Goal: Task Accomplishment & Management: Manage account settings

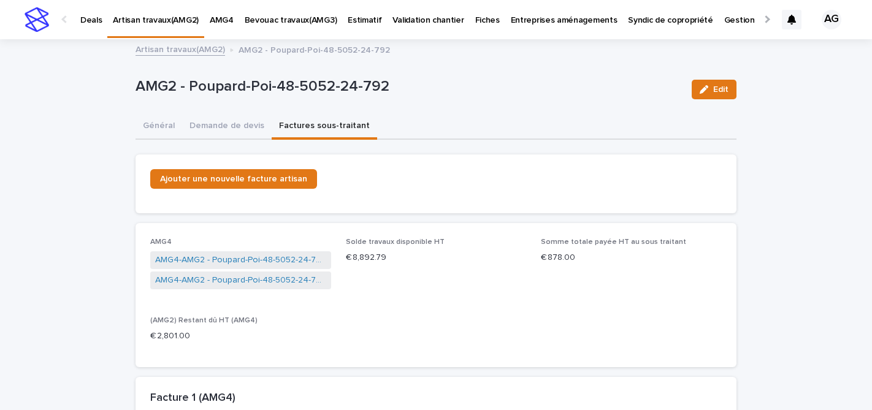
click at [200, 49] on link "Artisan travaux(AMG2)" at bounding box center [181, 49] width 90 height 14
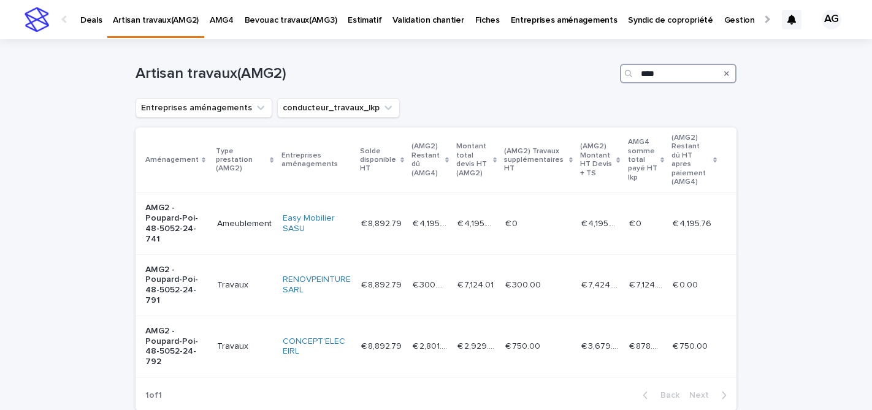
drag, startPoint x: 670, startPoint y: 75, endPoint x: 589, endPoint y: 74, distance: 80.3
click at [589, 74] on div "Artisan travaux(AMG2) ****" at bounding box center [436, 74] width 601 height 20
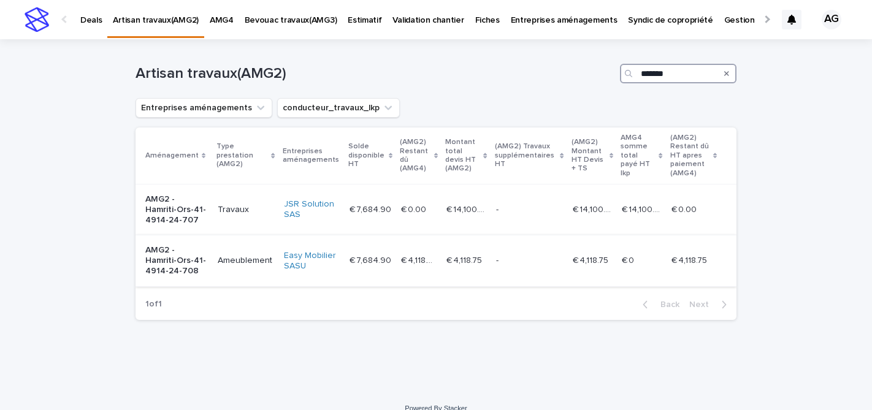
type input "*******"
click at [188, 244] on div "AMG2 - Hamriti-Ors-41-4914-24-708" at bounding box center [176, 259] width 63 height 33
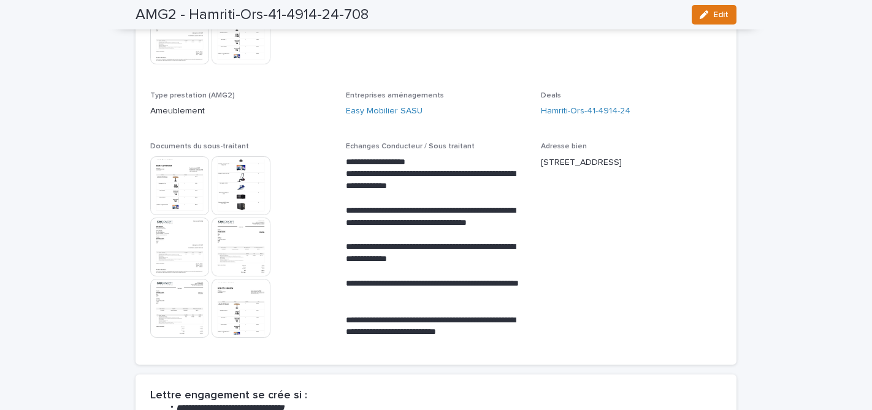
scroll to position [257, 0]
click at [182, 194] on img at bounding box center [179, 185] width 59 height 59
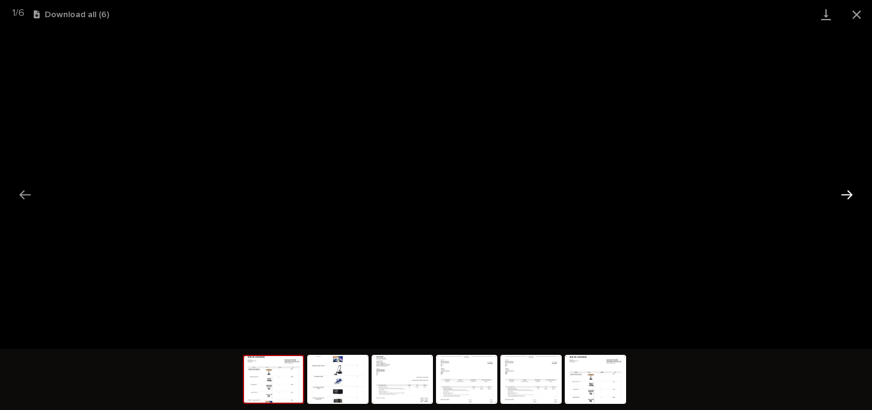
click at [849, 194] on button "Next slide" at bounding box center [847, 195] width 26 height 24
click at [848, 201] on button "Next slide" at bounding box center [847, 195] width 26 height 24
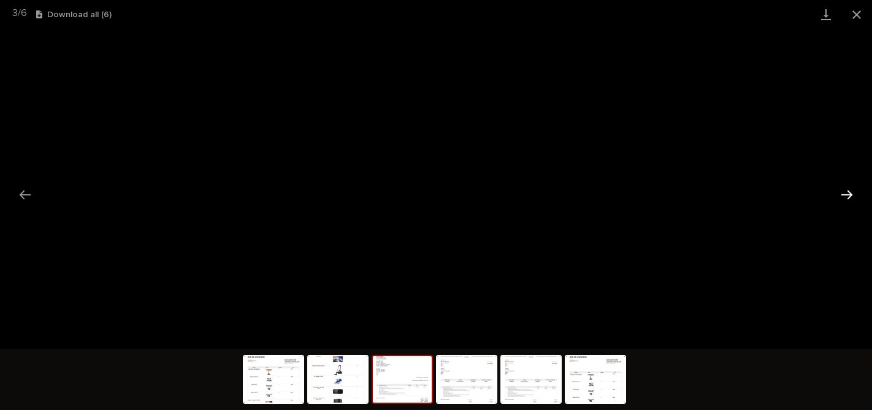
click at [846, 195] on button "Next slide" at bounding box center [847, 195] width 26 height 24
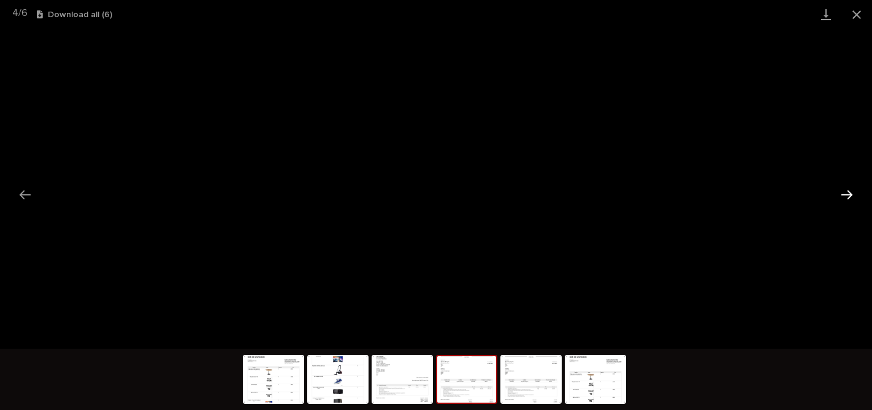
click at [844, 192] on button "Next slide" at bounding box center [847, 195] width 26 height 24
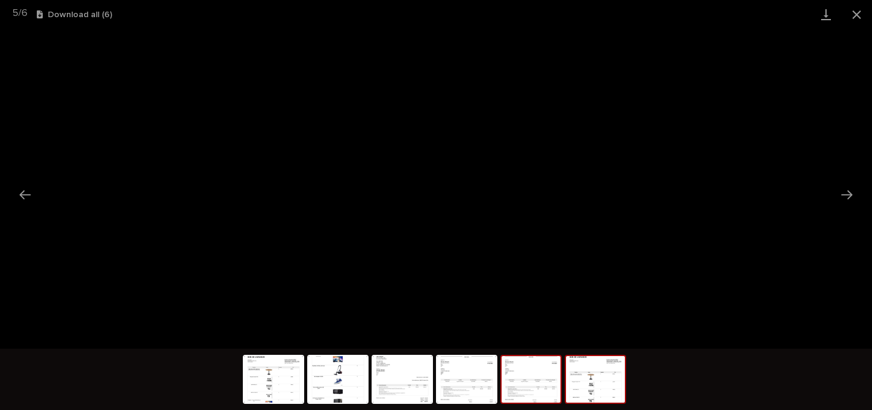
click at [593, 384] on img at bounding box center [595, 379] width 59 height 47
click at [856, 15] on button "Close gallery" at bounding box center [856, 14] width 31 height 29
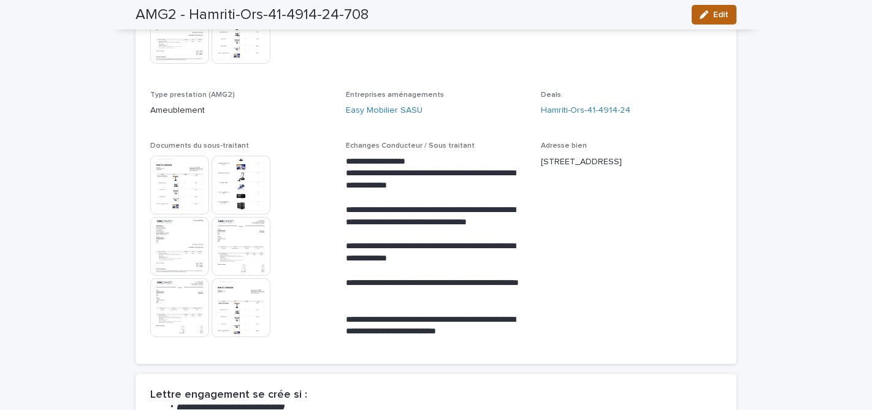
click at [730, 7] on button "Edit" at bounding box center [714, 15] width 45 height 20
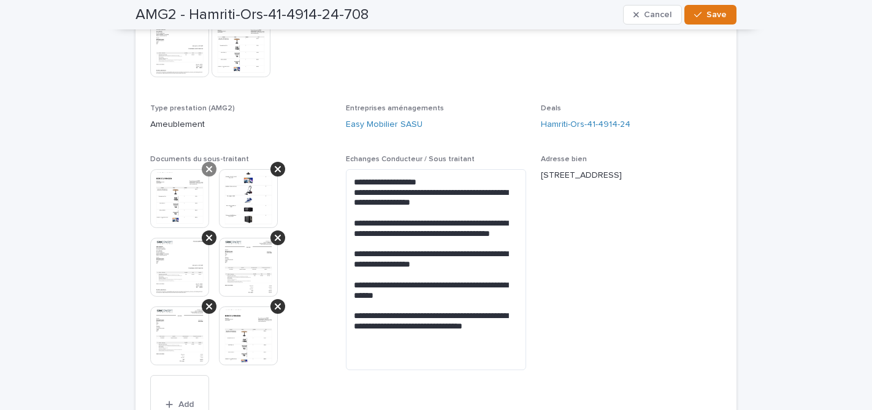
click at [204, 167] on div at bounding box center [209, 169] width 15 height 15
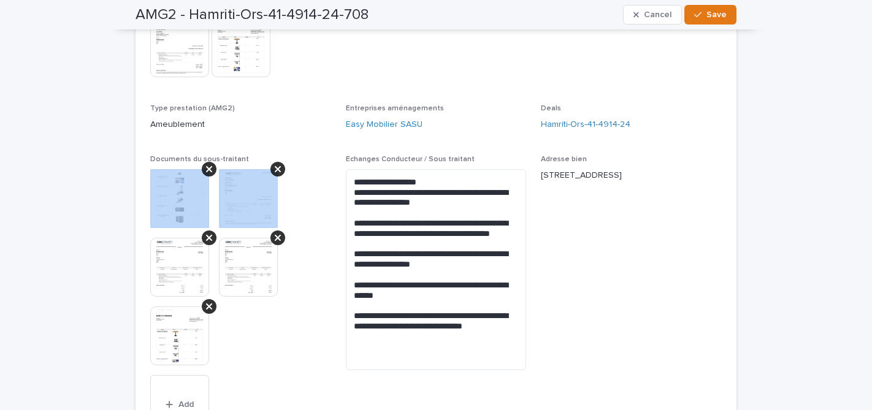
click at [204, 167] on div at bounding box center [209, 169] width 15 height 15
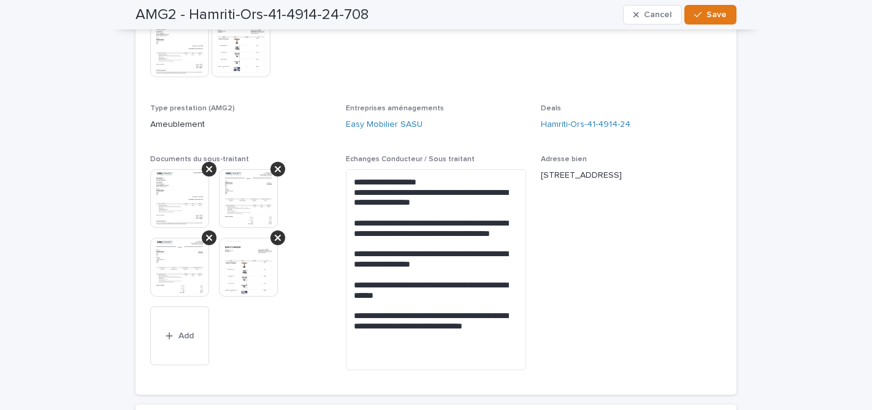
click at [204, 167] on div at bounding box center [209, 169] width 15 height 15
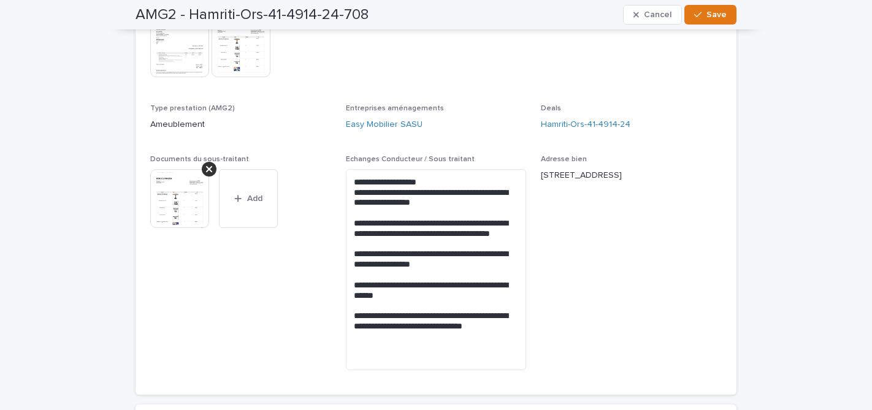
click at [204, 167] on div at bounding box center [209, 169] width 15 height 15
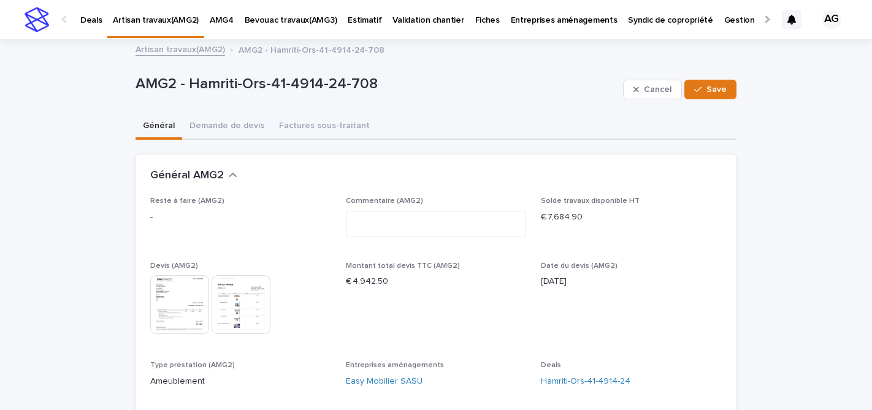
scroll to position [980, 0]
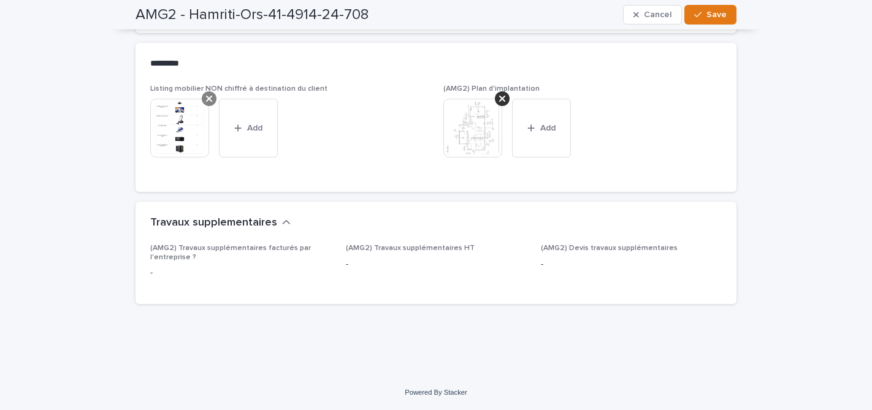
click at [212, 99] on icon at bounding box center [209, 99] width 6 height 10
click at [504, 103] on div at bounding box center [502, 98] width 15 height 15
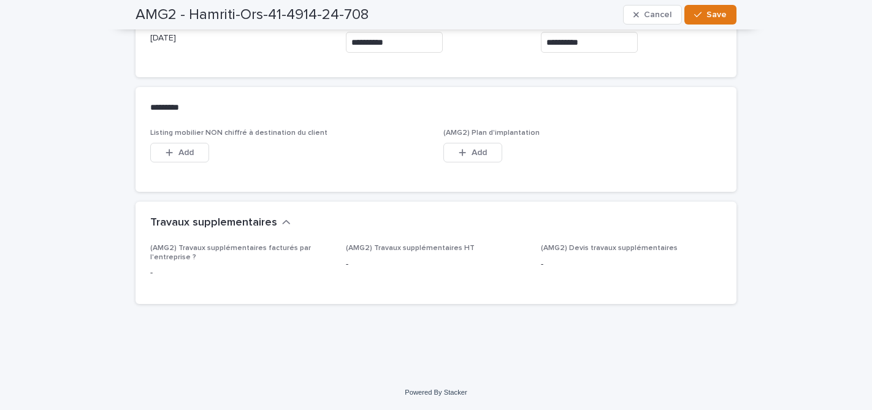
scroll to position [936, 0]
click at [196, 154] on button "Add" at bounding box center [179, 153] width 59 height 20
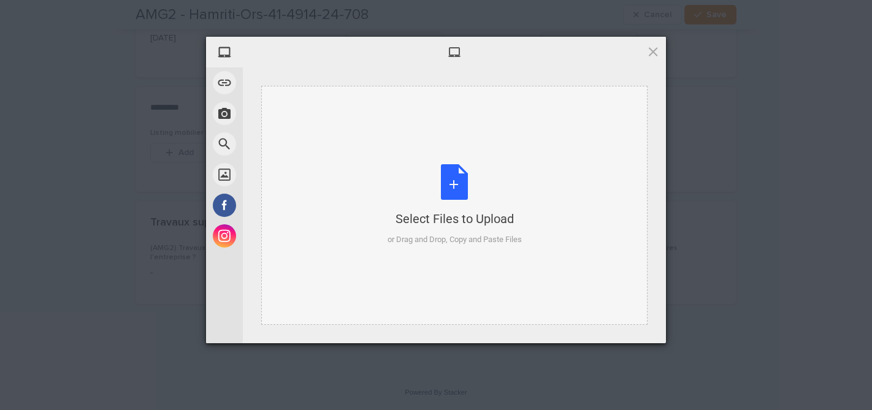
click at [453, 178] on div "Select Files to Upload or Drag and Drop, Copy and Paste Files" at bounding box center [455, 205] width 134 height 82
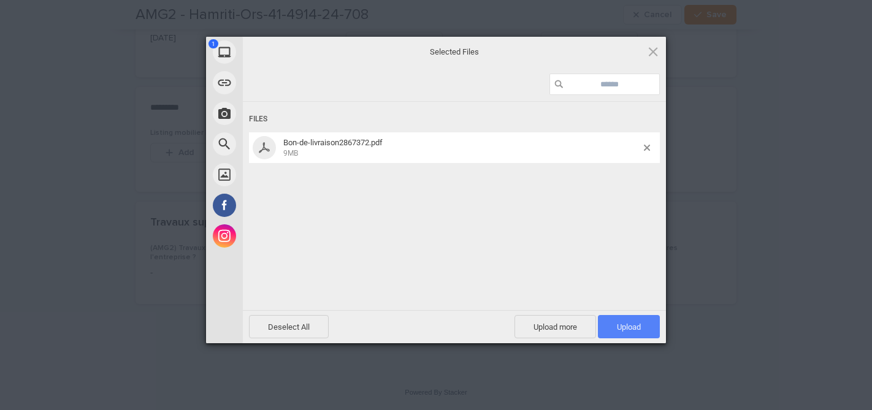
click at [620, 326] on span "Upload 1" at bounding box center [629, 327] width 24 height 9
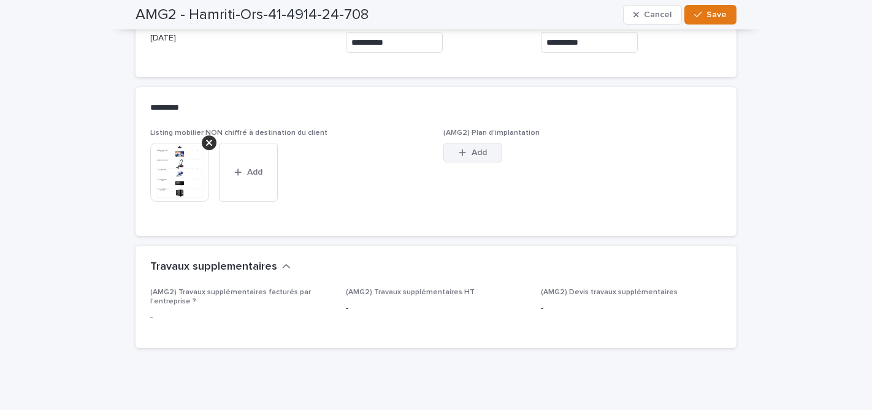
click at [492, 151] on button "Add" at bounding box center [472, 153] width 59 height 20
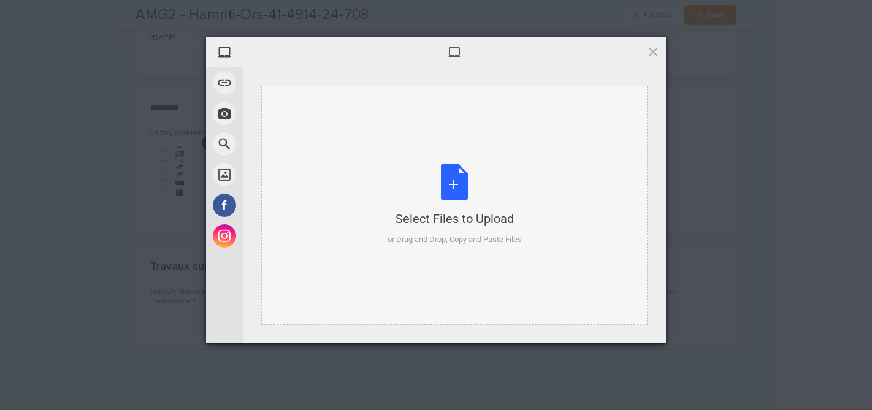
click at [461, 178] on div "Select Files to Upload or Drag and Drop, Copy and Paste Files" at bounding box center [455, 205] width 134 height 82
click at [654, 53] on span at bounding box center [652, 51] width 13 height 13
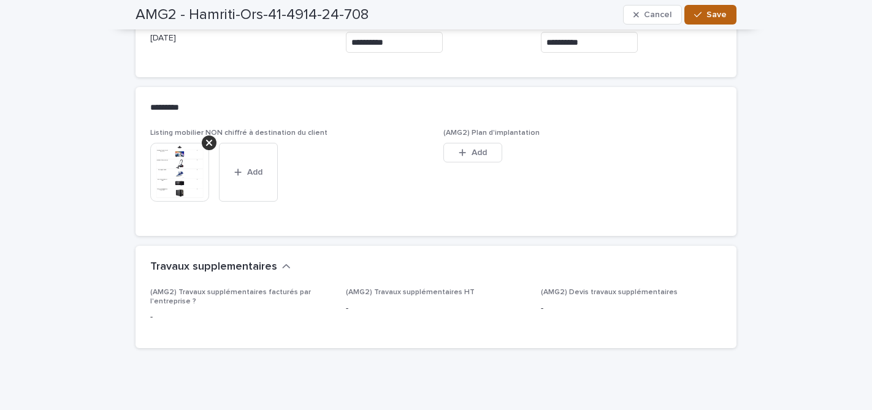
click at [716, 10] on span "Save" at bounding box center [716, 14] width 20 height 9
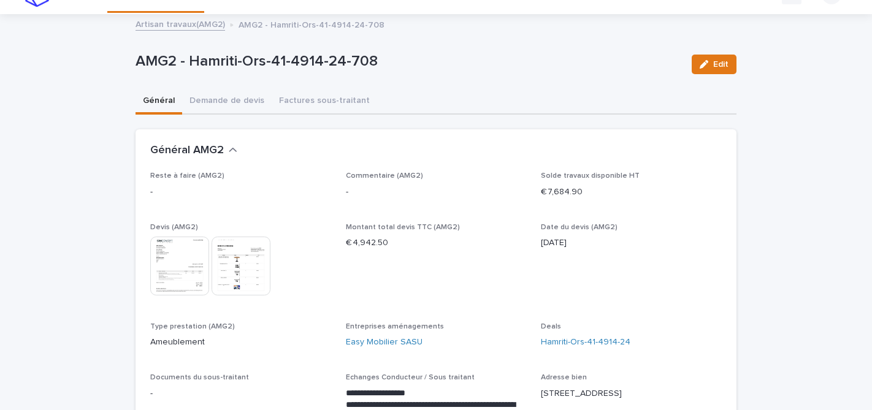
scroll to position [31, 0]
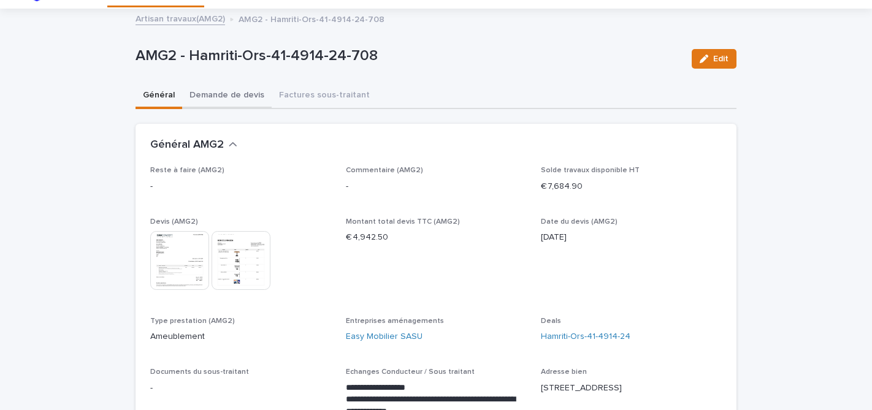
click at [241, 91] on button "Demande de devis" at bounding box center [227, 96] width 90 height 26
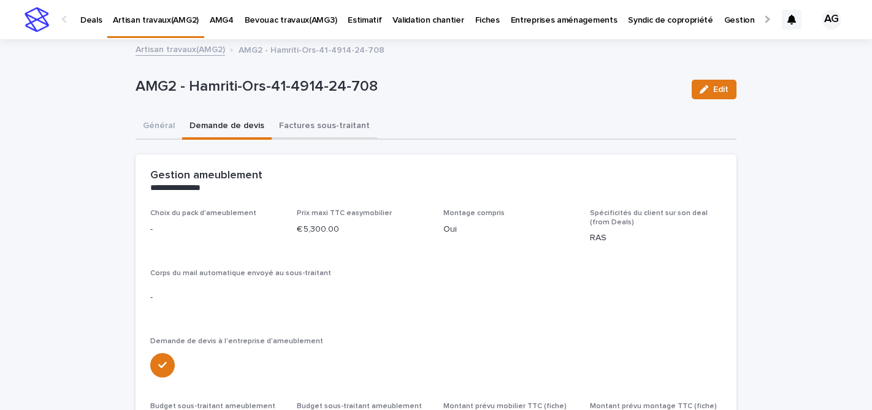
click at [326, 130] on button "Factures sous-traitant" at bounding box center [324, 127] width 105 height 26
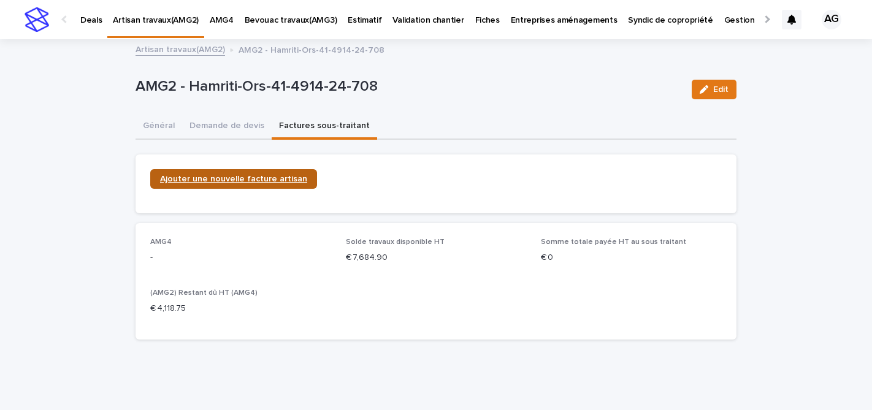
click at [271, 178] on span "Ajouter une nouvelle facture artisan" at bounding box center [233, 179] width 147 height 9
click at [235, 178] on span "Ajouter une nouvelle facture artisan" at bounding box center [233, 179] width 147 height 9
click at [212, 49] on link "Artisan travaux(AMG2)" at bounding box center [181, 49] width 90 height 14
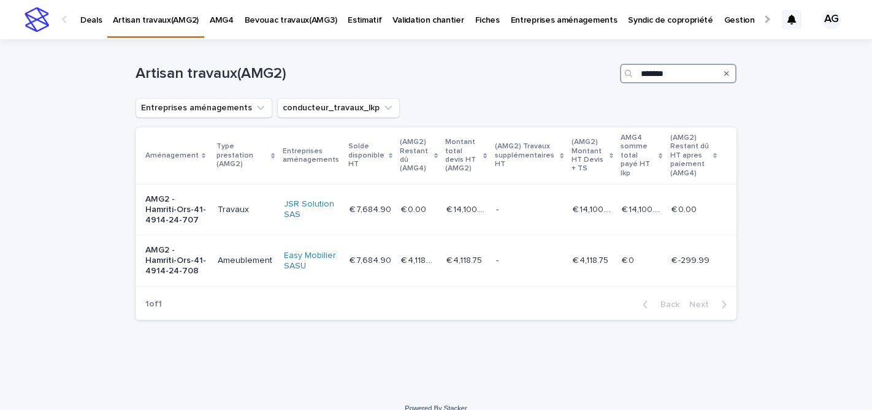
drag, startPoint x: 672, startPoint y: 72, endPoint x: 610, endPoint y: 72, distance: 62.6
click at [610, 72] on div "Artisan travaux(AMG2) *******" at bounding box center [436, 74] width 601 height 20
type input "******"
click at [185, 210] on p "AMG2 - Gillet-Ors-44-4955-24-716" at bounding box center [176, 209] width 62 height 31
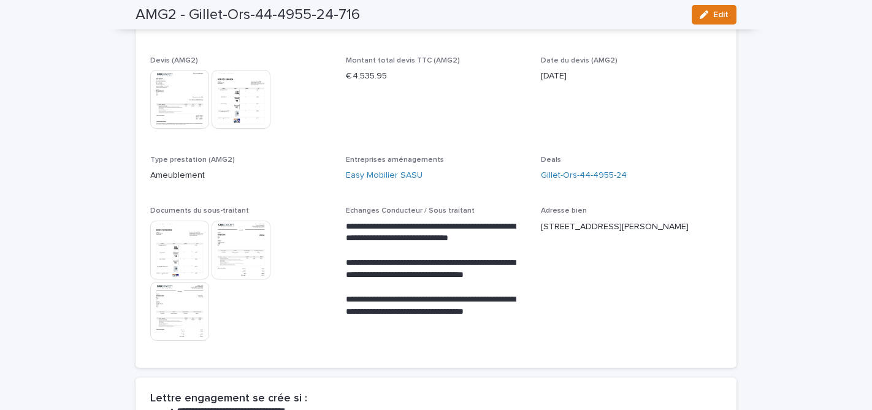
scroll to position [203, 0]
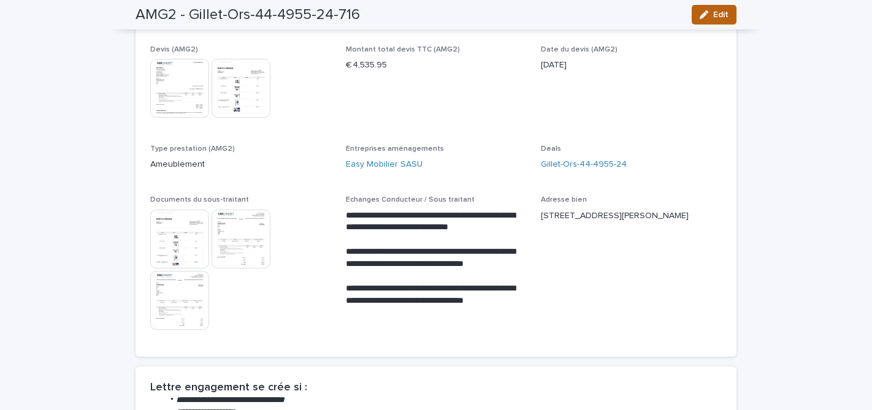
click at [716, 10] on button "Edit" at bounding box center [714, 15] width 45 height 20
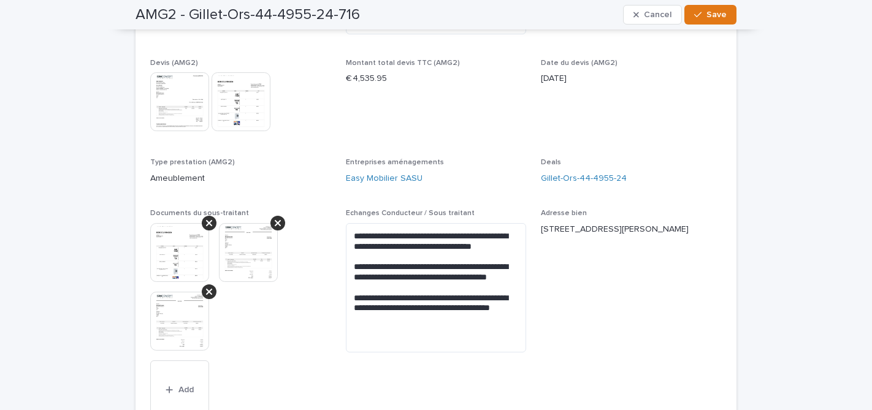
click at [258, 254] on img at bounding box center [248, 252] width 59 height 59
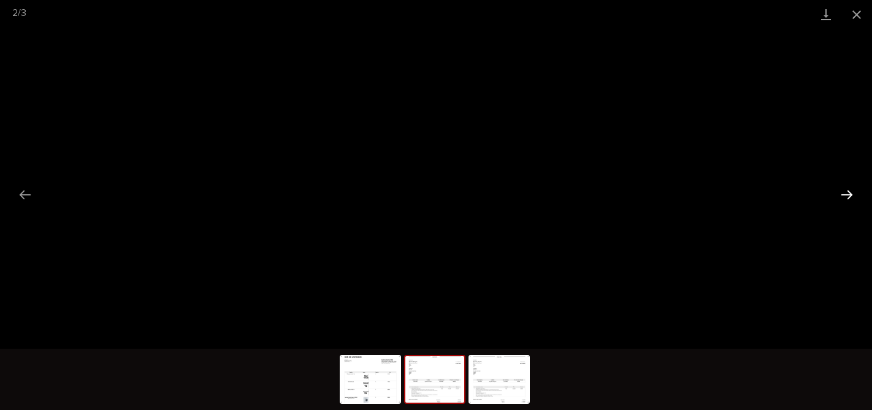
click at [850, 193] on button "Next slide" at bounding box center [847, 195] width 26 height 24
click at [857, 13] on button "Close gallery" at bounding box center [856, 14] width 31 height 29
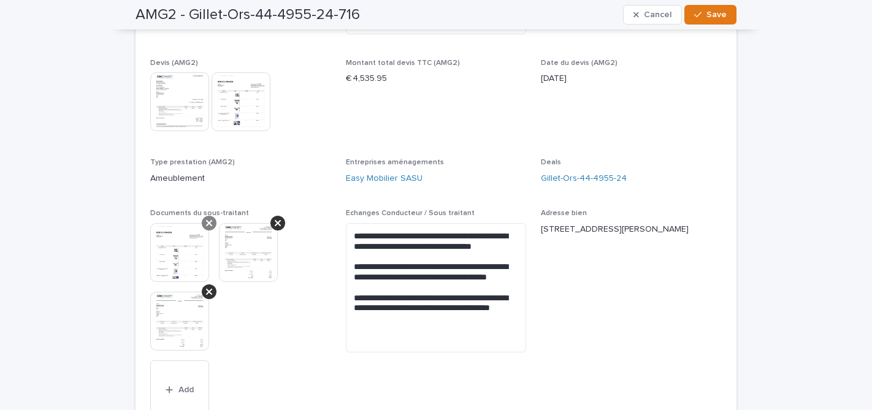
click at [210, 223] on icon at bounding box center [209, 223] width 6 height 6
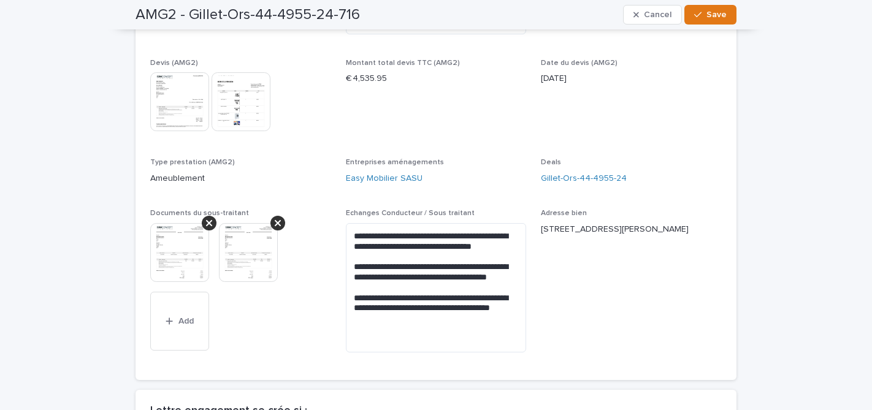
click at [210, 223] on icon at bounding box center [209, 223] width 6 height 6
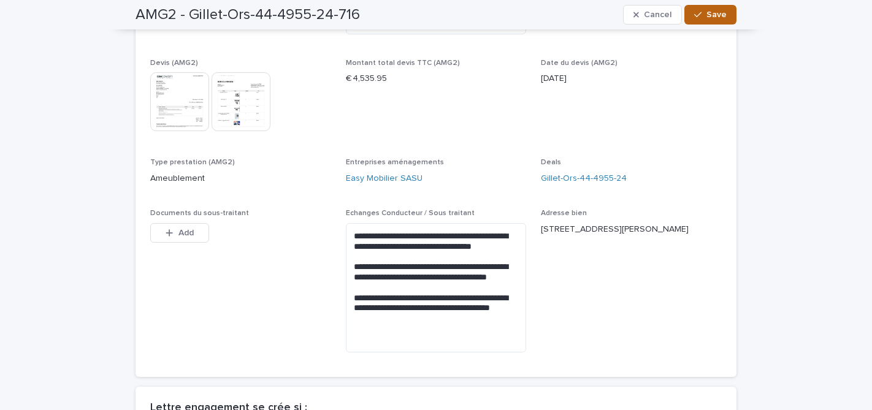
click at [716, 17] on span "Save" at bounding box center [716, 14] width 20 height 9
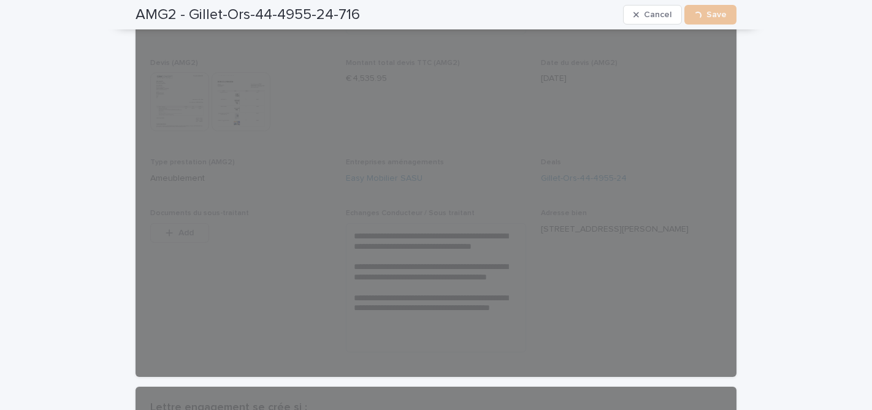
scroll to position [0, 0]
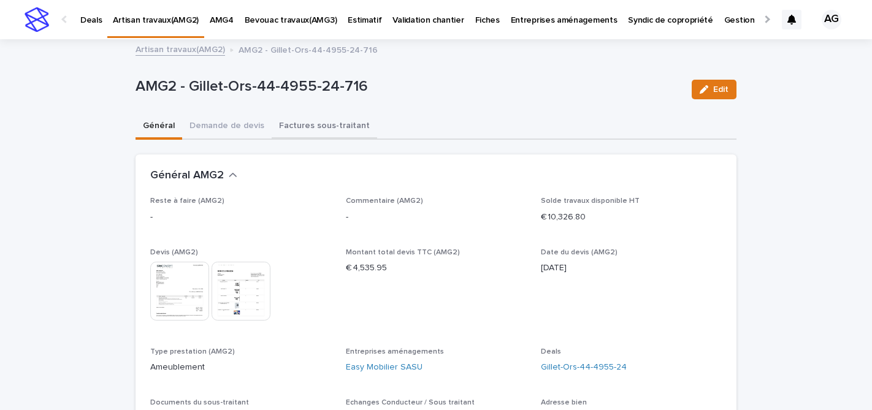
click at [305, 126] on button "Factures sous-traitant" at bounding box center [324, 127] width 105 height 26
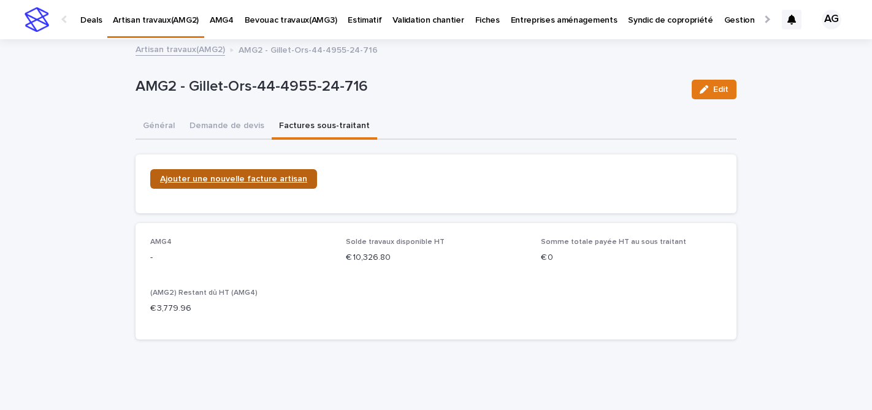
click at [244, 178] on span "Ajouter une nouvelle facture artisan" at bounding box center [233, 179] width 147 height 9
click at [238, 181] on span "Ajouter une nouvelle facture artisan" at bounding box center [233, 179] width 147 height 9
click at [177, 50] on link "Artisan travaux(AMG2)" at bounding box center [181, 49] width 90 height 14
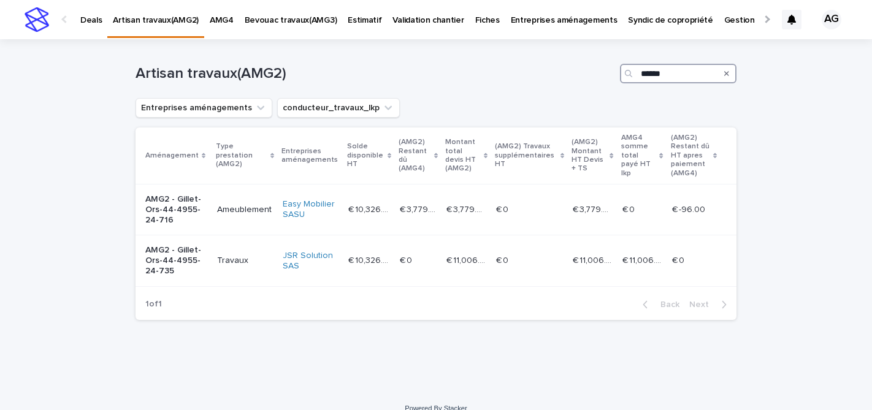
drag, startPoint x: 668, startPoint y: 77, endPoint x: 566, endPoint y: 83, distance: 102.6
click at [566, 83] on div "Artisan travaux(AMG2) ******" at bounding box center [436, 68] width 601 height 59
drag, startPoint x: 668, startPoint y: 69, endPoint x: 622, endPoint y: 72, distance: 46.1
click at [622, 72] on div "******" at bounding box center [678, 74] width 117 height 20
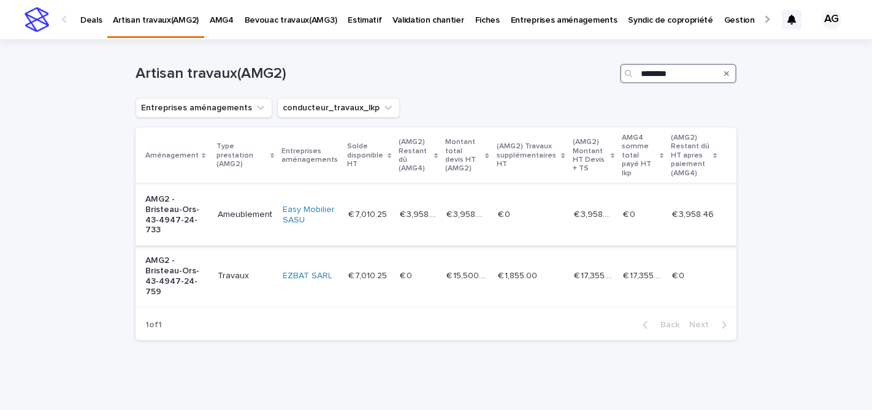
type input "********"
click at [181, 212] on p "AMG2 - Bristeau-Ors-43-4947-24-733" at bounding box center [176, 214] width 63 height 41
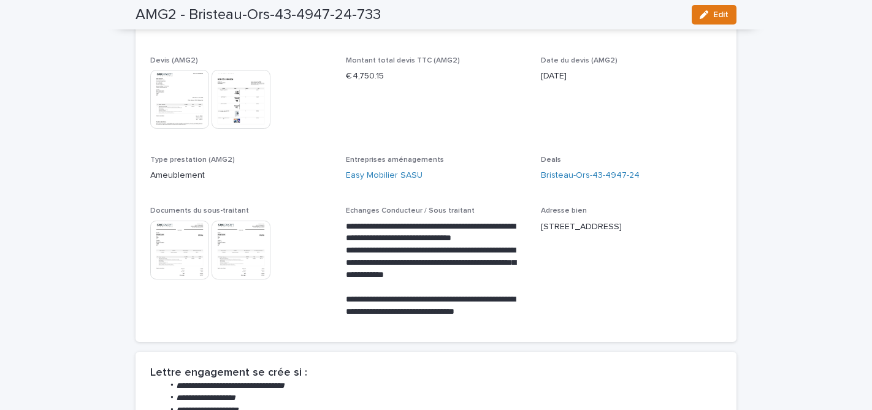
scroll to position [197, 0]
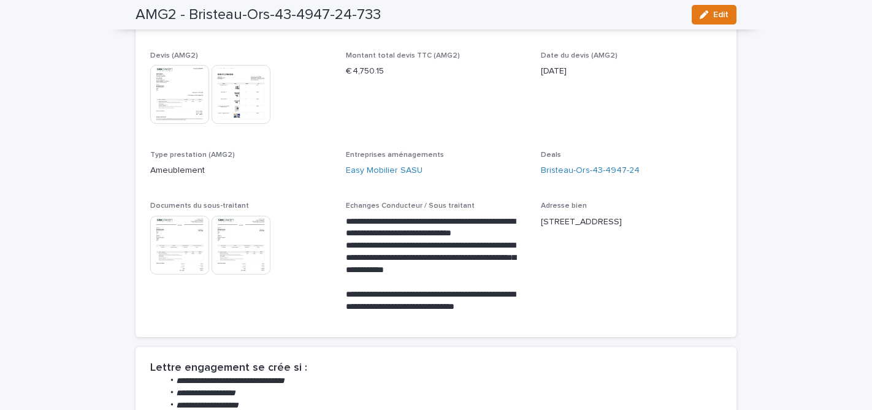
click at [182, 243] on img at bounding box center [179, 245] width 59 height 59
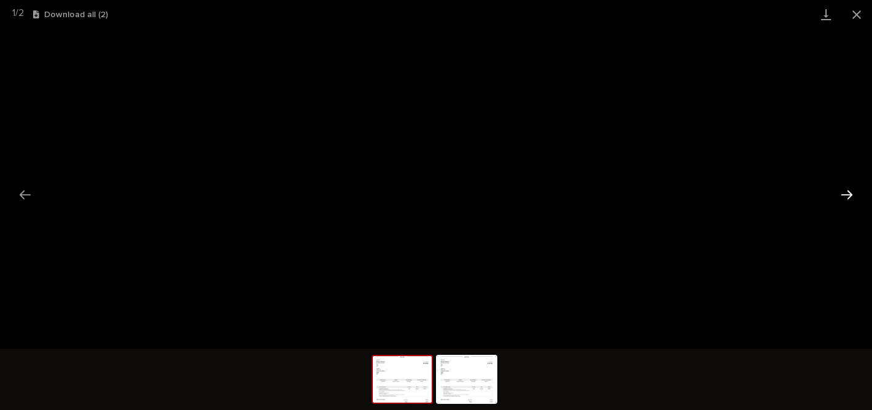
click at [848, 195] on button "Next slide" at bounding box center [847, 195] width 26 height 24
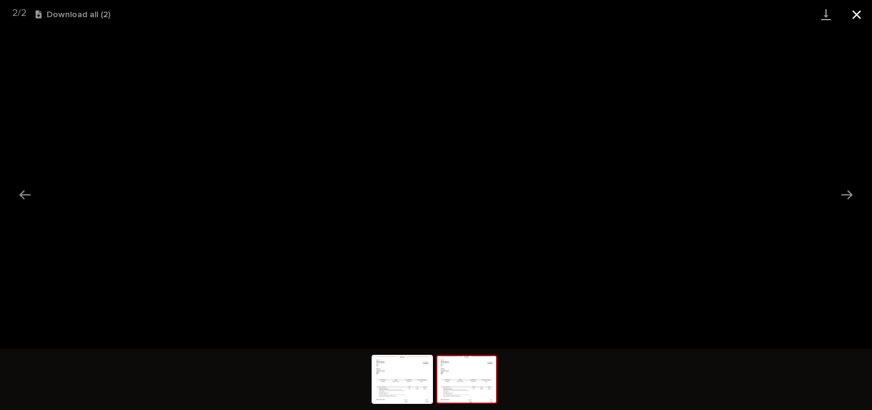
click at [856, 13] on button "Close gallery" at bounding box center [856, 14] width 31 height 29
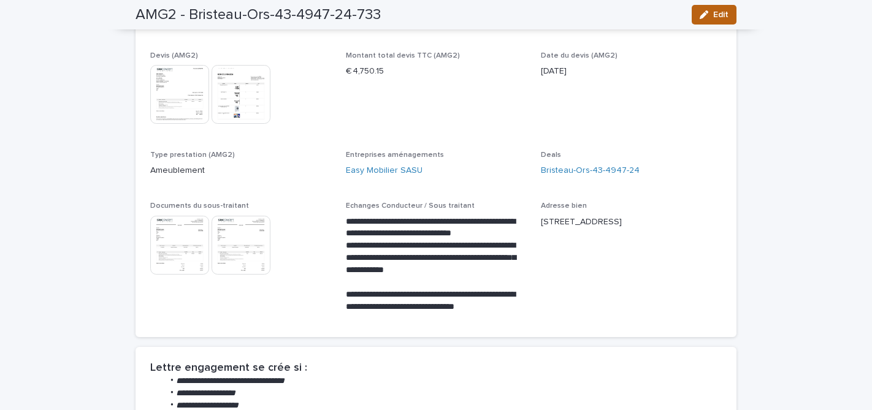
click at [718, 15] on span "Edit" at bounding box center [720, 14] width 15 height 9
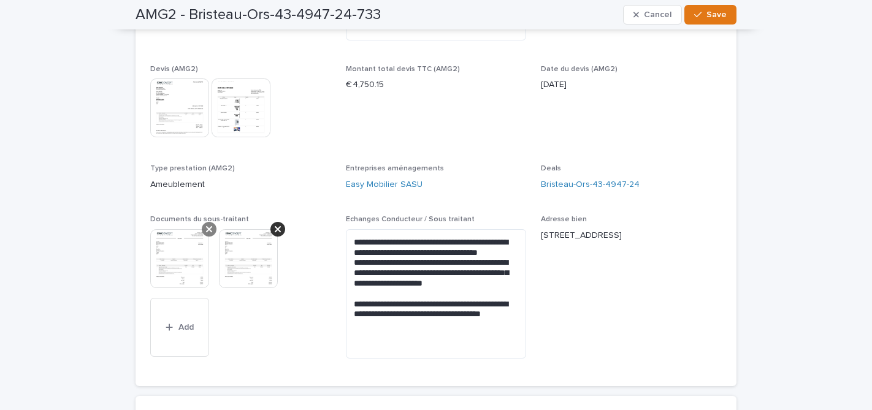
click at [207, 225] on icon at bounding box center [209, 229] width 6 height 10
click at [710, 13] on span "Save" at bounding box center [716, 14] width 20 height 9
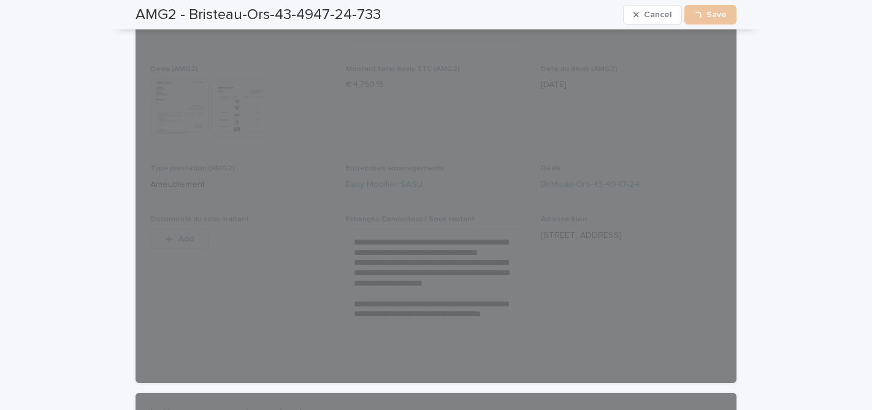
scroll to position [0, 0]
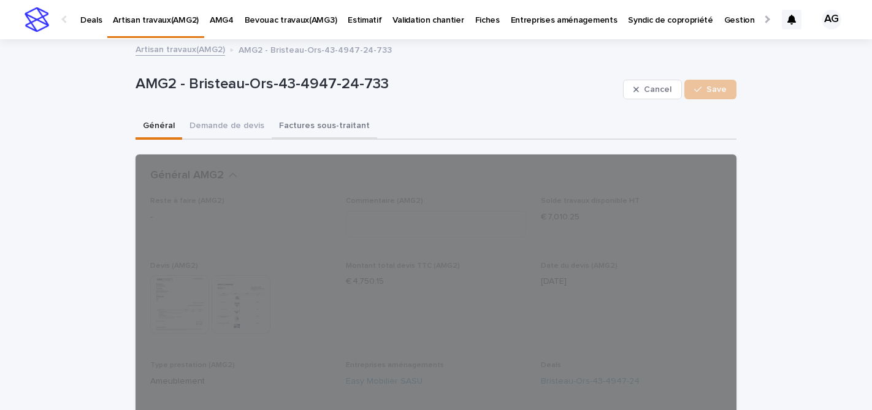
click at [323, 127] on button "Factures sous-traitant" at bounding box center [324, 127] width 105 height 26
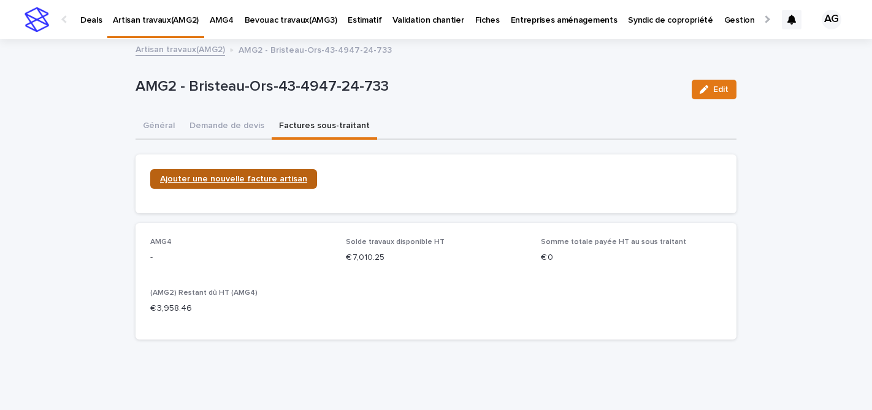
click at [228, 183] on link "Ajouter une nouvelle facture artisan" at bounding box center [233, 179] width 167 height 20
click at [240, 176] on span "Ajouter une nouvelle facture artisan" at bounding box center [233, 179] width 147 height 9
click at [200, 47] on link "Artisan travaux(AMG2)" at bounding box center [181, 49] width 90 height 14
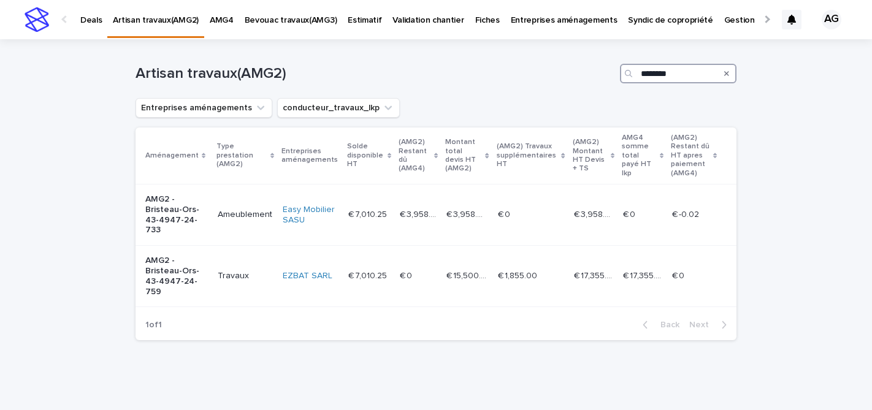
drag, startPoint x: 679, startPoint y: 74, endPoint x: 576, endPoint y: 71, distance: 103.1
click at [576, 71] on div "Artisan travaux(AMG2) ********" at bounding box center [436, 74] width 601 height 20
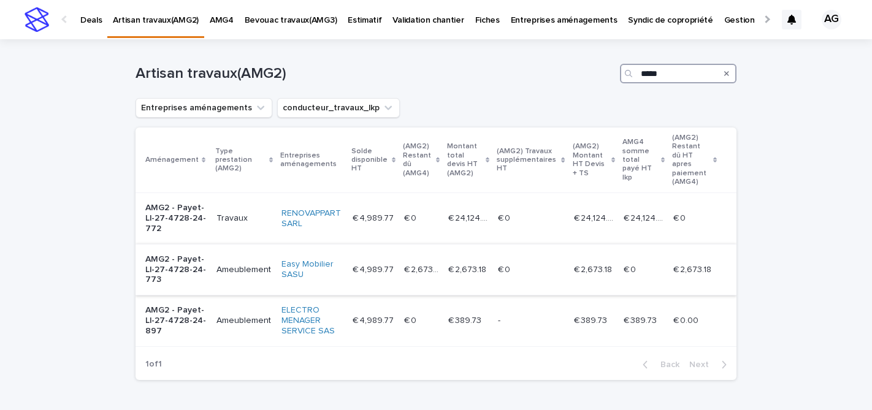
type input "*****"
click at [188, 261] on p "AMG2 - Payet-Ll-27-4728-24-773" at bounding box center [175, 270] width 61 height 31
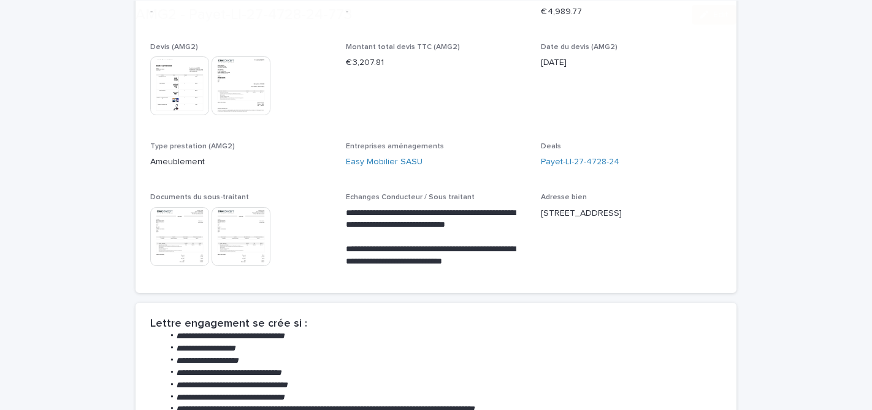
scroll to position [209, 0]
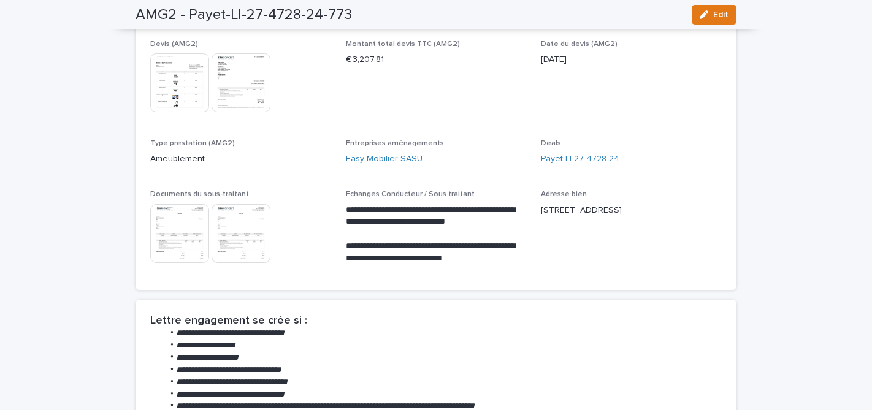
click at [181, 235] on img at bounding box center [179, 233] width 59 height 59
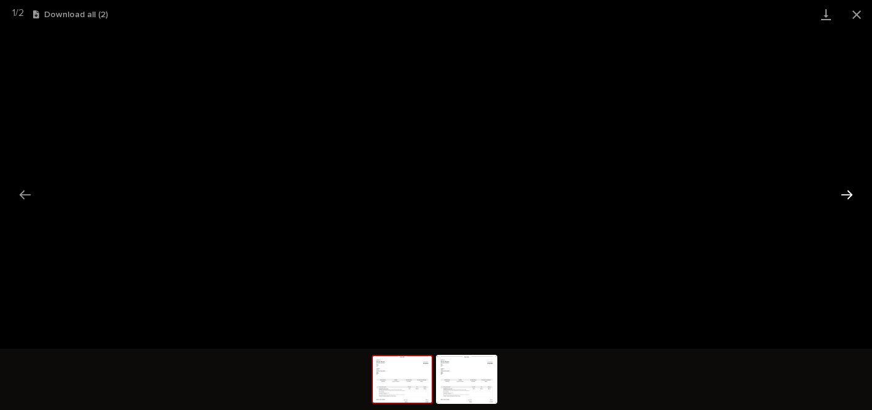
click at [848, 189] on button "Next slide" at bounding box center [847, 195] width 26 height 24
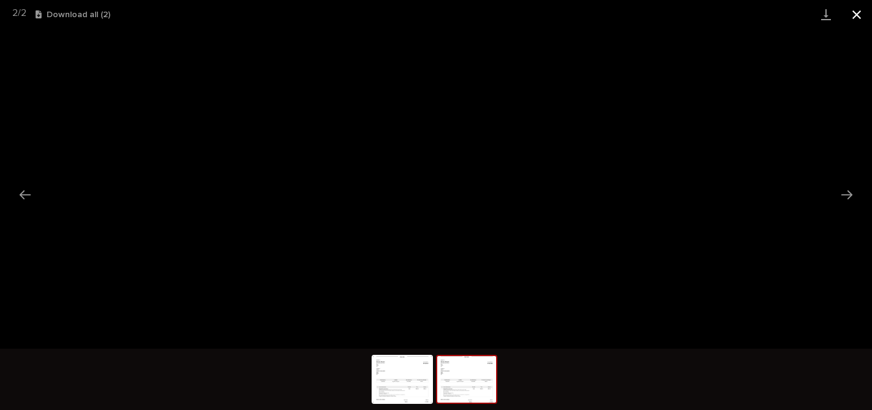
click at [859, 10] on button "Close gallery" at bounding box center [856, 14] width 31 height 29
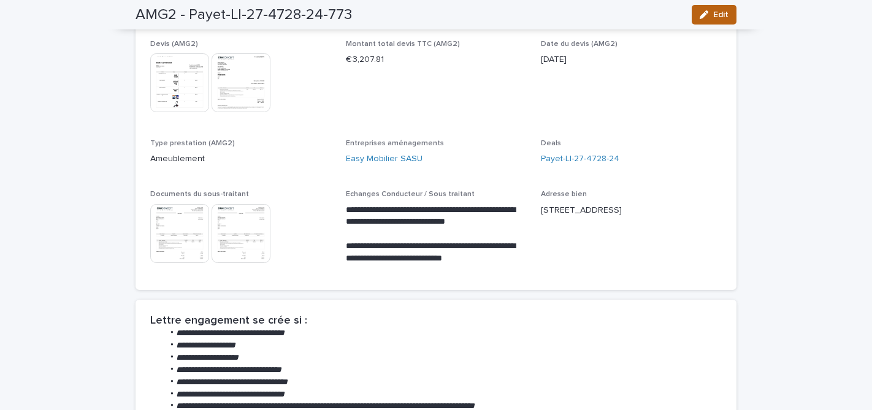
click at [710, 16] on div "button" at bounding box center [706, 14] width 13 height 9
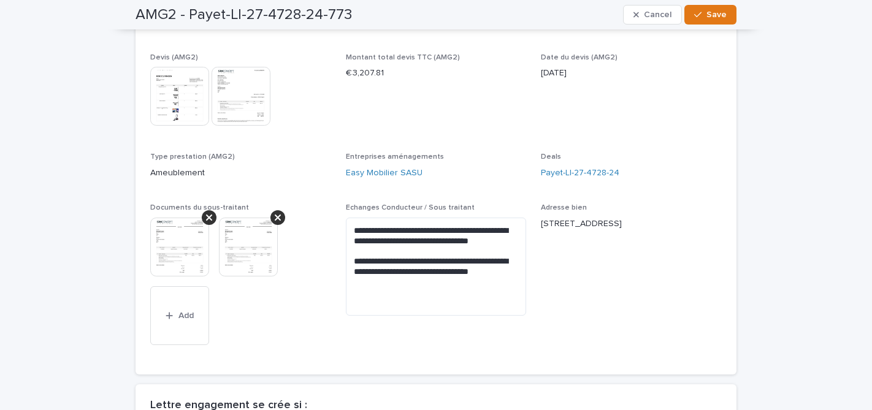
scroll to position [227, 0]
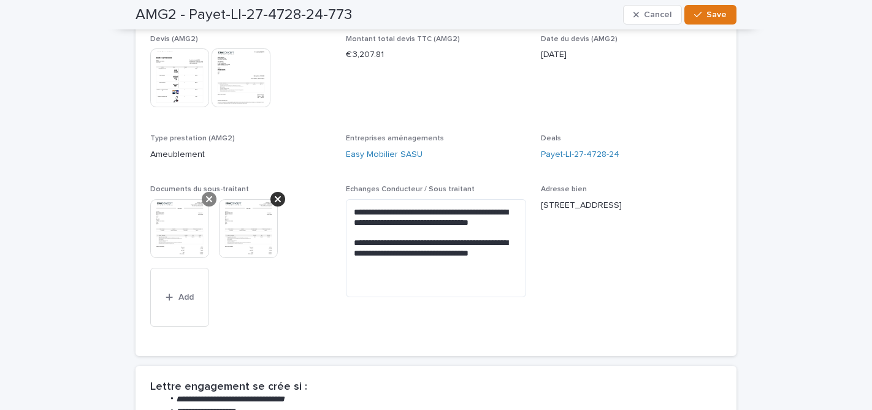
click at [212, 198] on div at bounding box center [209, 199] width 15 height 15
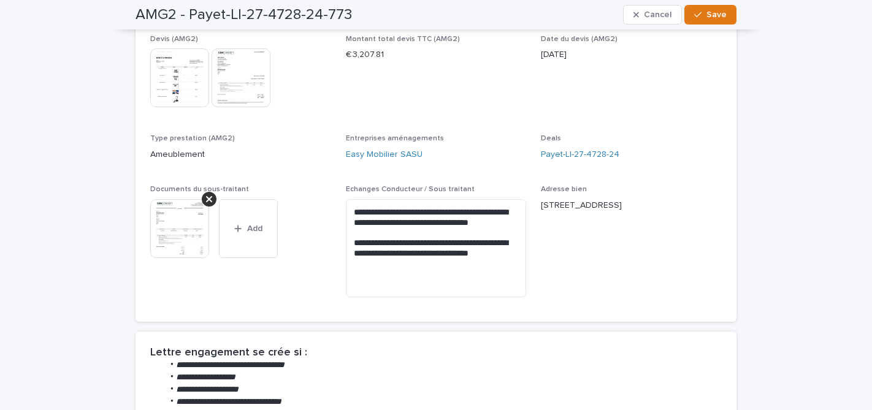
click at [212, 198] on div at bounding box center [209, 199] width 15 height 15
click at [283, 173] on div "**********" at bounding box center [436, 138] width 572 height 337
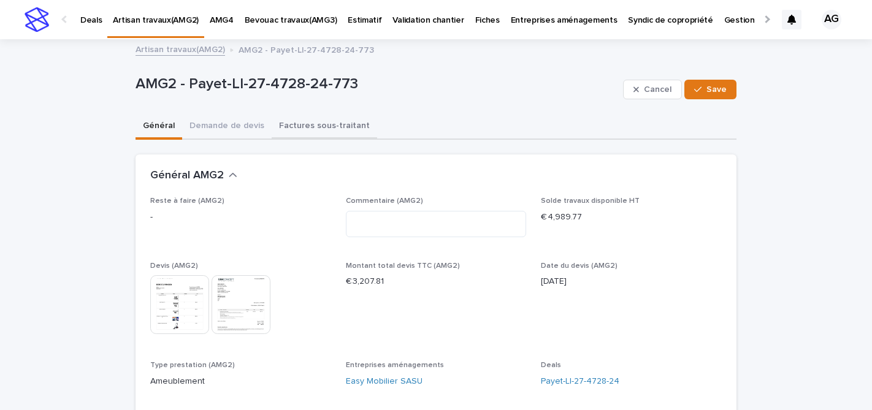
click at [320, 128] on button "Factures sous-traitant" at bounding box center [324, 127] width 105 height 26
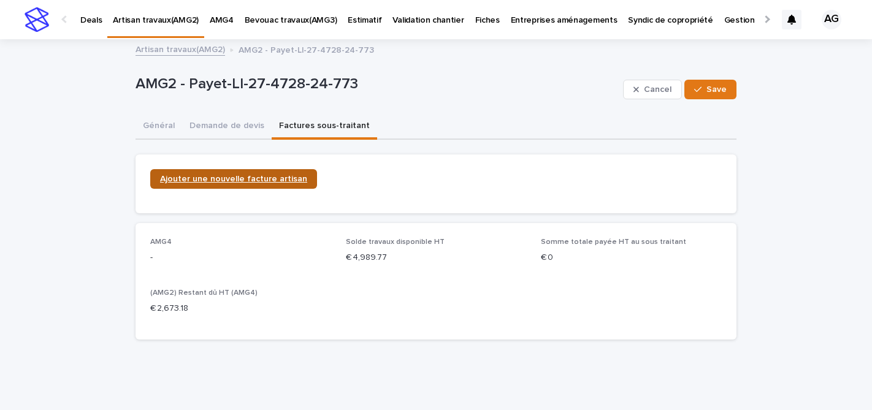
click at [250, 177] on span "Ajouter une nouvelle facture artisan" at bounding box center [233, 179] width 147 height 9
click at [204, 176] on span "Ajouter une nouvelle facture artisan" at bounding box center [233, 179] width 147 height 9
click at [197, 50] on link "Artisan travaux(AMG2)" at bounding box center [181, 49] width 90 height 14
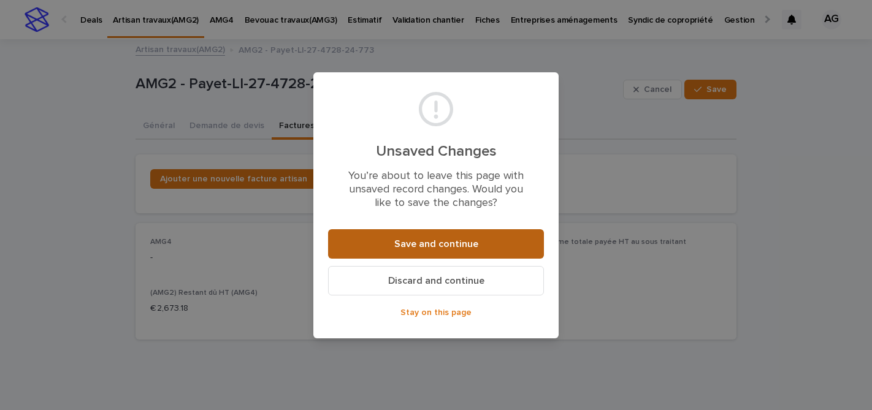
click at [427, 251] on button "Save and continue" at bounding box center [436, 243] width 216 height 29
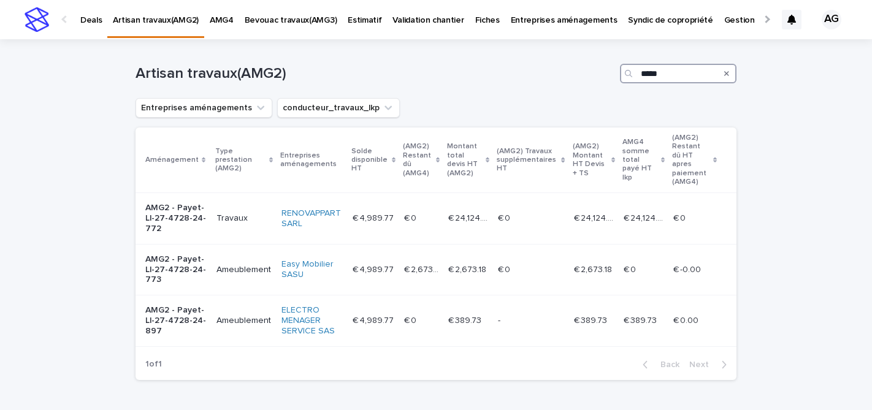
drag, startPoint x: 669, startPoint y: 70, endPoint x: 620, endPoint y: 70, distance: 49.1
click at [620, 70] on div "*****" at bounding box center [678, 74] width 117 height 20
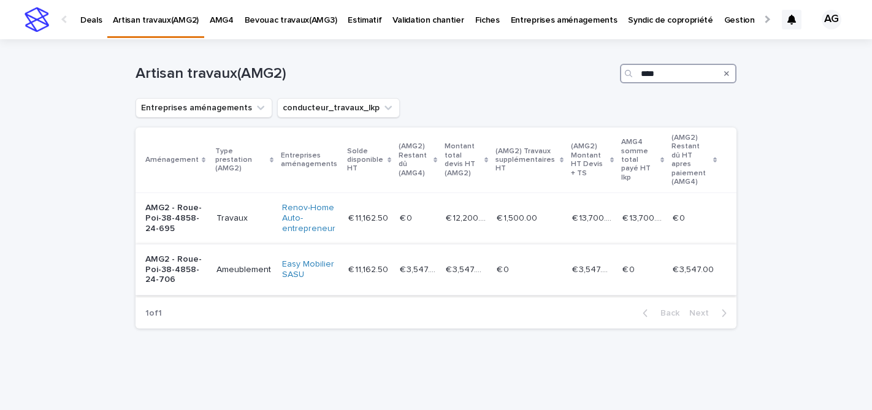
type input "****"
click at [185, 264] on p "AMG2 - Roue-Poi-38-4858-24-706" at bounding box center [175, 270] width 61 height 31
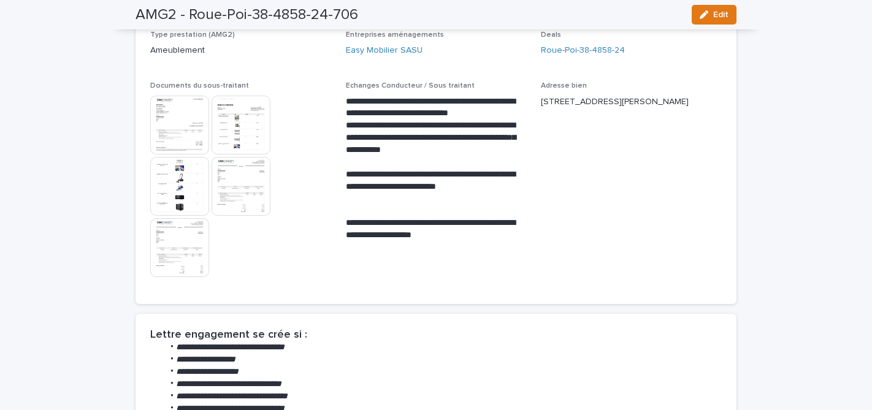
scroll to position [322, 0]
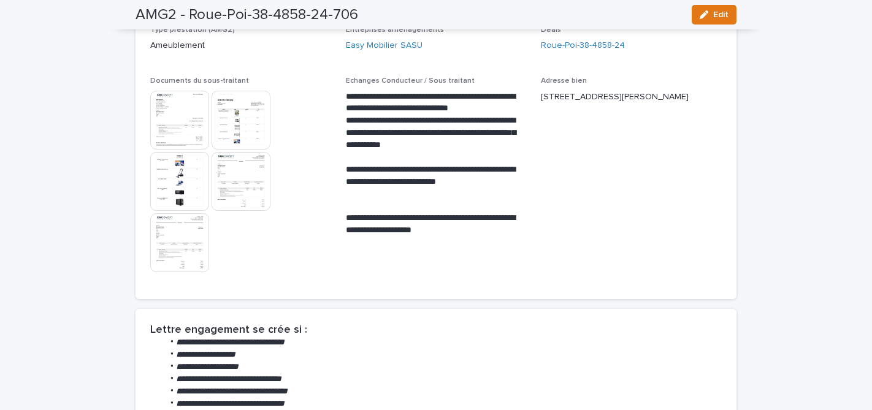
click at [242, 170] on img at bounding box center [241, 181] width 59 height 59
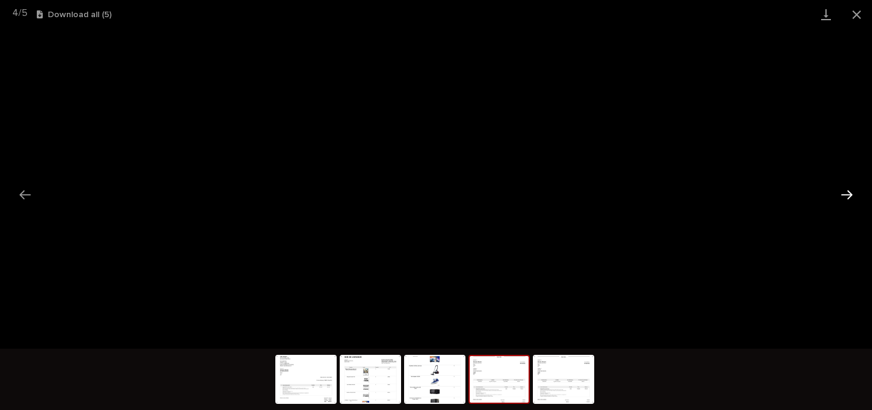
click at [845, 191] on button "Next slide" at bounding box center [847, 195] width 26 height 24
click at [846, 198] on button "Next slide" at bounding box center [847, 195] width 26 height 24
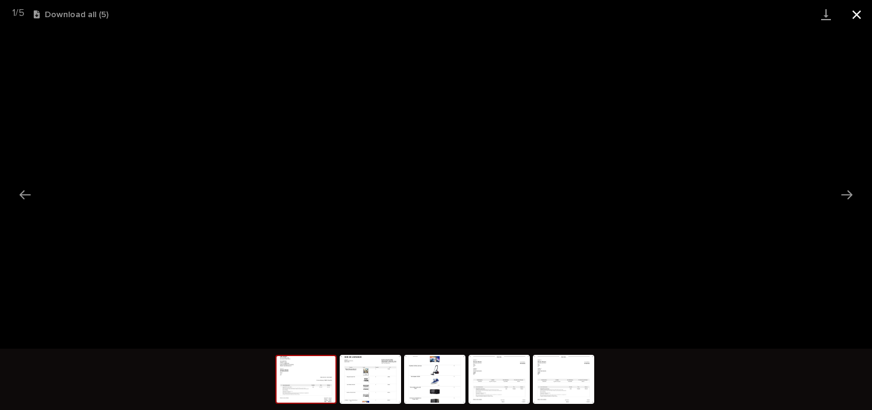
click at [854, 14] on button "Close gallery" at bounding box center [856, 14] width 31 height 29
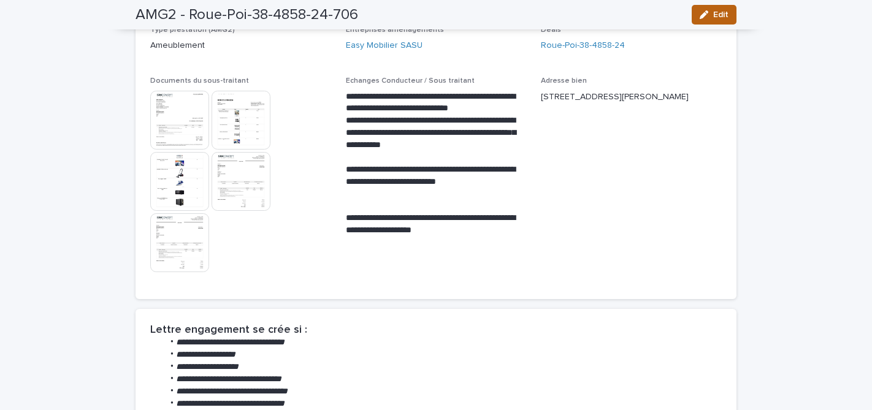
click at [712, 15] on div "button" at bounding box center [706, 14] width 13 height 9
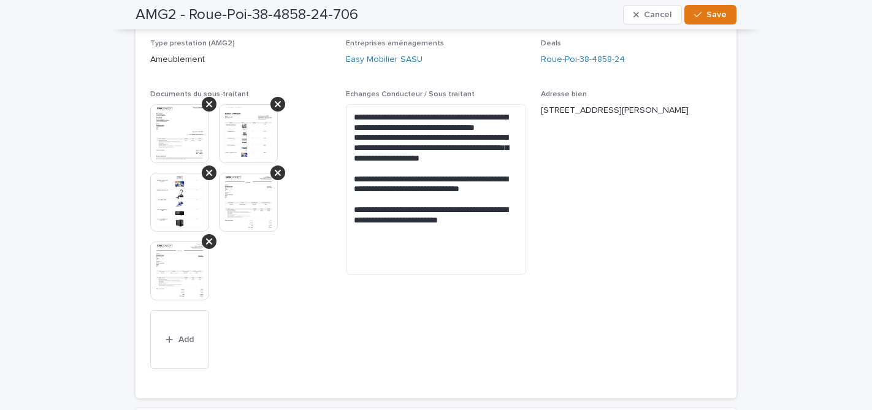
scroll to position [380, 0]
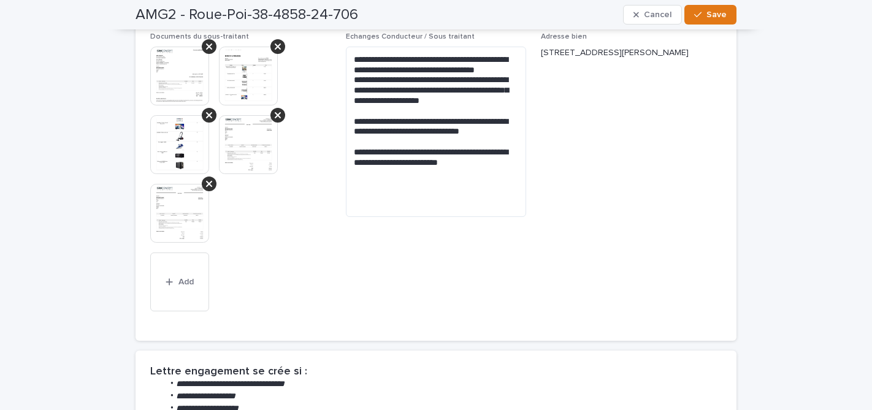
click at [183, 74] on img at bounding box center [179, 76] width 59 height 59
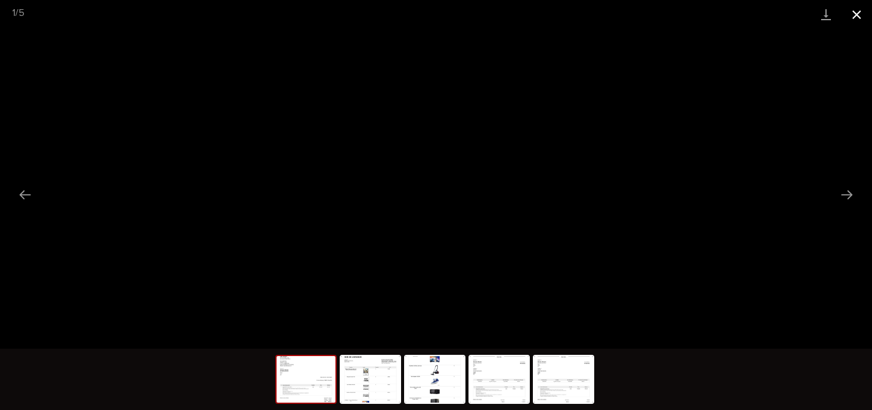
click at [859, 11] on button "Close gallery" at bounding box center [856, 14] width 31 height 29
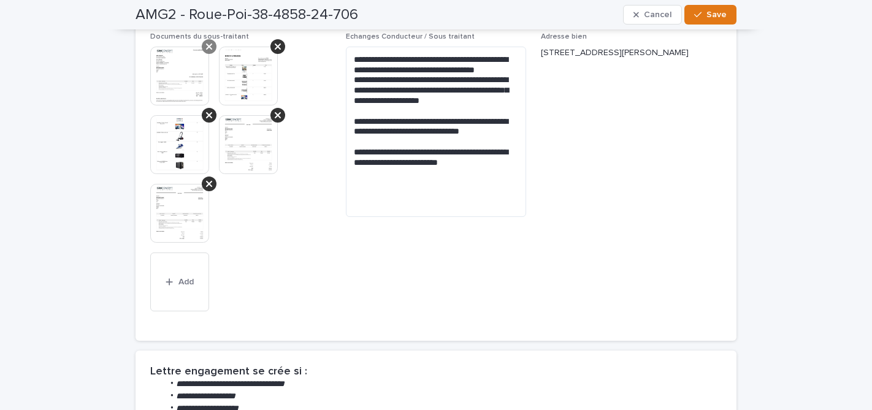
click at [210, 48] on icon at bounding box center [209, 47] width 6 height 10
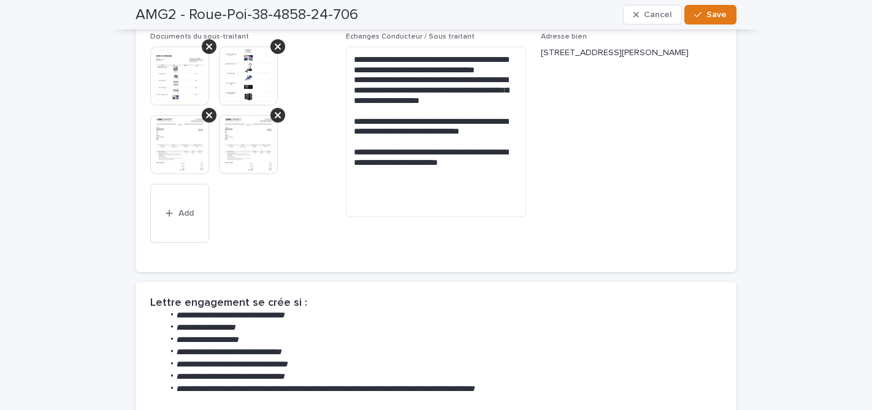
scroll to position [345, 0]
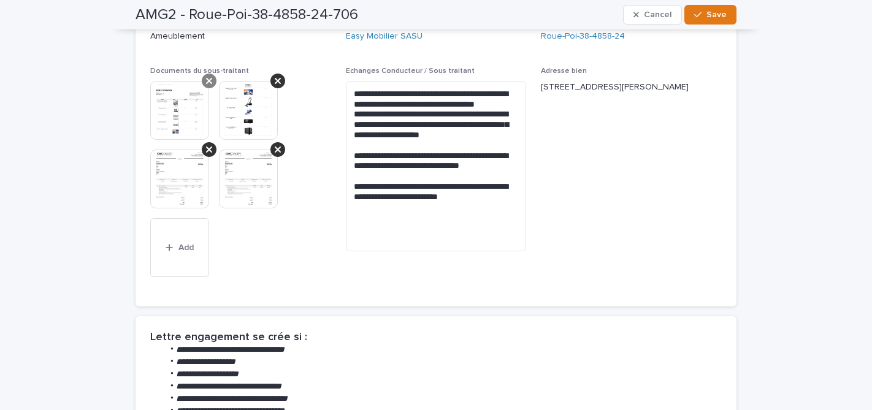
click at [214, 83] on div at bounding box center [209, 81] width 15 height 15
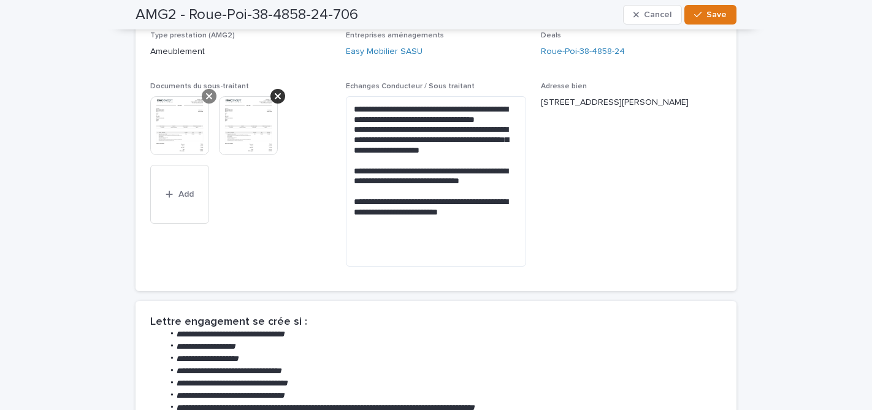
click at [210, 97] on icon at bounding box center [209, 96] width 6 height 6
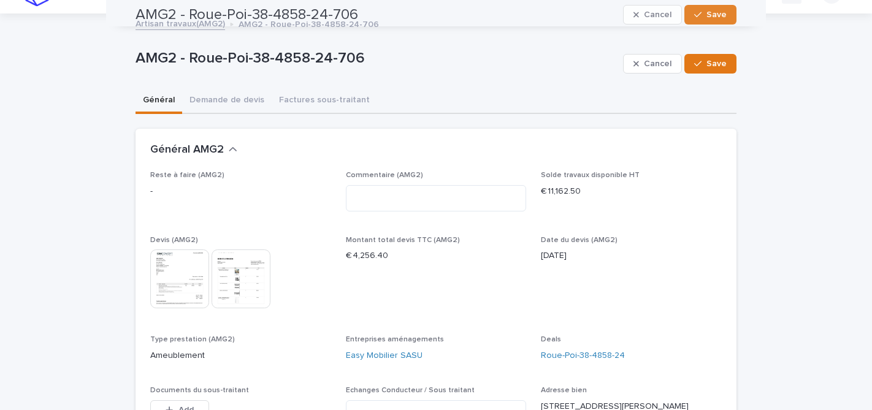
scroll to position [0, 0]
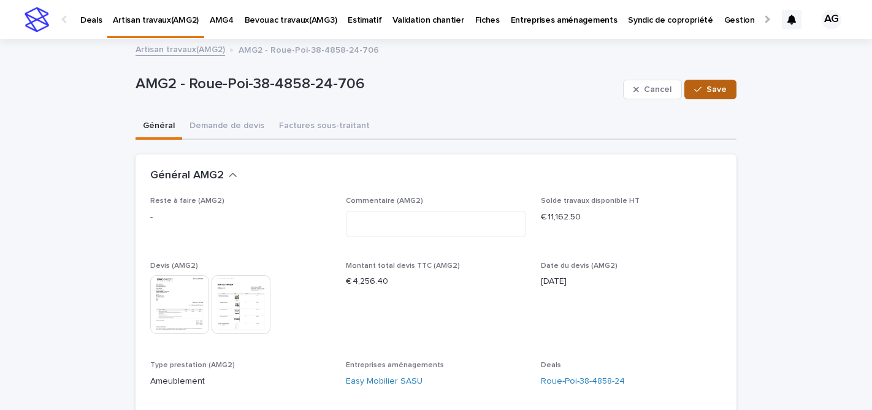
click at [710, 90] on span "Save" at bounding box center [716, 89] width 20 height 9
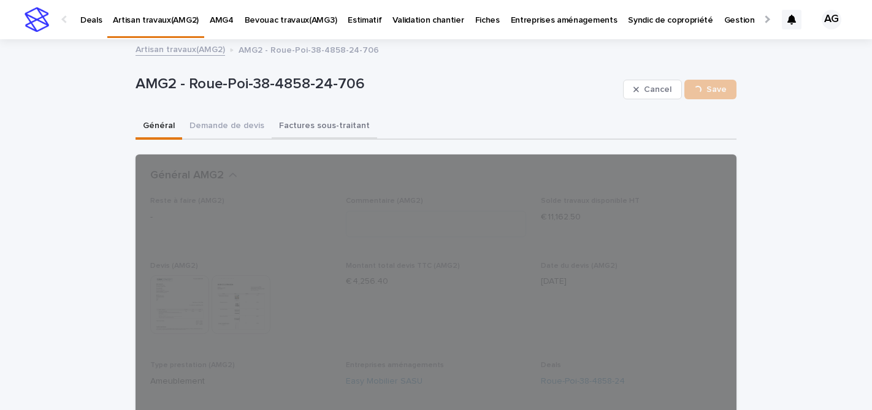
click at [319, 125] on button "Factures sous-traitant" at bounding box center [324, 127] width 105 height 26
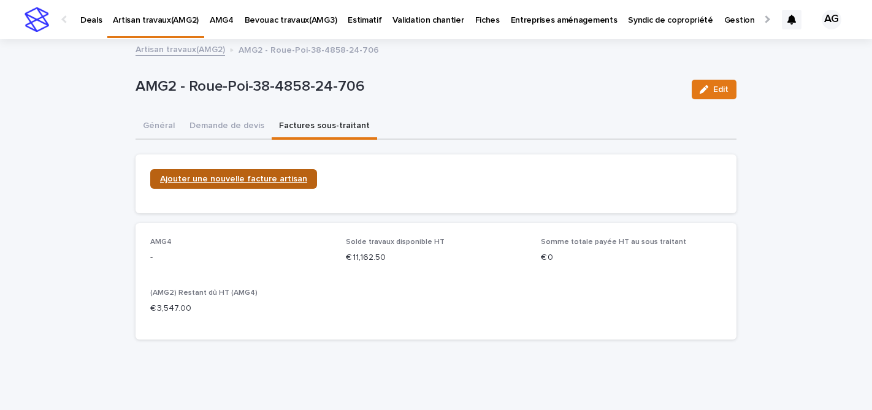
click at [247, 180] on span "Ajouter une nouvelle facture artisan" at bounding box center [233, 179] width 147 height 9
click at [244, 181] on span "Ajouter une nouvelle facture artisan" at bounding box center [233, 179] width 147 height 9
click at [190, 46] on link "Artisan travaux(AMG2)" at bounding box center [181, 49] width 90 height 14
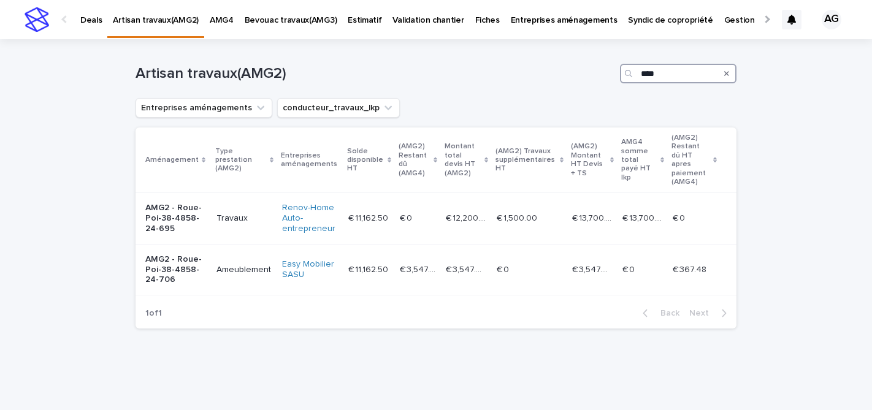
drag, startPoint x: 659, startPoint y: 74, endPoint x: 563, endPoint y: 77, distance: 95.7
click at [563, 77] on div "Artisan travaux(AMG2) ****" at bounding box center [436, 74] width 601 height 20
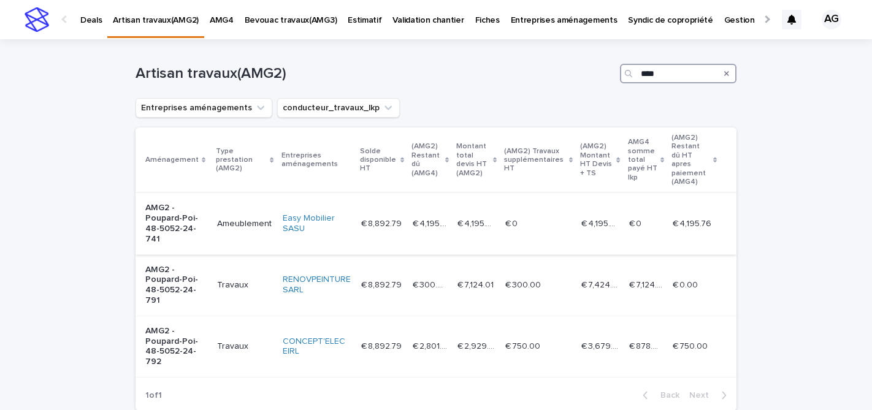
type input "****"
click at [178, 210] on p "AMG2 - Poupard-Poi-48-5052-24-741" at bounding box center [176, 223] width 62 height 41
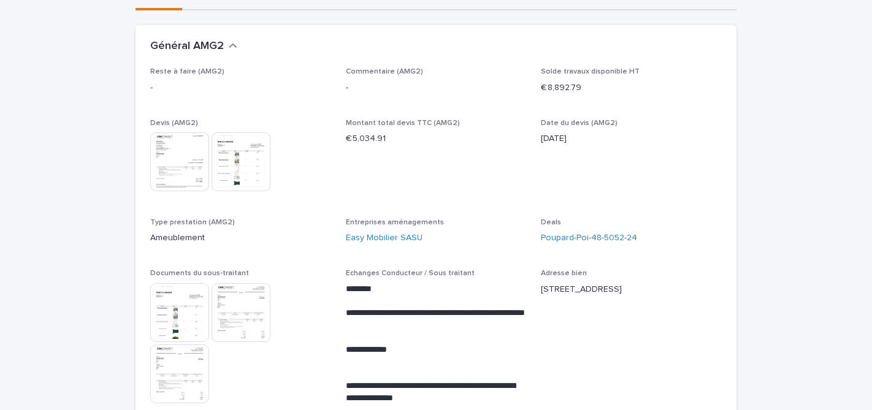
scroll to position [186, 0]
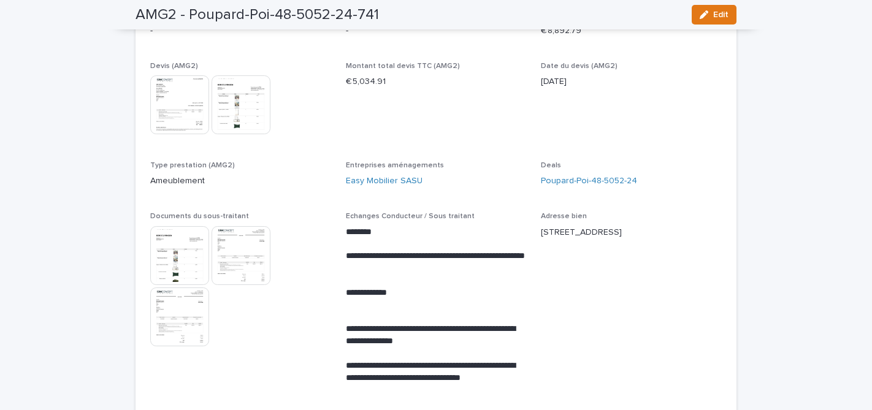
click at [177, 258] on img at bounding box center [179, 255] width 59 height 59
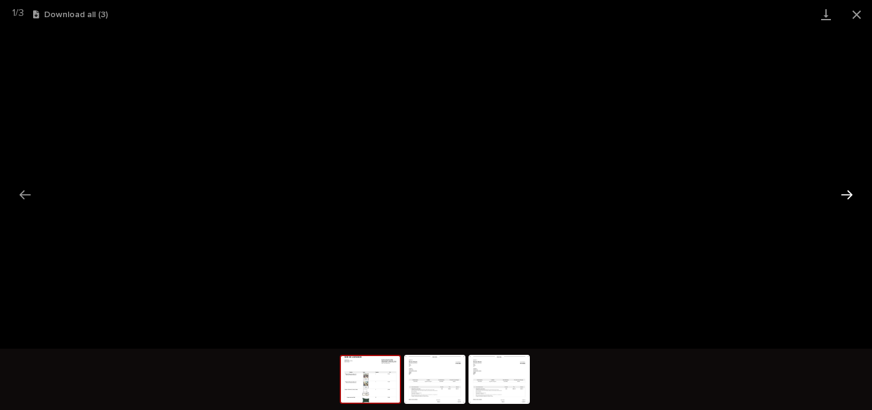
click at [848, 192] on button "Next slide" at bounding box center [847, 195] width 26 height 24
click at [849, 193] on button "Next slide" at bounding box center [847, 195] width 26 height 24
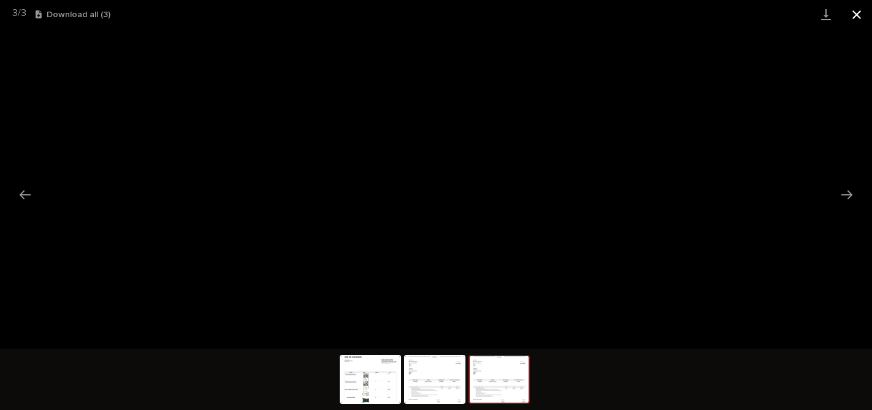
click at [860, 15] on button "Close gallery" at bounding box center [856, 14] width 31 height 29
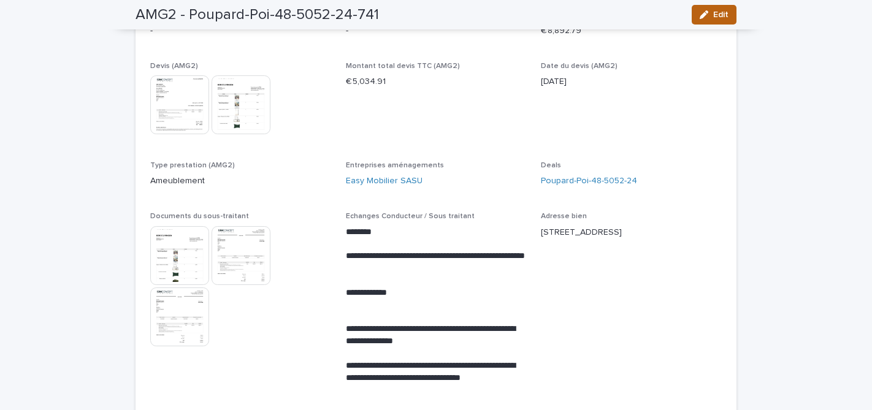
click at [718, 8] on button "Edit" at bounding box center [714, 15] width 45 height 20
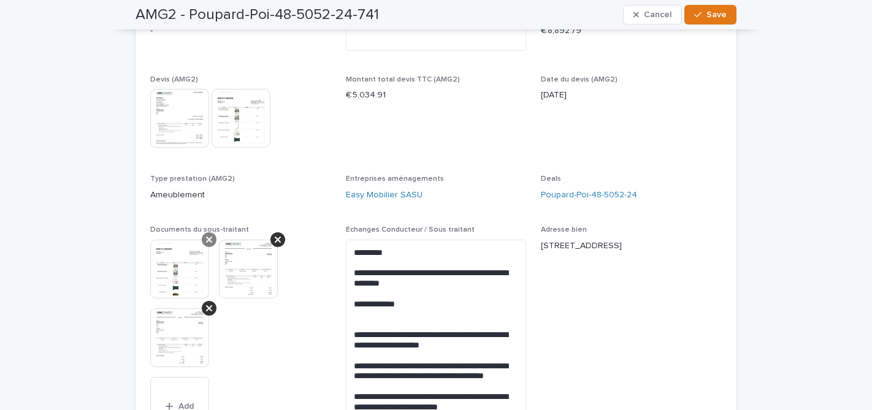
click at [209, 241] on icon at bounding box center [209, 240] width 6 height 10
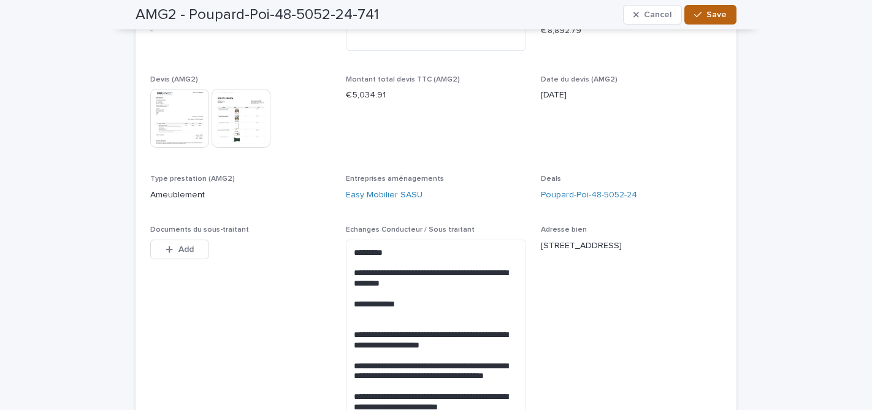
click at [703, 19] on button "Save" at bounding box center [710, 15] width 52 height 20
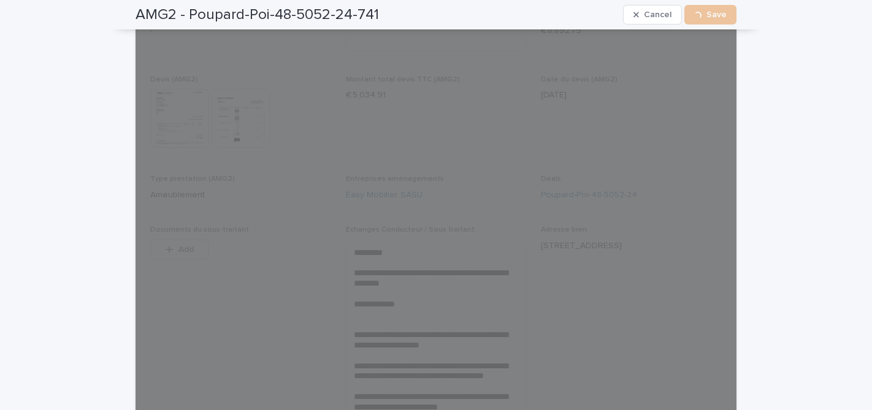
scroll to position [0, 0]
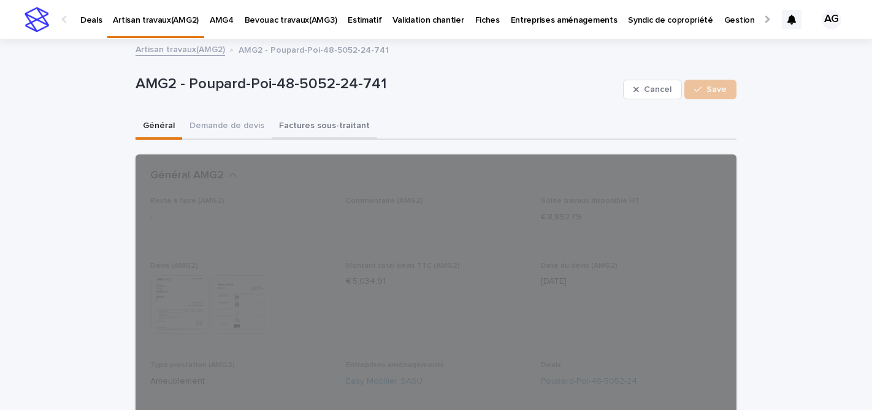
click at [321, 124] on button "Factures sous-traitant" at bounding box center [324, 127] width 105 height 26
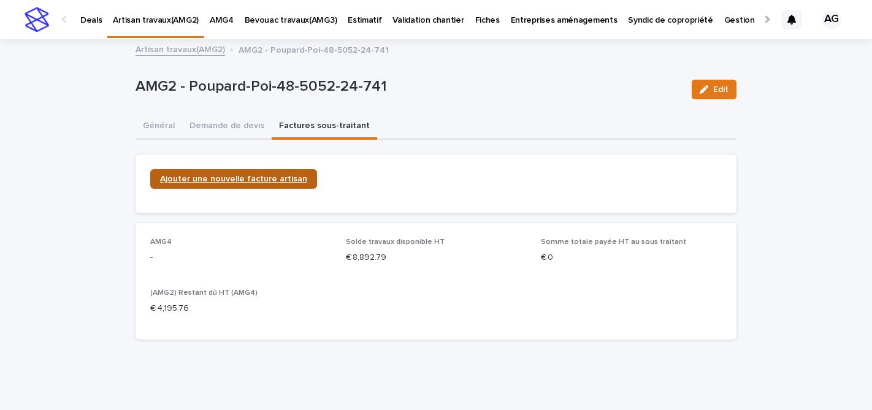
click at [234, 178] on span "Ajouter une nouvelle facture artisan" at bounding box center [233, 179] width 147 height 9
click at [241, 174] on link "Ajouter une nouvelle facture artisan" at bounding box center [233, 179] width 167 height 20
click at [177, 51] on link "Artisan travaux(AMG2)" at bounding box center [181, 49] width 90 height 14
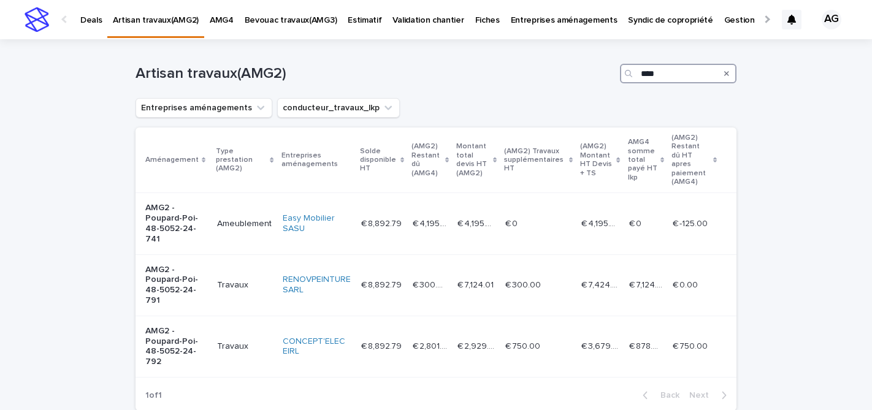
drag, startPoint x: 673, startPoint y: 75, endPoint x: 600, endPoint y: 73, distance: 73.0
click at [600, 73] on div "Artisan travaux(AMG2) ****" at bounding box center [436, 74] width 601 height 20
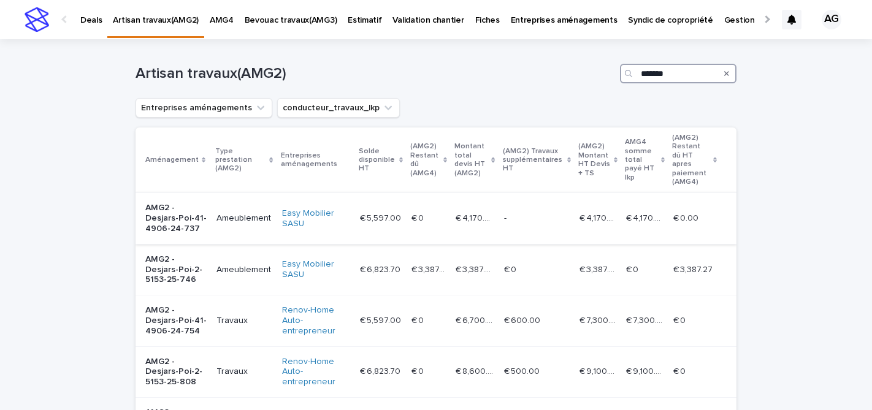
type input "*******"
click at [185, 207] on p "AMG2 - Desjars-Poi-41-4906-24-737" at bounding box center [175, 218] width 61 height 31
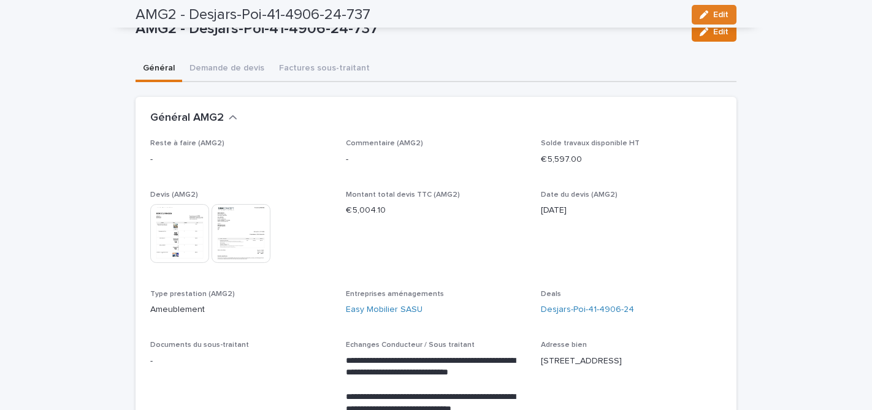
scroll to position [51, 0]
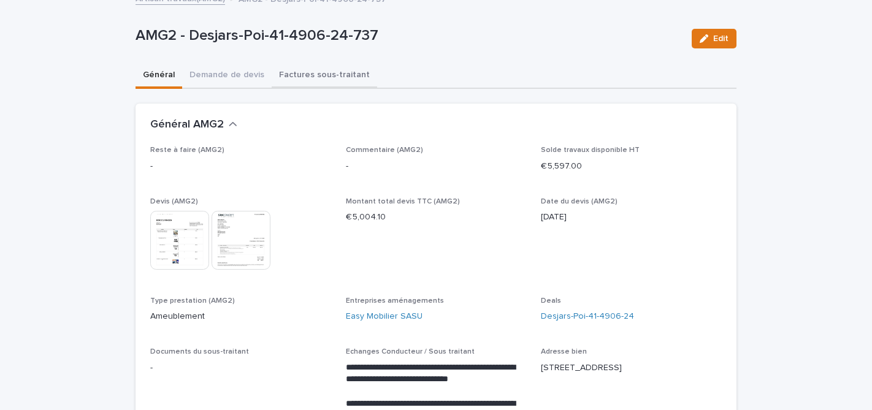
click at [318, 70] on button "Factures sous-traitant" at bounding box center [324, 76] width 105 height 26
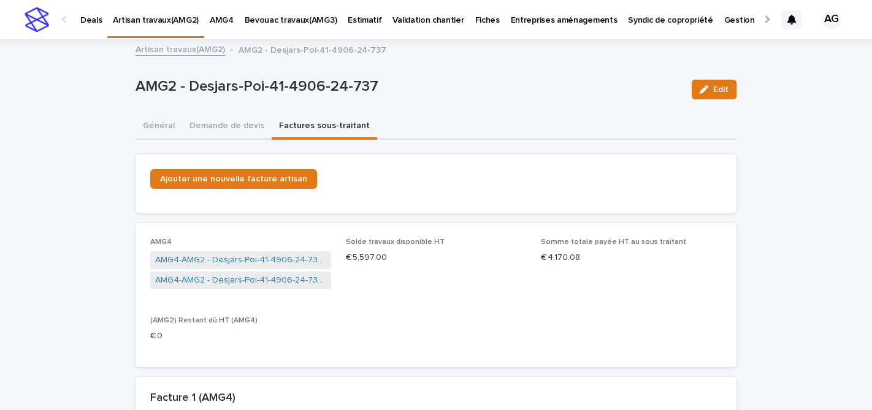
click at [183, 51] on link "Artisan travaux(AMG2)" at bounding box center [181, 49] width 90 height 14
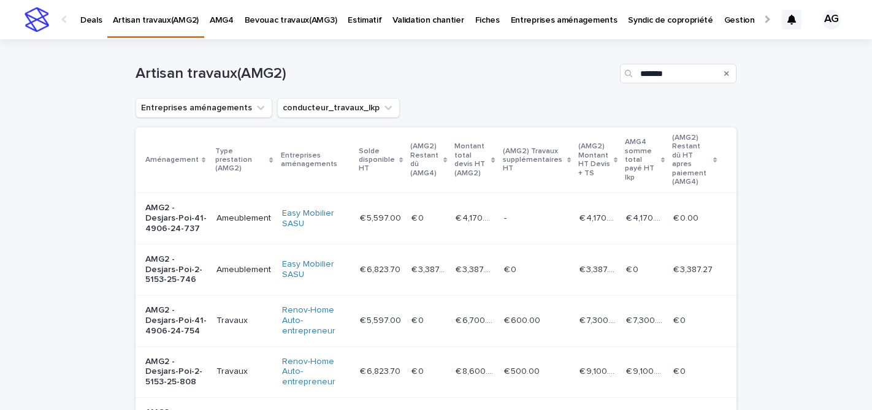
click at [179, 266] on p "AMG2 - Desjars-Poi-2-5153-25-746" at bounding box center [175, 270] width 61 height 31
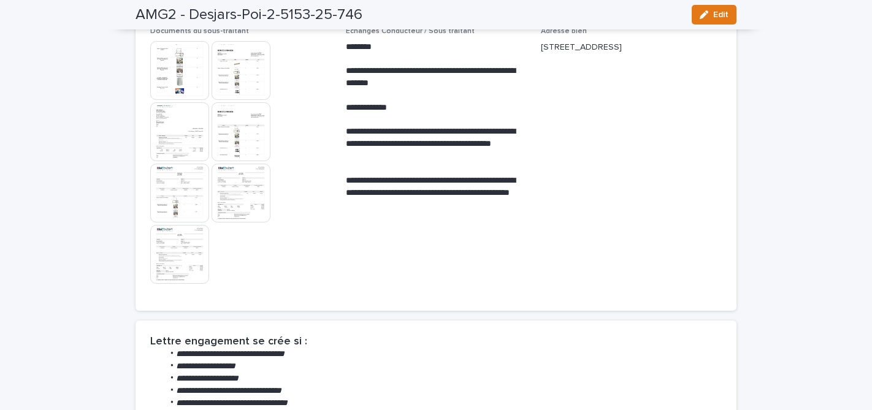
scroll to position [373, 0]
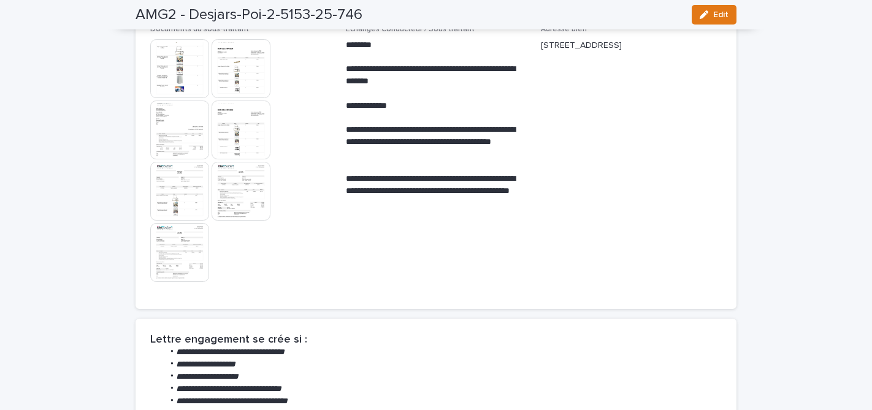
click at [243, 186] on img at bounding box center [241, 191] width 59 height 59
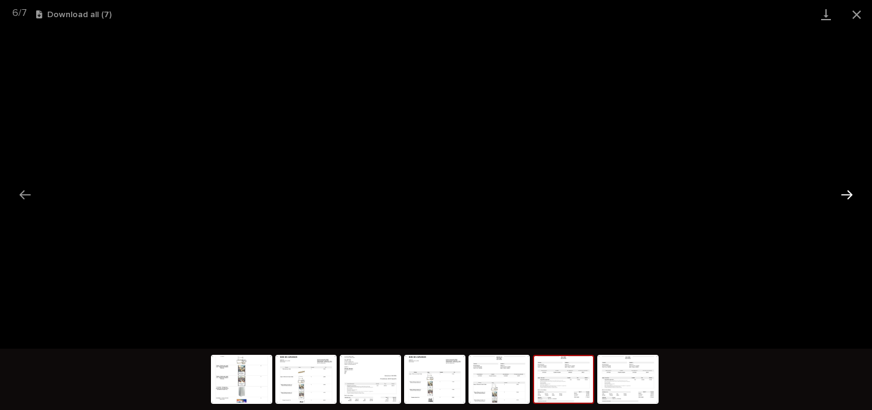
click at [845, 192] on button "Next slide" at bounding box center [847, 195] width 26 height 24
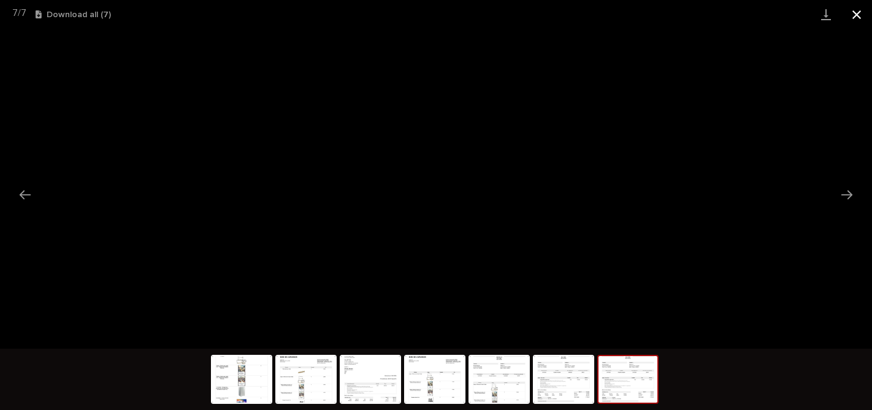
click at [852, 18] on button "Close gallery" at bounding box center [856, 14] width 31 height 29
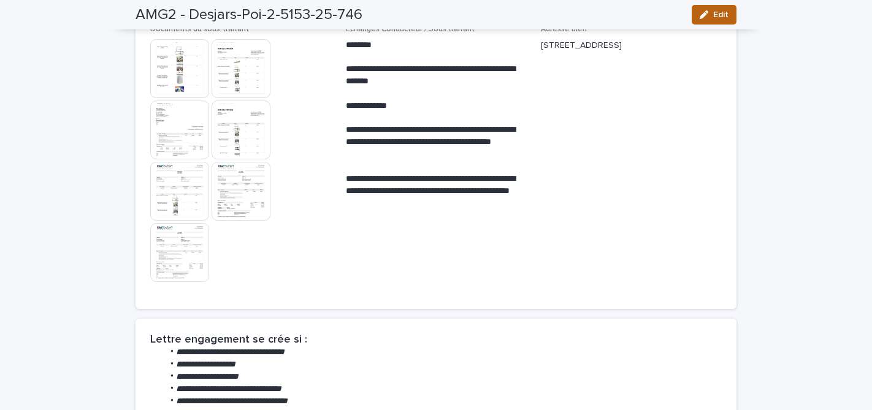
click at [731, 15] on button "Edit" at bounding box center [714, 15] width 45 height 20
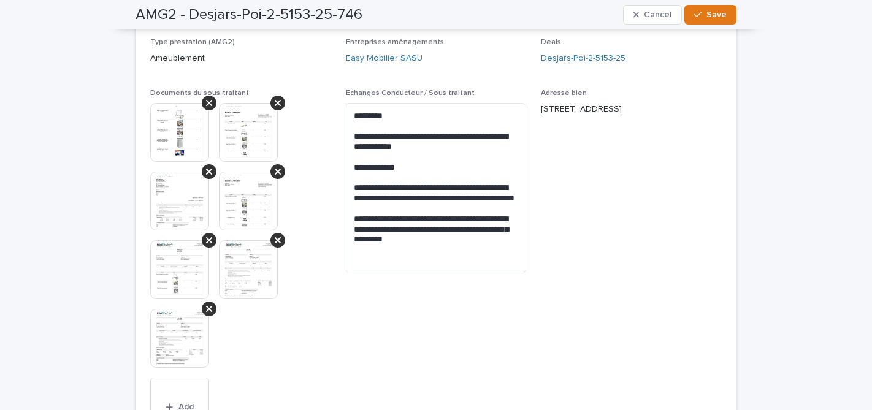
scroll to position [321, 0]
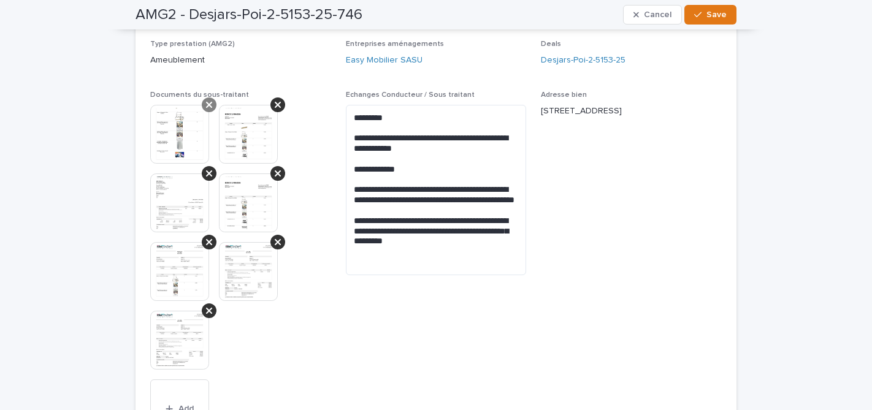
click at [210, 105] on icon at bounding box center [209, 105] width 6 height 6
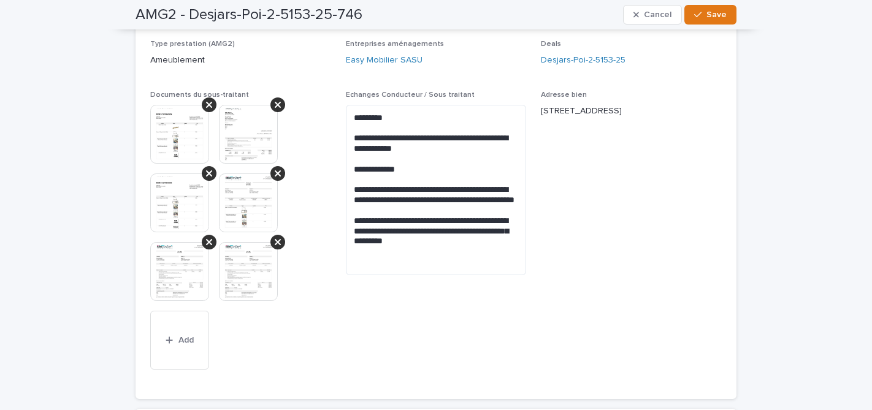
click at [210, 105] on icon at bounding box center [209, 105] width 6 height 6
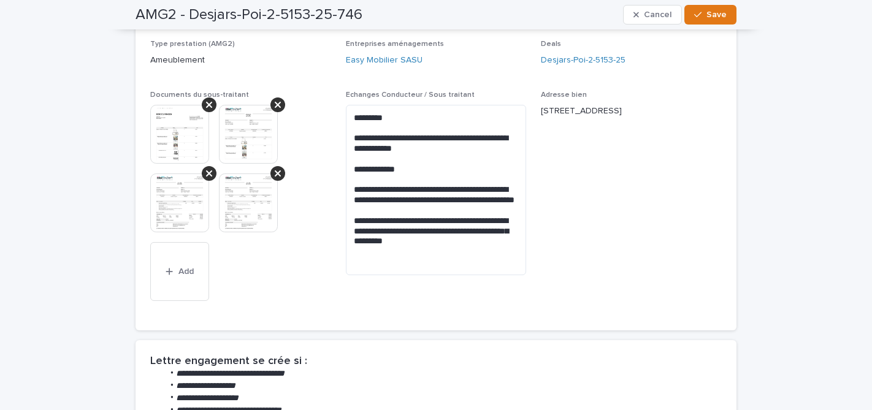
click at [210, 105] on icon at bounding box center [209, 105] width 6 height 6
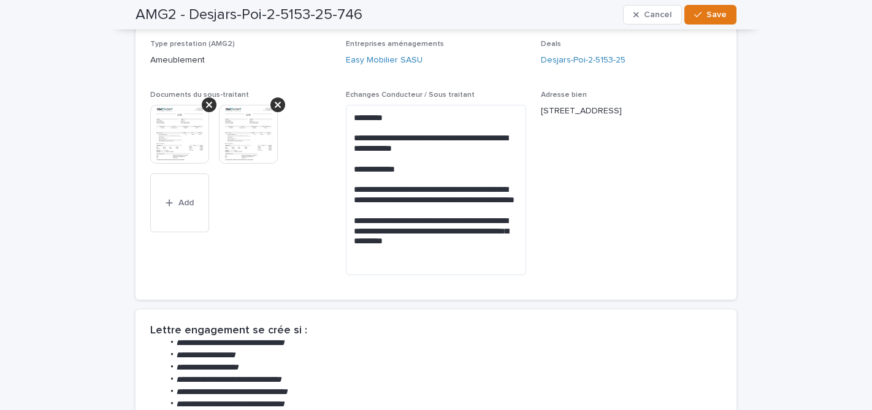
click at [210, 105] on icon at bounding box center [209, 105] width 6 height 6
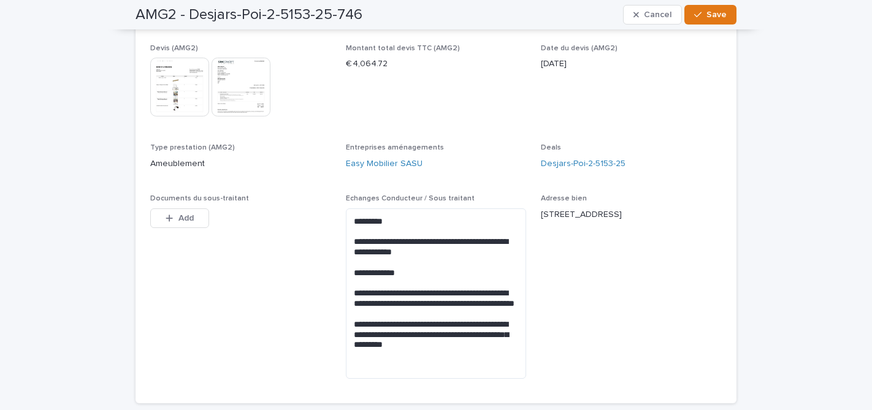
scroll to position [134, 0]
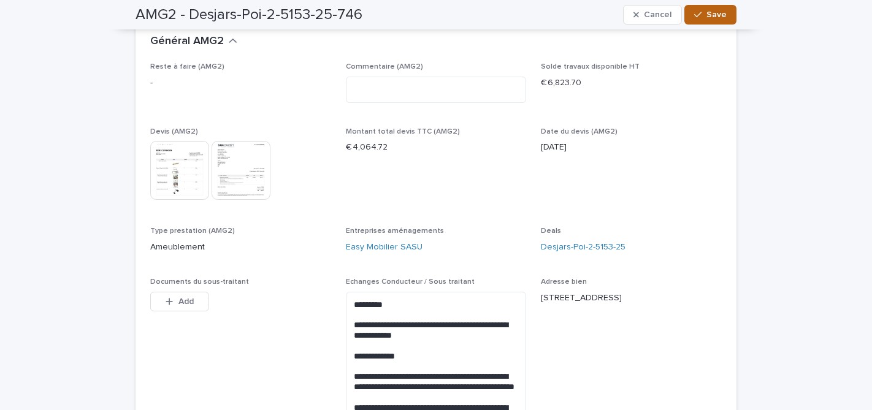
click at [717, 14] on span "Save" at bounding box center [716, 14] width 20 height 9
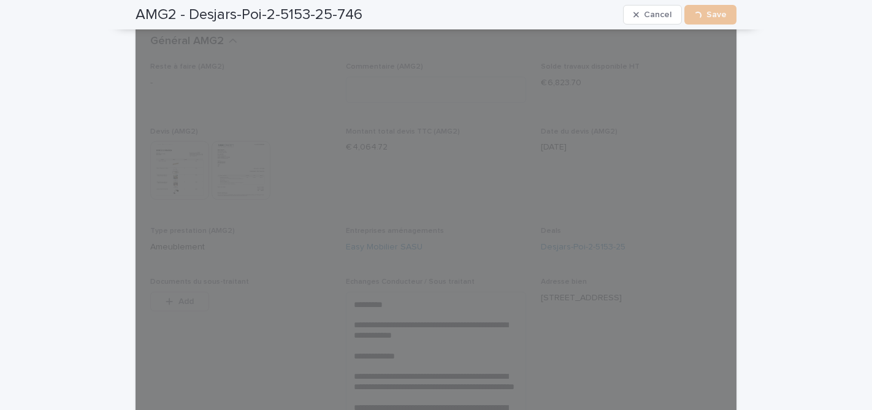
scroll to position [0, 0]
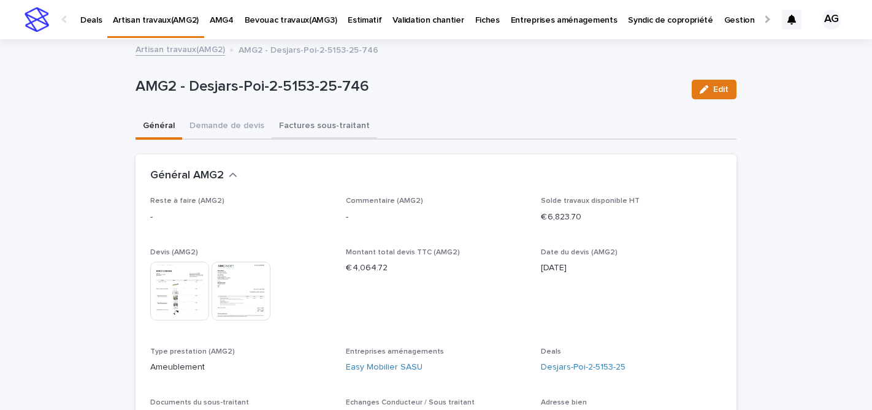
click at [312, 126] on button "Factures sous-traitant" at bounding box center [324, 127] width 105 height 26
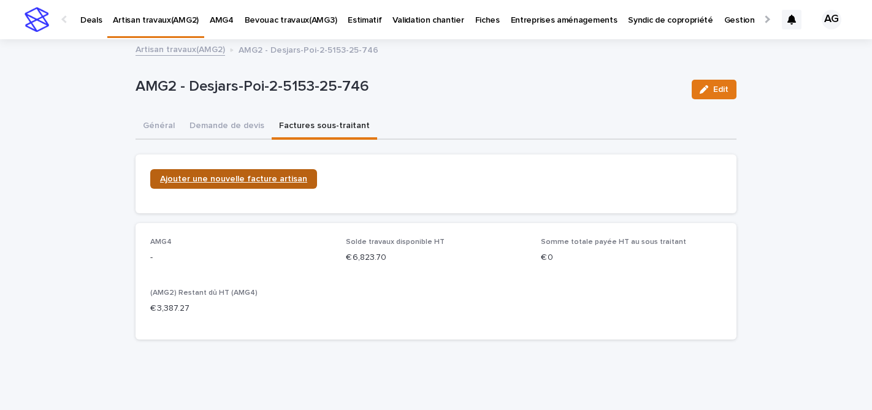
click at [211, 178] on span "Ajouter une nouvelle facture artisan" at bounding box center [233, 179] width 147 height 9
click at [215, 177] on span "Ajouter une nouvelle facture artisan" at bounding box center [233, 179] width 147 height 9
click at [185, 48] on link "Artisan travaux(AMG2)" at bounding box center [181, 49] width 90 height 14
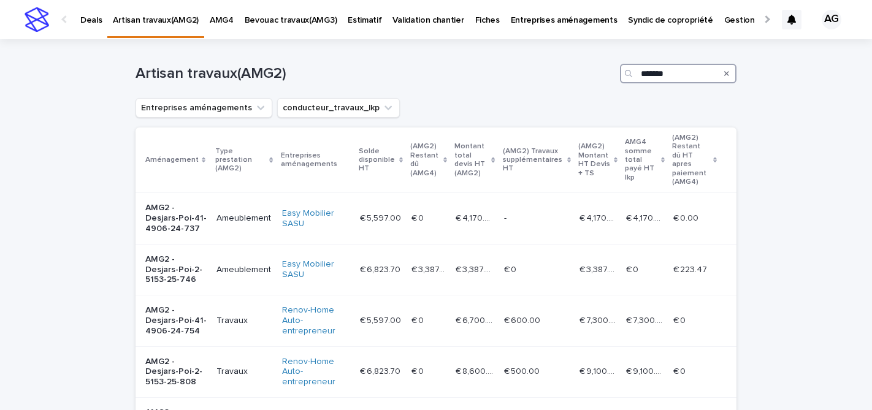
drag, startPoint x: 662, startPoint y: 72, endPoint x: 616, endPoint y: 71, distance: 46.6
click at [616, 71] on div "Artisan travaux(AMG2) *******" at bounding box center [436, 74] width 601 height 20
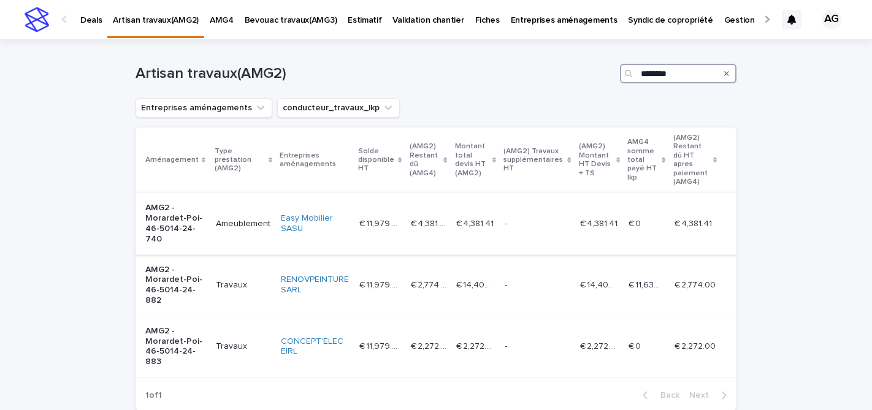
type input "********"
click at [186, 220] on p "AMG2 - Morardet-Poi-46-5014-24-740" at bounding box center [175, 223] width 61 height 41
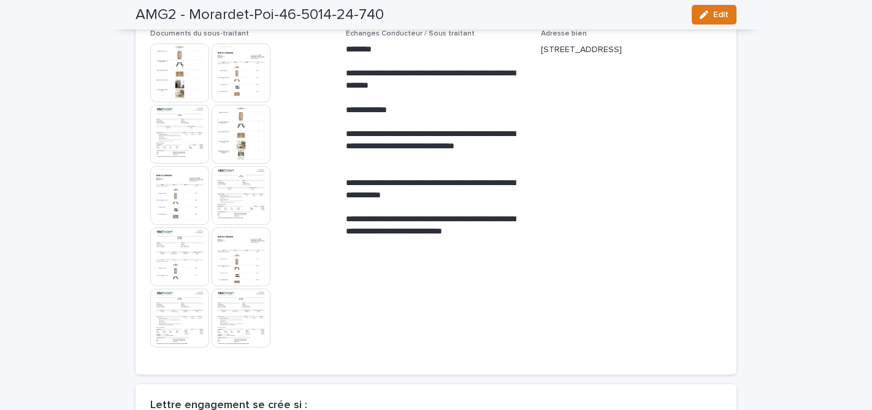
scroll to position [370, 0]
click at [247, 190] on img at bounding box center [241, 195] width 59 height 59
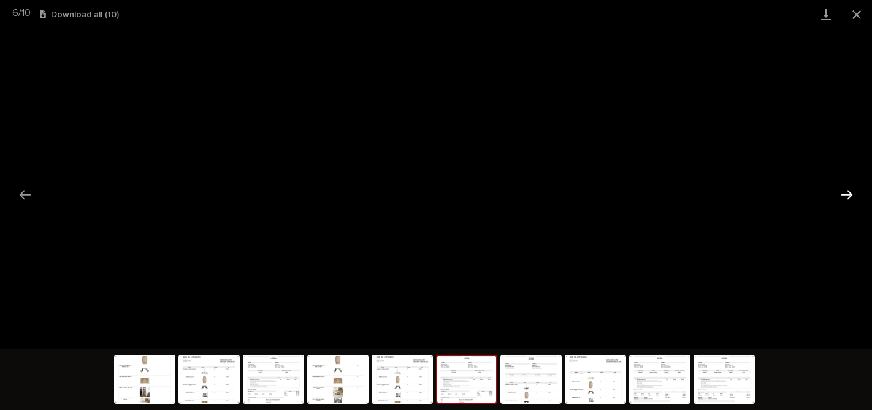
click at [846, 193] on button "Next slide" at bounding box center [847, 195] width 26 height 24
click at [852, 197] on button "Next slide" at bounding box center [847, 195] width 26 height 24
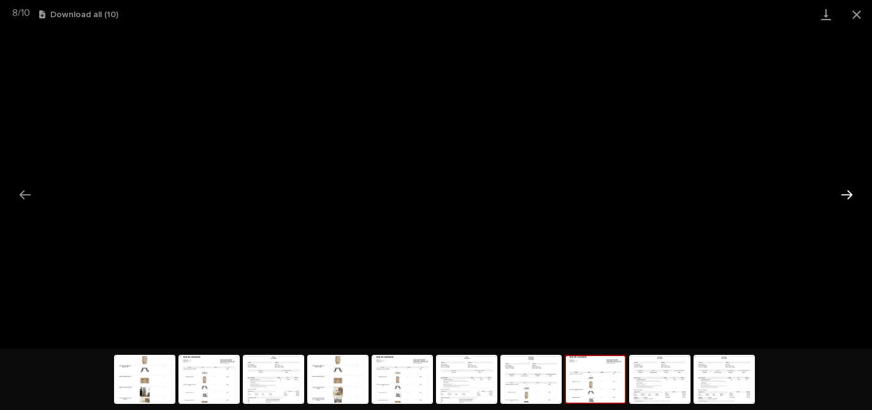
click at [842, 191] on button "Next slide" at bounding box center [847, 195] width 26 height 24
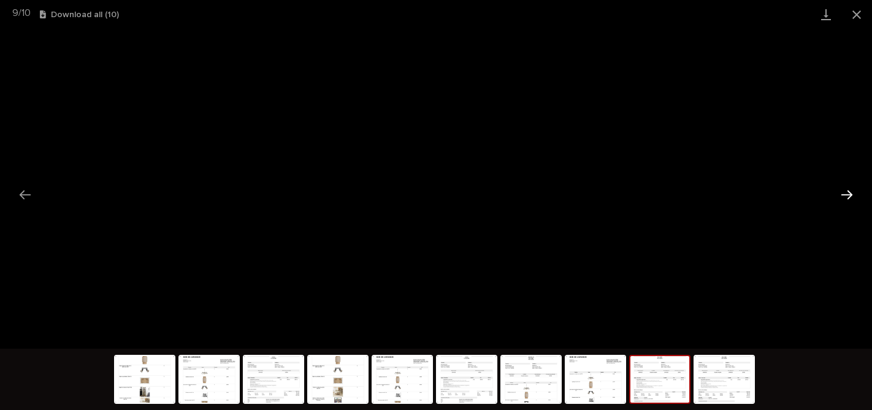
click at [851, 194] on button "Next slide" at bounding box center [847, 195] width 26 height 24
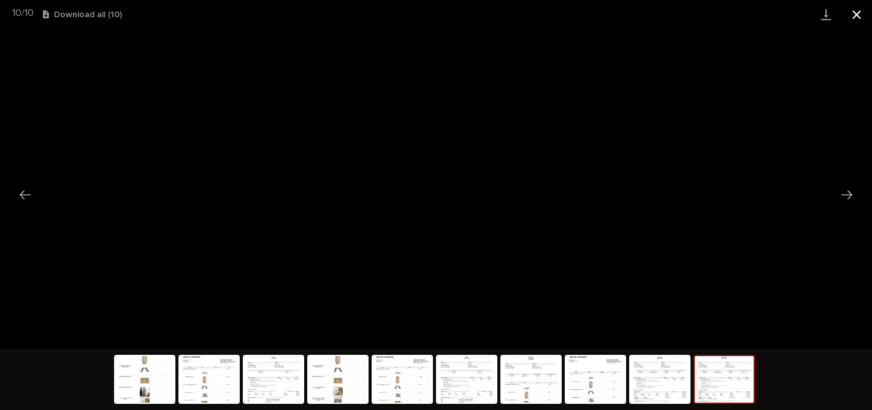
click at [857, 10] on button "Close gallery" at bounding box center [856, 14] width 31 height 29
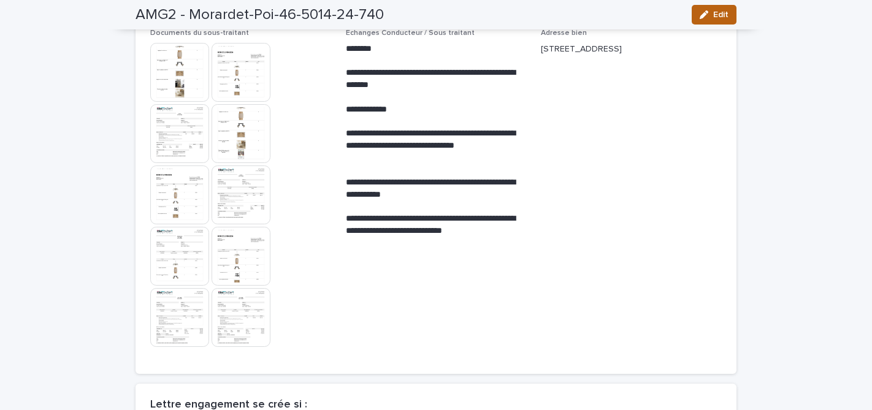
click at [722, 17] on span "Edit" at bounding box center [720, 14] width 15 height 9
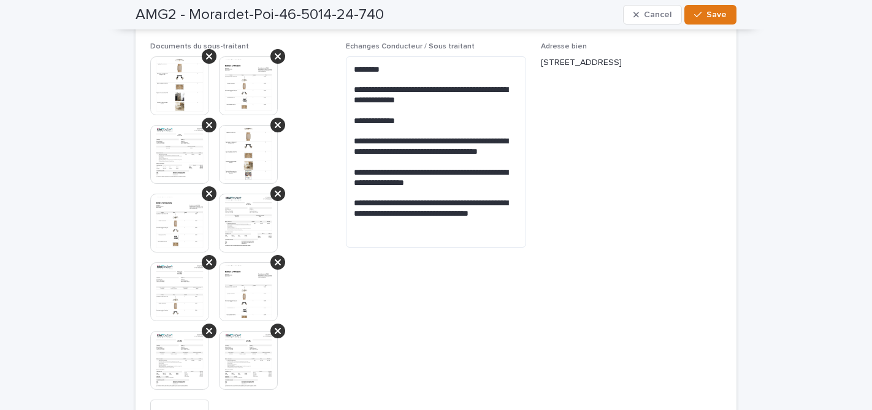
scroll to position [435, 0]
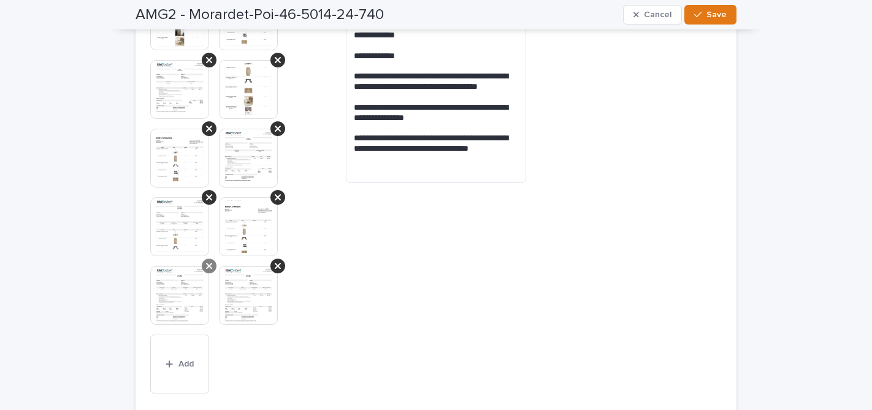
click at [210, 266] on icon at bounding box center [209, 266] width 6 height 10
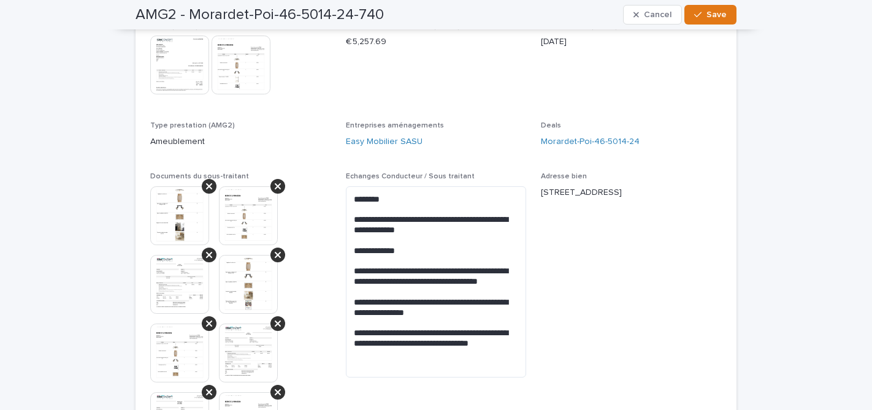
scroll to position [239, 0]
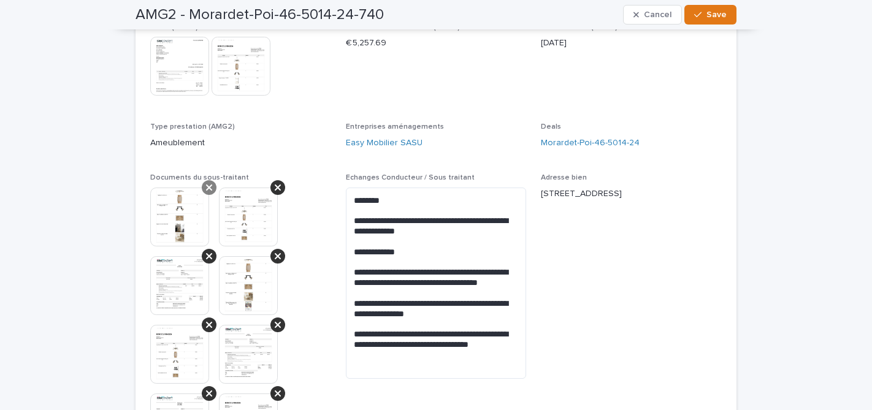
click at [206, 188] on icon at bounding box center [209, 188] width 6 height 10
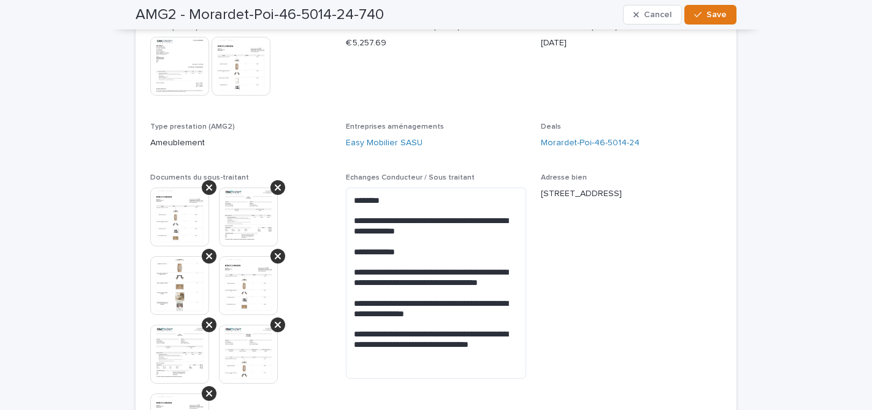
click at [206, 188] on icon at bounding box center [209, 188] width 6 height 10
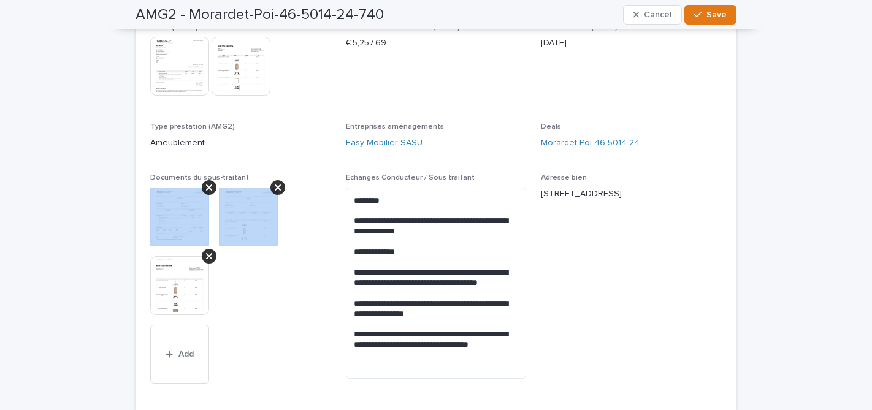
click at [206, 188] on icon at bounding box center [209, 188] width 6 height 10
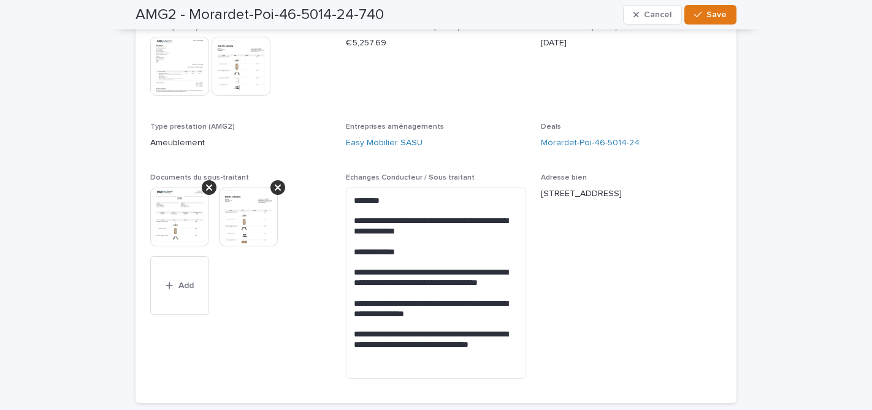
click at [206, 188] on icon at bounding box center [209, 188] width 6 height 10
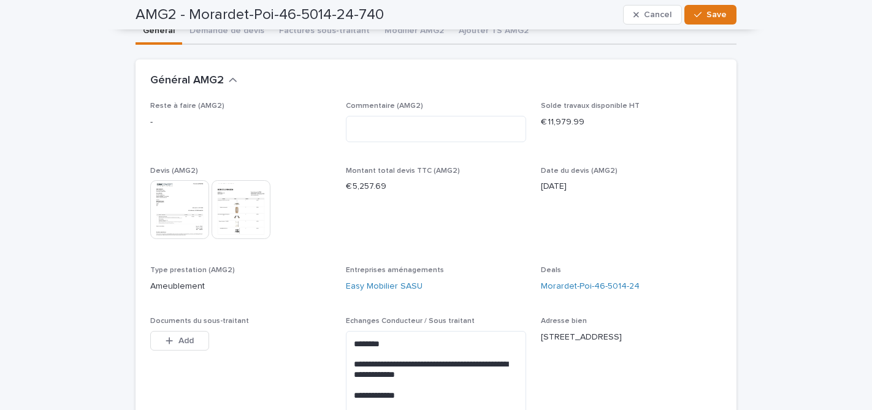
scroll to position [80, 0]
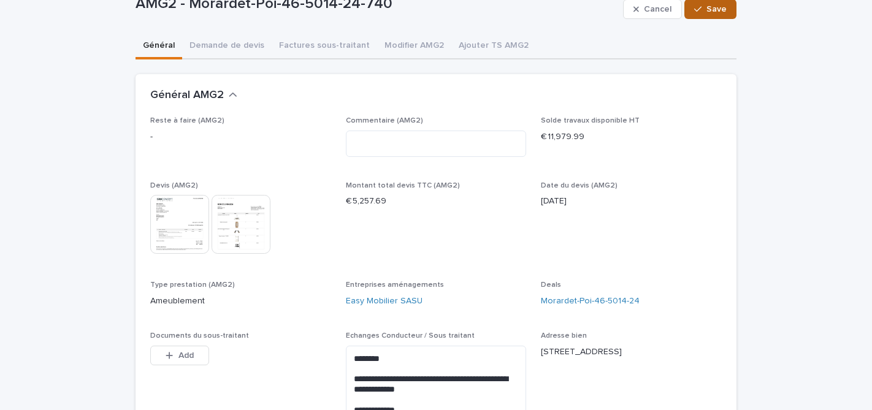
click at [713, 8] on span "Save" at bounding box center [716, 9] width 20 height 9
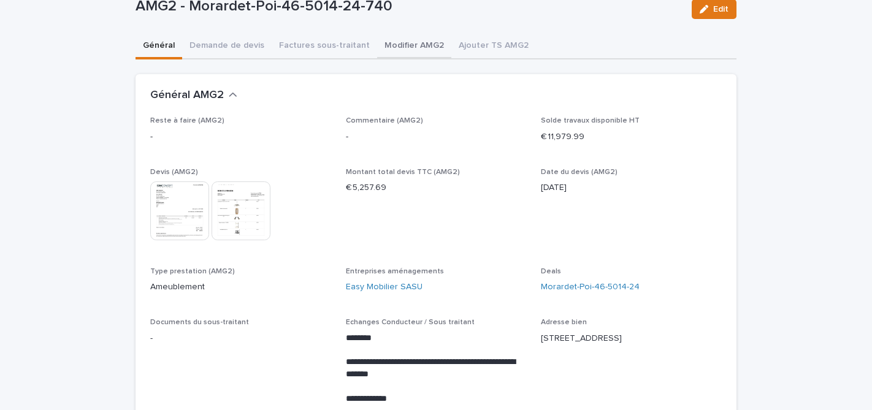
click at [396, 48] on button "Modifier AMG2" at bounding box center [414, 47] width 74 height 26
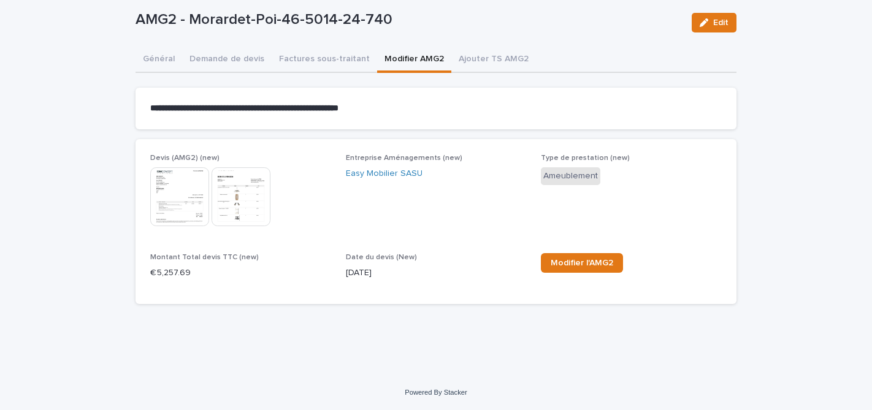
scroll to position [67, 0]
click at [715, 27] on button "Edit" at bounding box center [714, 23] width 45 height 20
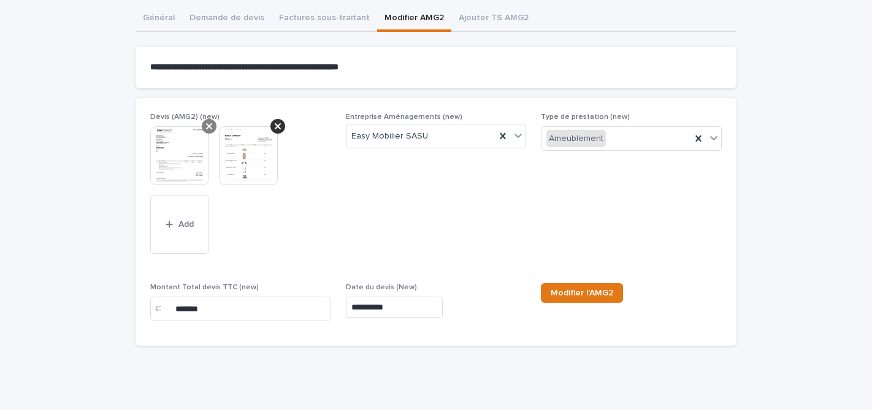
click at [210, 129] on icon at bounding box center [209, 126] width 6 height 10
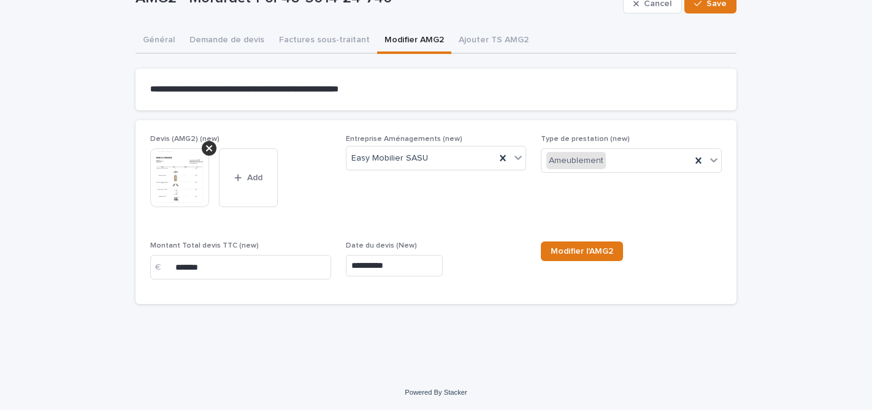
scroll to position [76, 0]
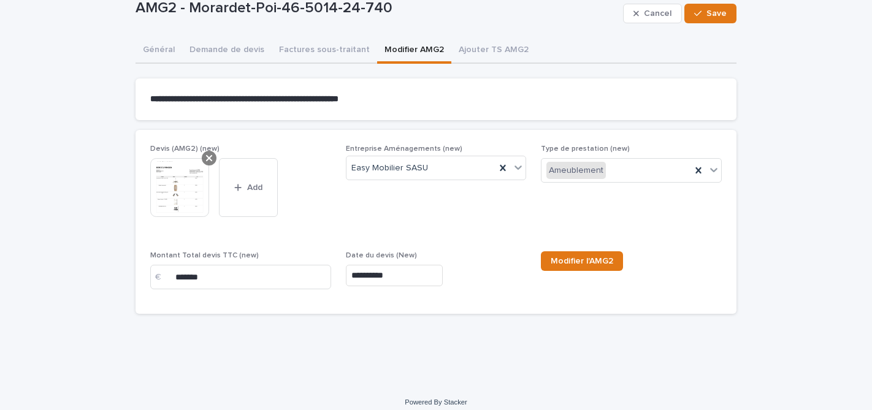
click at [210, 158] on icon at bounding box center [209, 158] width 6 height 10
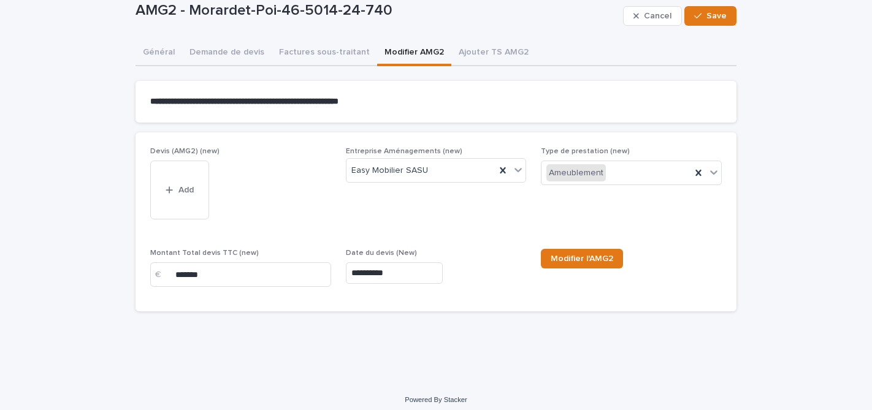
scroll to position [42, 0]
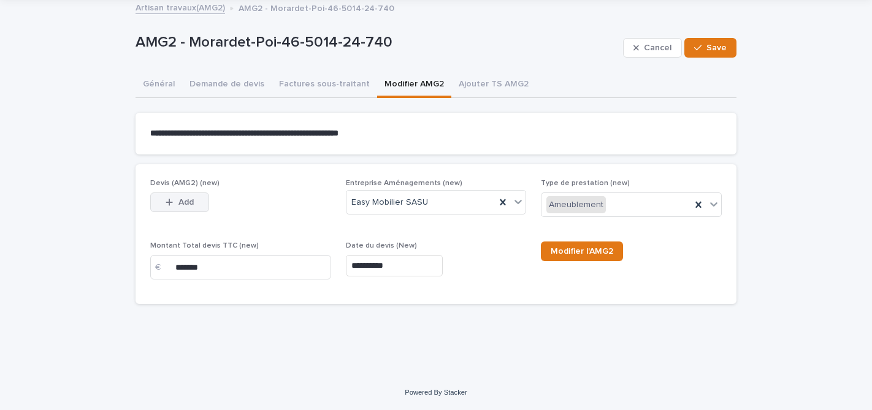
click at [186, 201] on span "Add" at bounding box center [185, 202] width 15 height 9
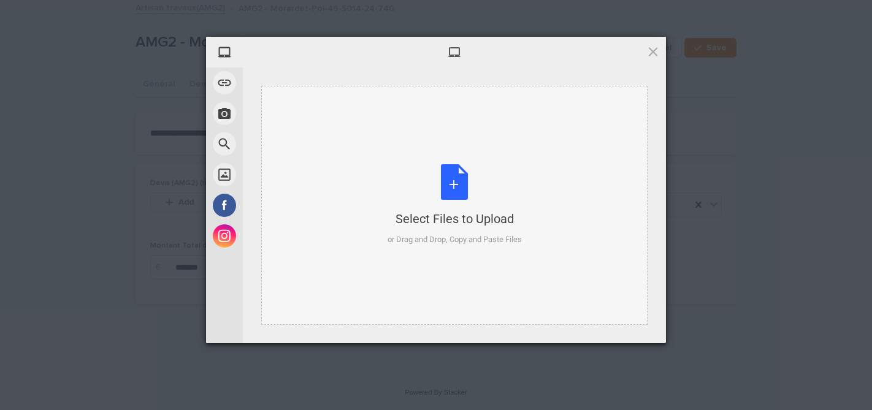
click at [456, 188] on div "Select Files to Upload or Drag and Drop, Copy and Paste Files" at bounding box center [455, 205] width 134 height 82
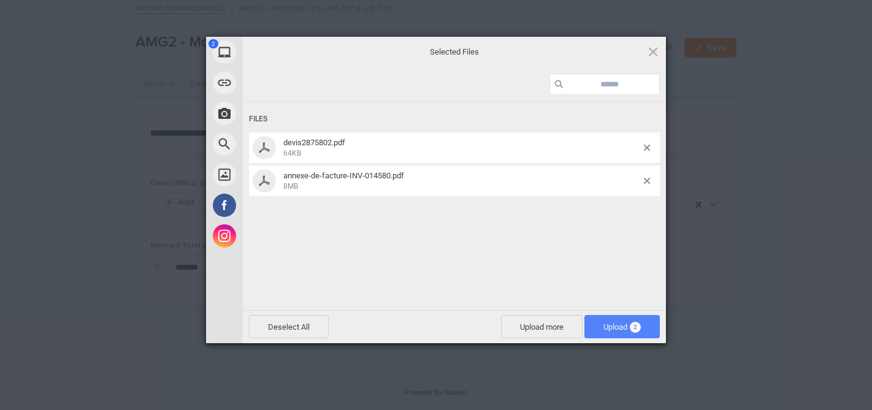
click at [613, 329] on span "Upload 2" at bounding box center [621, 327] width 37 height 9
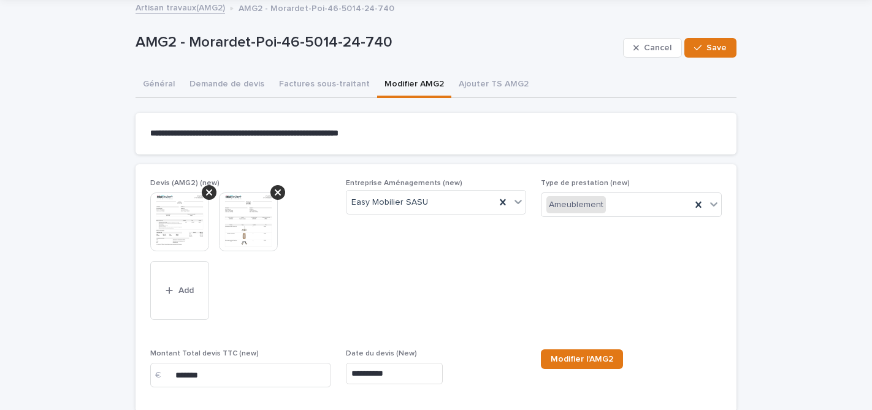
click at [178, 207] on img at bounding box center [179, 222] width 59 height 59
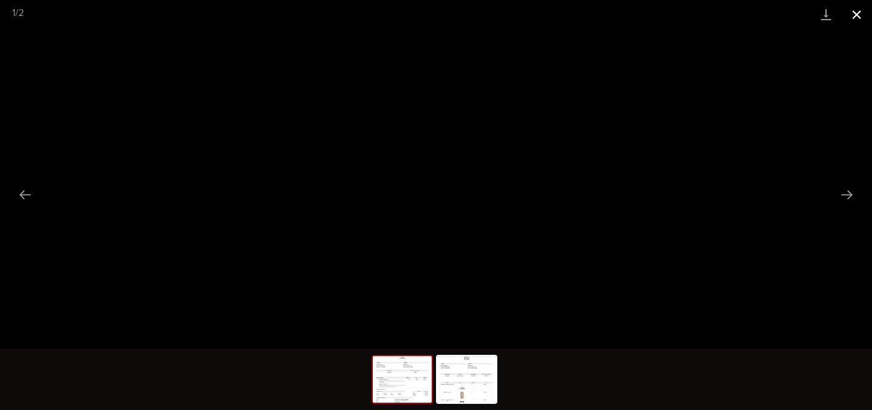
click at [855, 12] on button "Close gallery" at bounding box center [856, 14] width 31 height 29
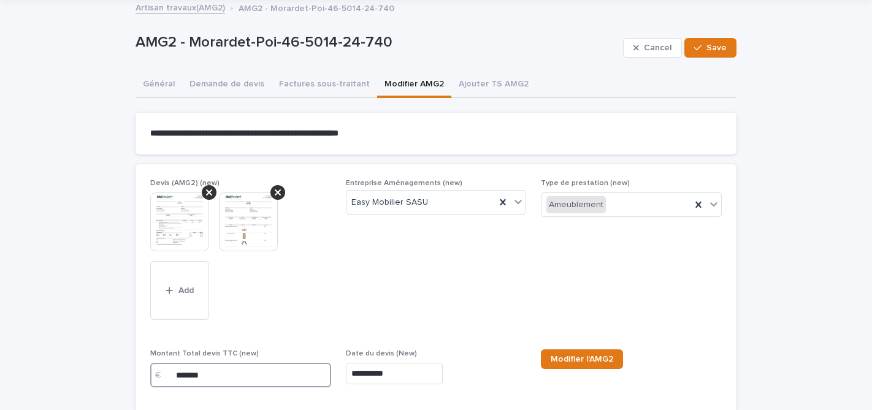
drag, startPoint x: 217, startPoint y: 373, endPoint x: 156, endPoint y: 375, distance: 60.7
click at [156, 375] on div "€ *******" at bounding box center [240, 375] width 181 height 25
type input "*******"
click at [191, 218] on img at bounding box center [179, 222] width 59 height 59
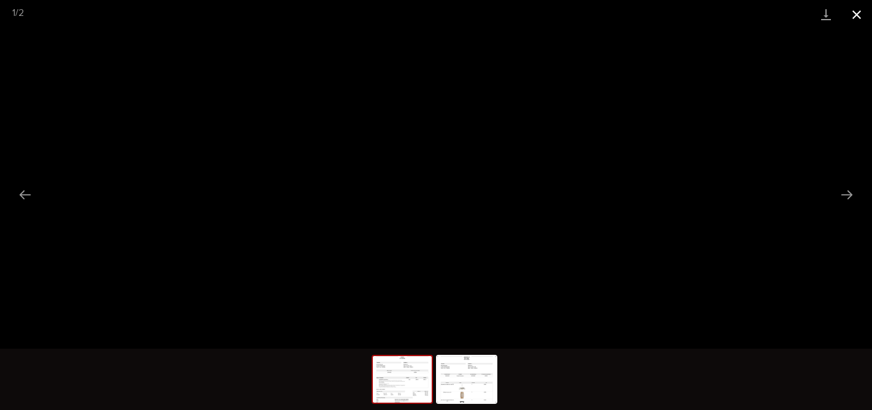
click at [856, 16] on button "Close gallery" at bounding box center [856, 14] width 31 height 29
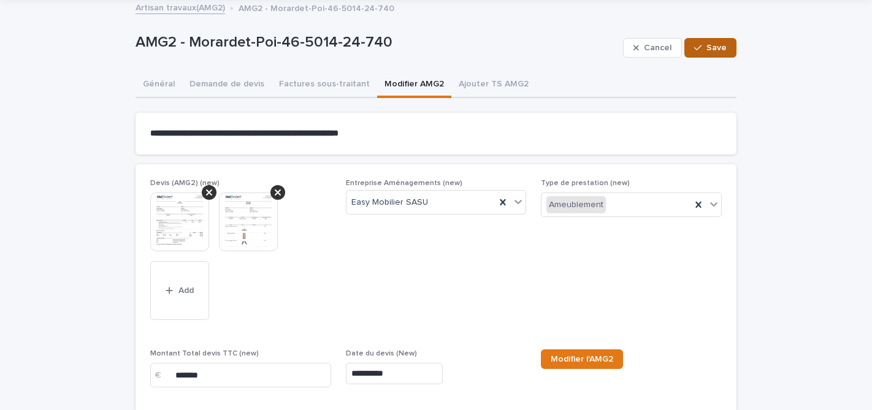
click at [726, 49] on span "Save" at bounding box center [716, 48] width 20 height 9
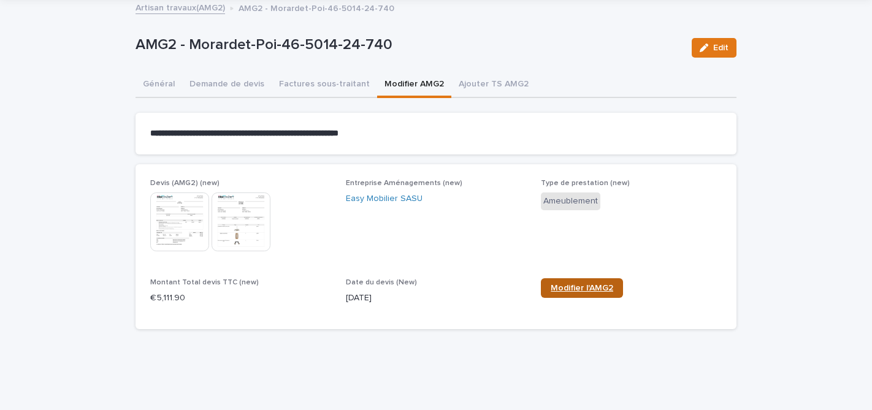
click at [585, 287] on span "Modifier l'AMG2" at bounding box center [582, 288] width 63 height 9
click at [320, 81] on button "Factures sous-traitant" at bounding box center [324, 85] width 105 height 26
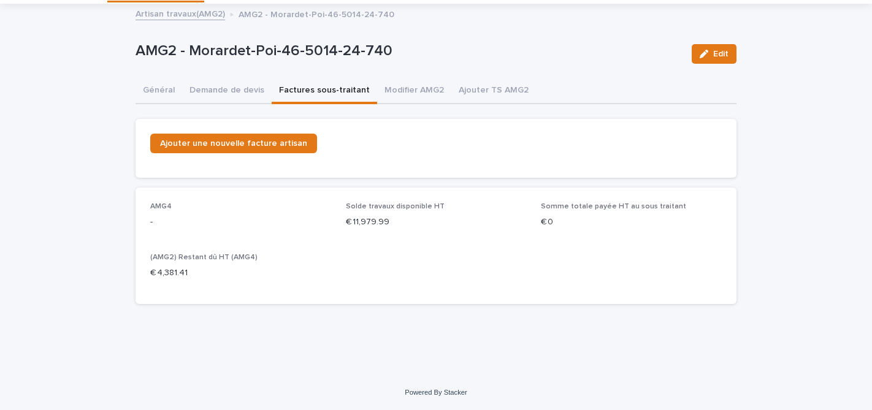
scroll to position [36, 0]
click at [250, 140] on span "Ajouter une nouvelle facture artisan" at bounding box center [233, 143] width 147 height 9
click at [254, 145] on span "Ajouter une nouvelle facture artisan" at bounding box center [233, 143] width 147 height 9
click at [169, 13] on link "Artisan travaux(AMG2)" at bounding box center [181, 13] width 90 height 14
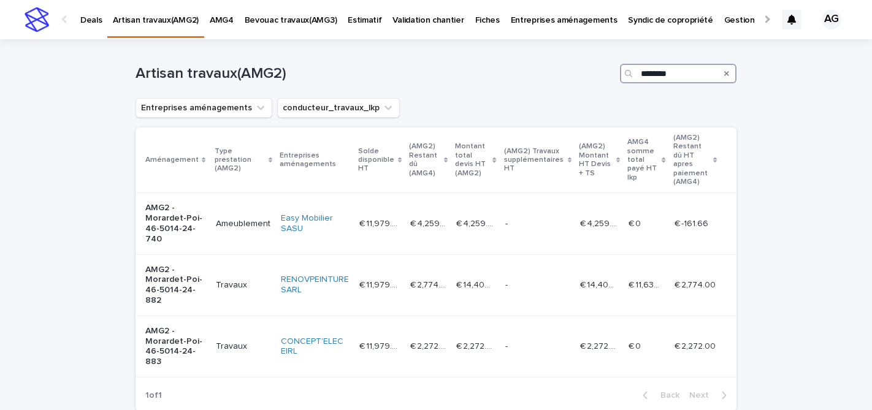
drag, startPoint x: 682, startPoint y: 71, endPoint x: 595, endPoint y: 67, distance: 87.1
click at [595, 67] on div "Artisan travaux(AMG2) ********" at bounding box center [436, 74] width 601 height 20
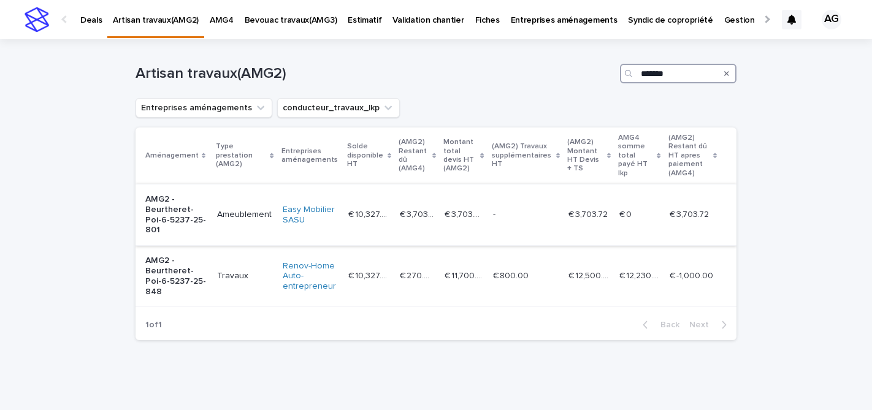
type input "*******"
click at [220, 210] on p "Ameublement" at bounding box center [245, 215] width 56 height 10
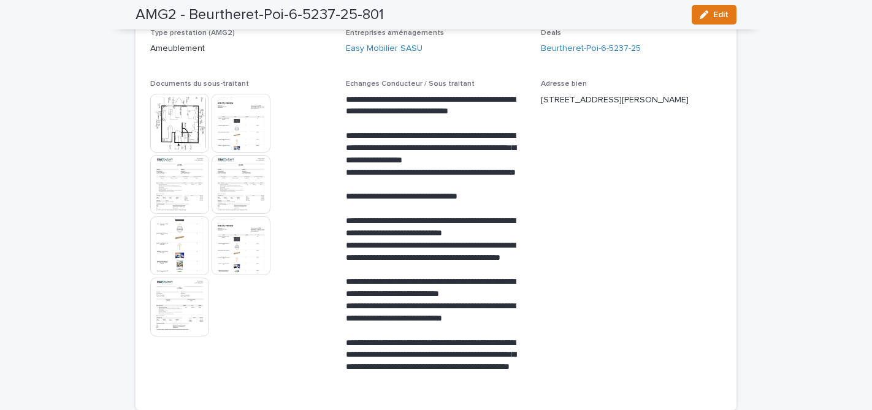
scroll to position [323, 0]
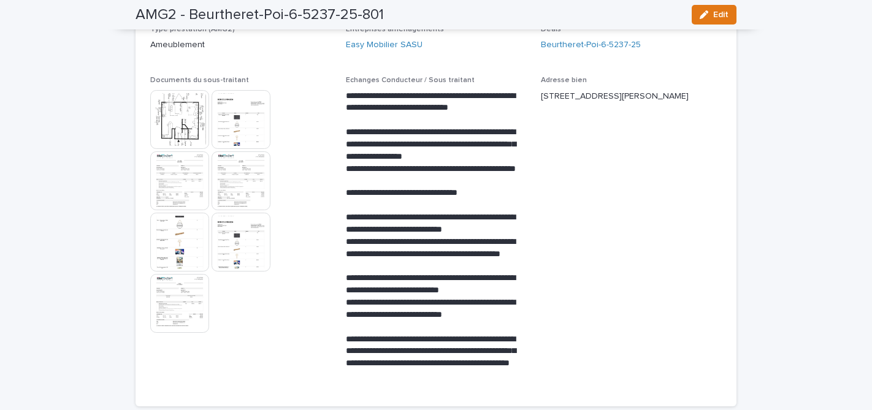
click at [179, 110] on img at bounding box center [179, 119] width 59 height 59
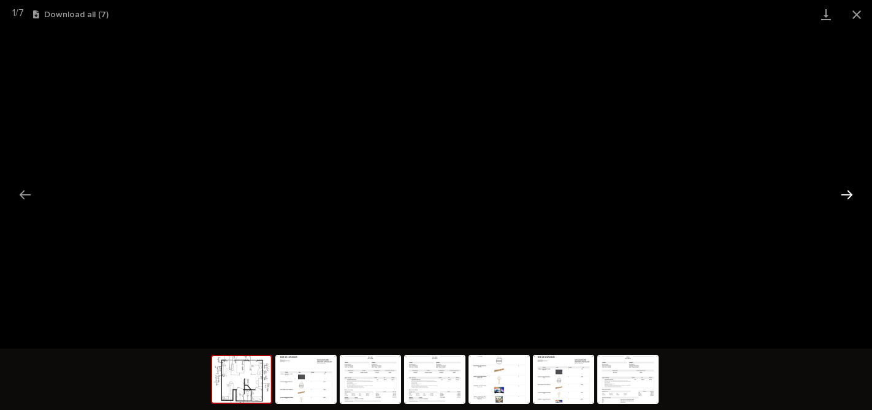
click at [845, 192] on button "Next slide" at bounding box center [847, 195] width 26 height 24
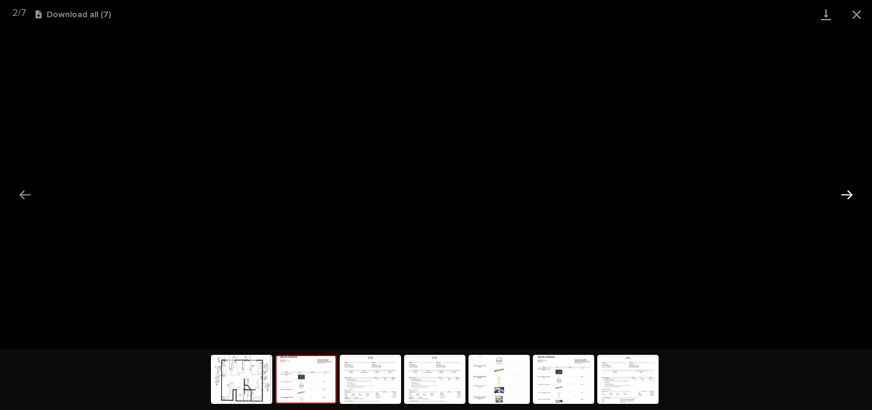
click at [852, 196] on button "Next slide" at bounding box center [847, 195] width 26 height 24
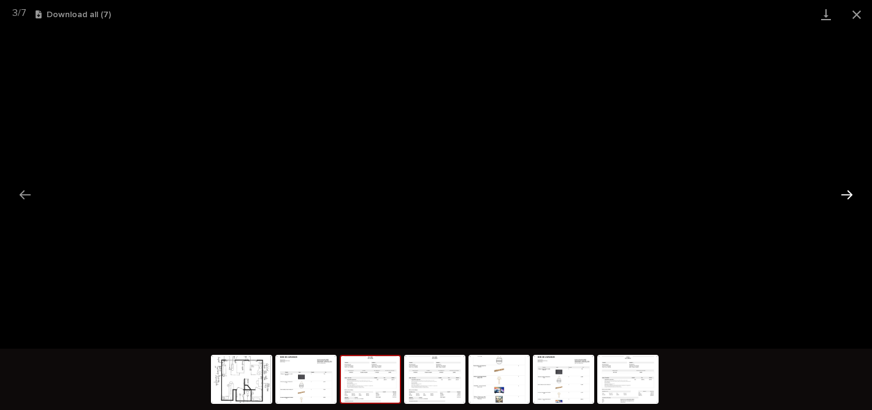
click at [846, 191] on button "Next slide" at bounding box center [847, 195] width 26 height 24
click at [847, 190] on button "Next slide" at bounding box center [847, 195] width 26 height 24
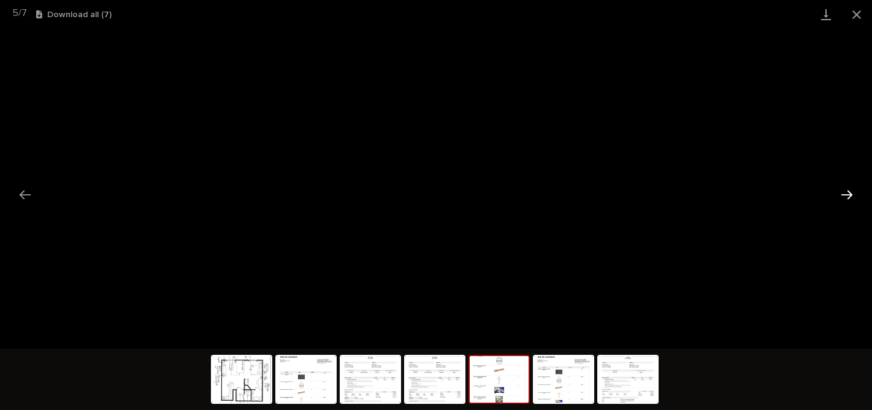
click at [847, 190] on button "Next slide" at bounding box center [847, 195] width 26 height 24
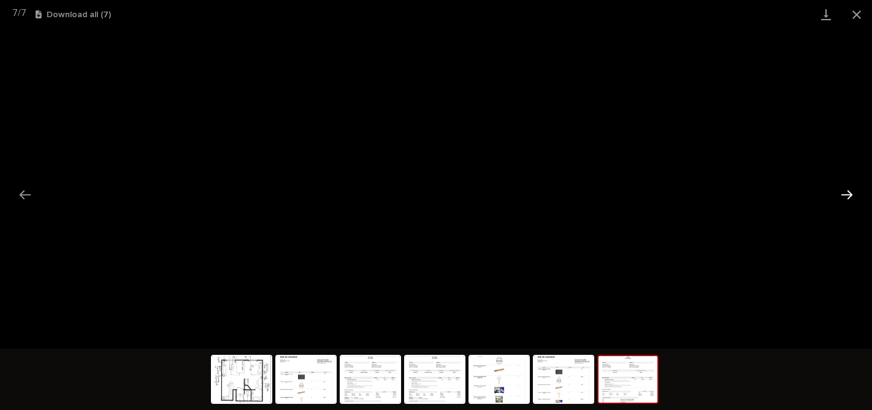
click at [847, 195] on button "Next slide" at bounding box center [847, 195] width 26 height 24
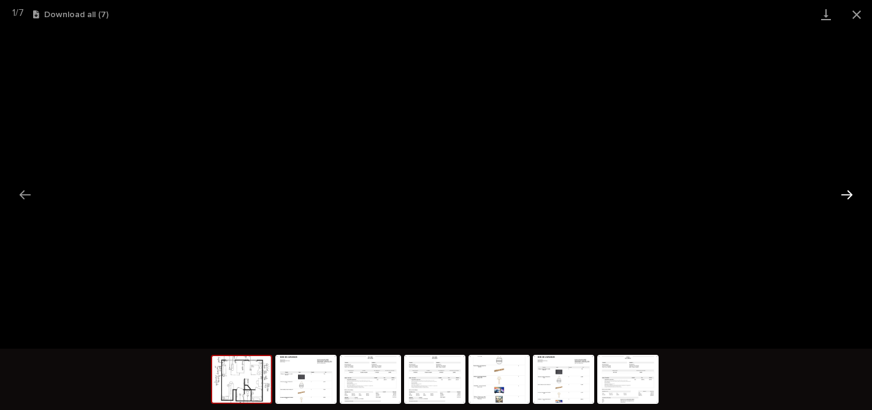
click at [847, 195] on button "Next slide" at bounding box center [847, 195] width 26 height 24
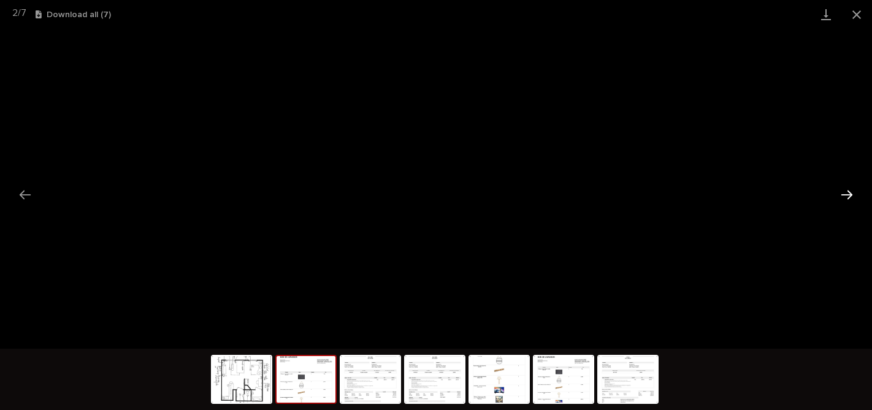
click at [847, 195] on button "Next slide" at bounding box center [847, 195] width 26 height 24
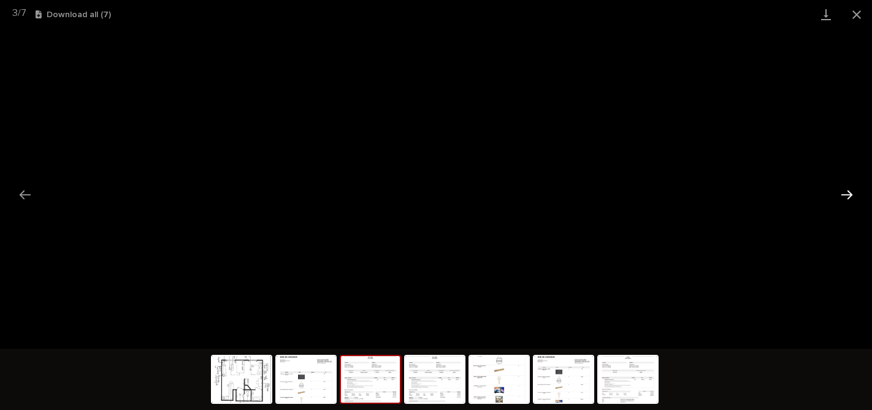
click at [844, 190] on button "Next slide" at bounding box center [847, 195] width 26 height 24
click at [844, 193] on button "Next slide" at bounding box center [847, 195] width 26 height 24
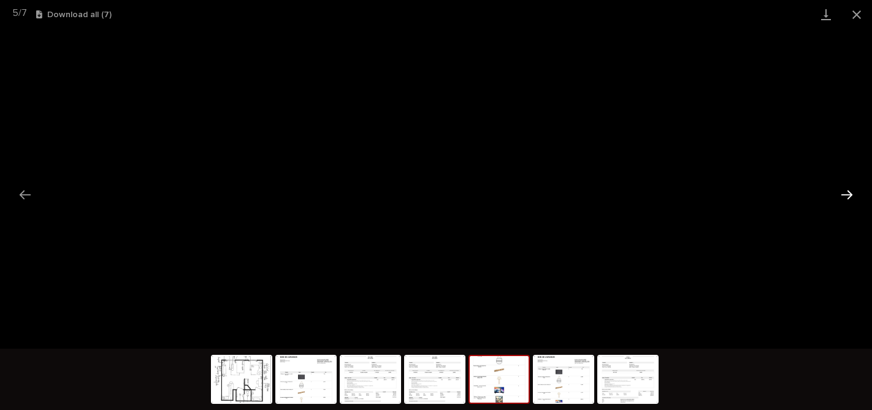
click at [848, 201] on button "Next slide" at bounding box center [847, 195] width 26 height 24
click at [857, 9] on button "Close gallery" at bounding box center [856, 14] width 31 height 29
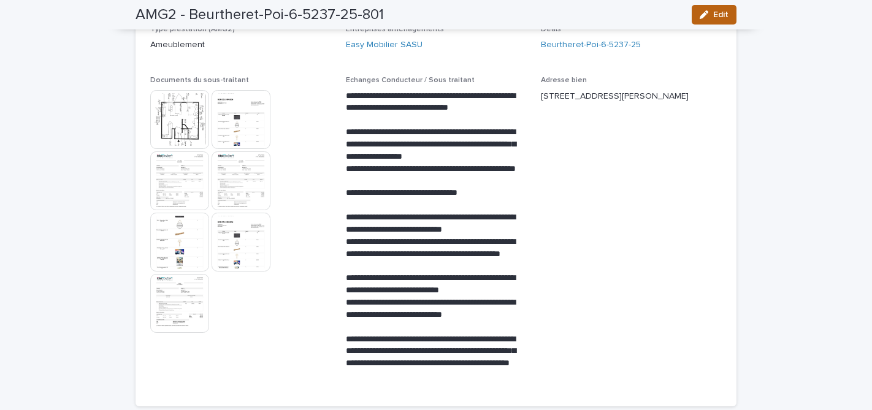
click at [726, 17] on span "Edit" at bounding box center [720, 14] width 15 height 9
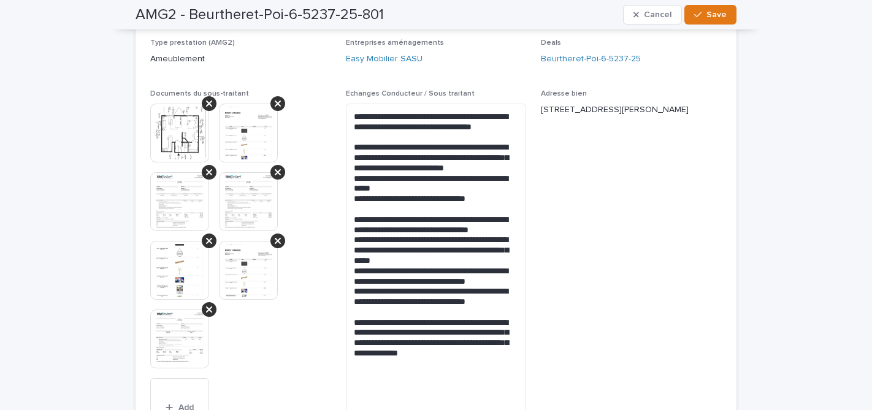
scroll to position [328, 0]
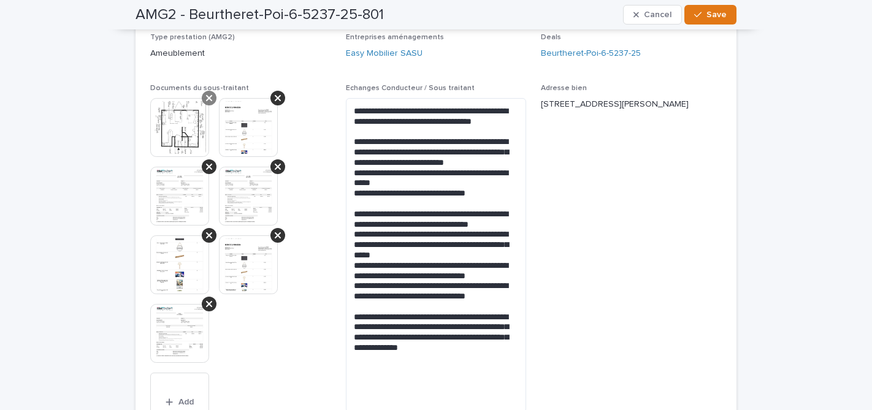
click at [209, 103] on div at bounding box center [209, 98] width 15 height 15
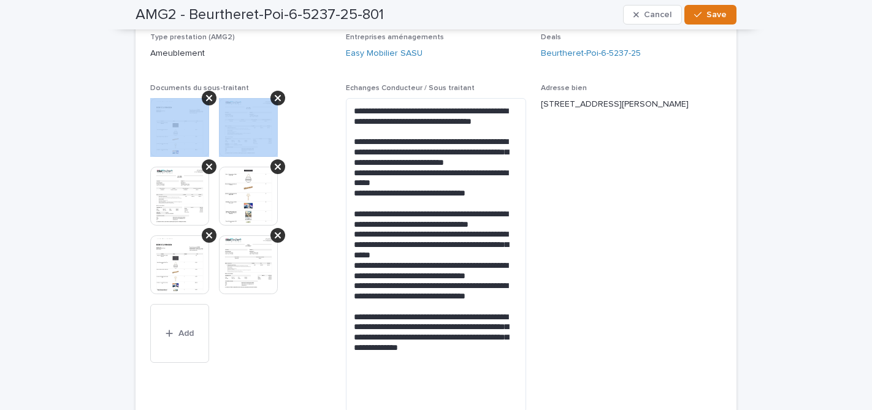
click at [209, 103] on div at bounding box center [209, 98] width 15 height 15
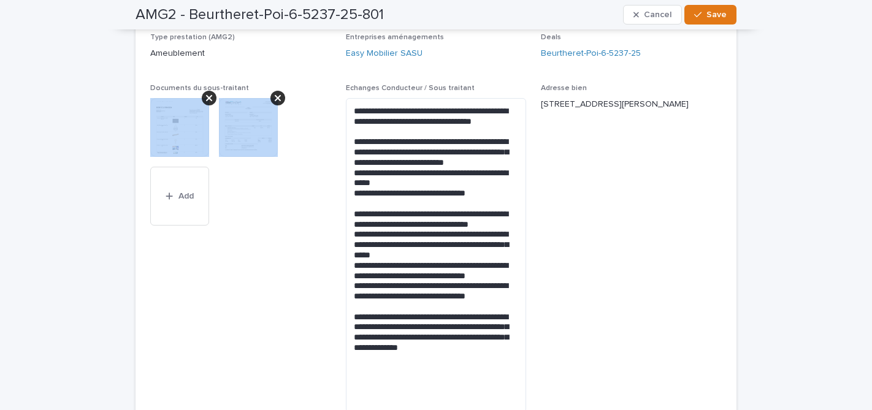
click at [209, 103] on div at bounding box center [209, 98] width 15 height 15
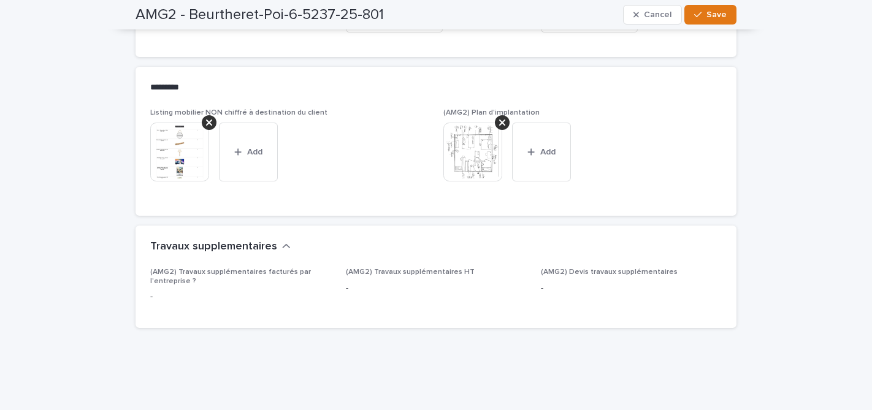
scroll to position [1093, 0]
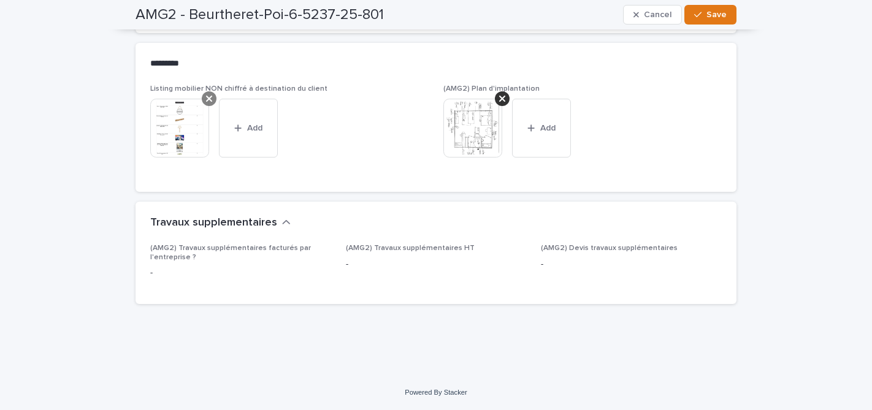
click at [209, 96] on icon at bounding box center [209, 99] width 6 height 10
click at [180, 124] on div "Listing mobilier NON chiffré à destination du client This file cannot be opened…" at bounding box center [289, 109] width 278 height 48
click at [190, 112] on button "Add" at bounding box center [179, 109] width 59 height 20
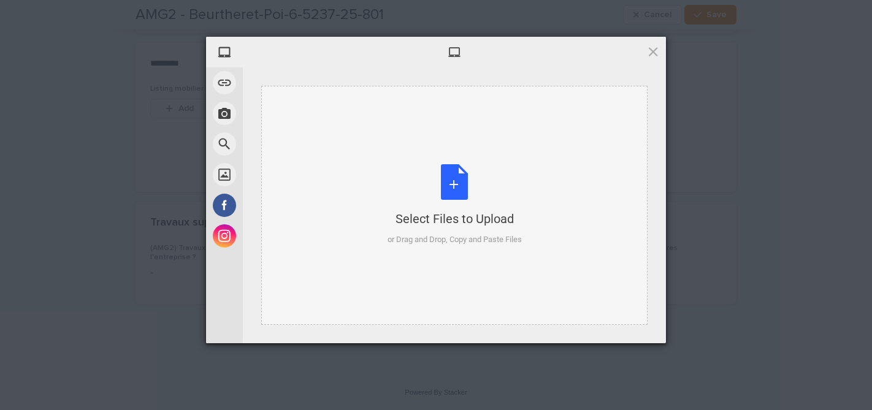
click at [461, 189] on div "Select Files to Upload or Drag and Drop, Copy and Paste Files" at bounding box center [455, 205] width 134 height 82
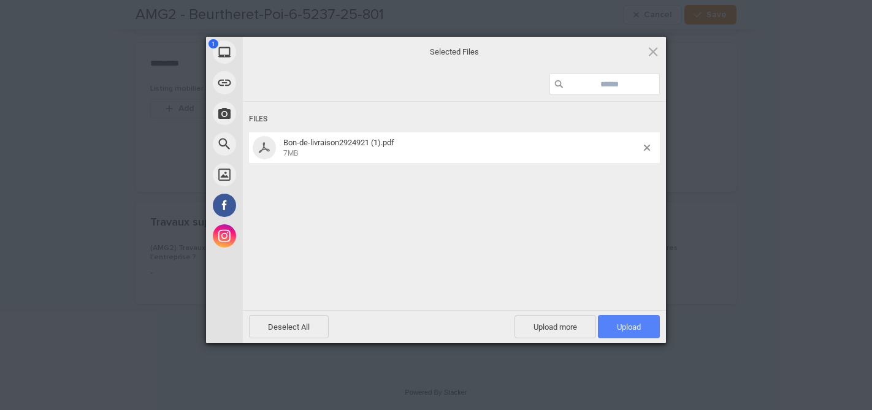
click at [624, 323] on span "Upload 1" at bounding box center [629, 327] width 24 height 9
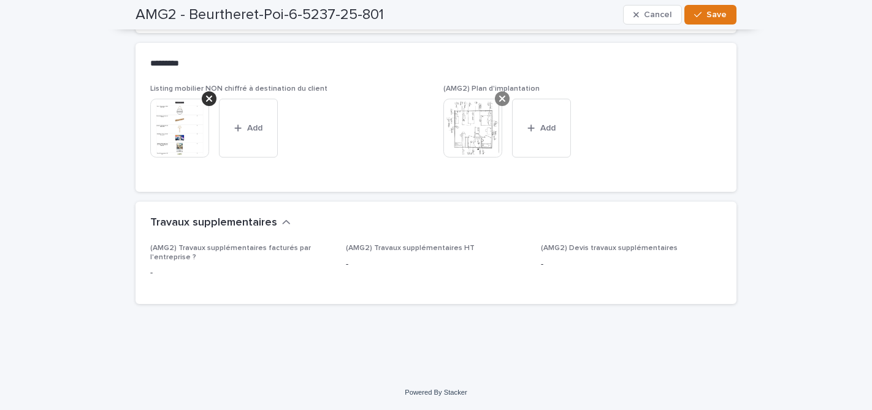
click at [504, 98] on icon at bounding box center [502, 99] width 6 height 10
click at [472, 103] on button "Add" at bounding box center [472, 109] width 59 height 20
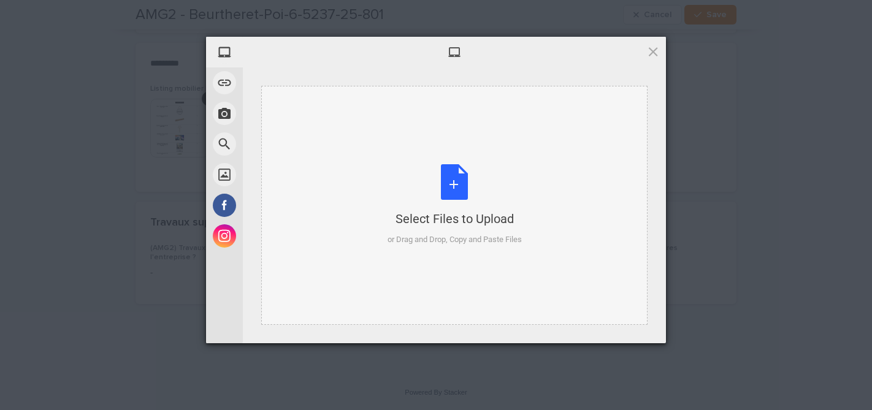
click at [452, 183] on div "Select Files to Upload or Drag and Drop, Copy and Paste Files" at bounding box center [455, 205] width 134 height 82
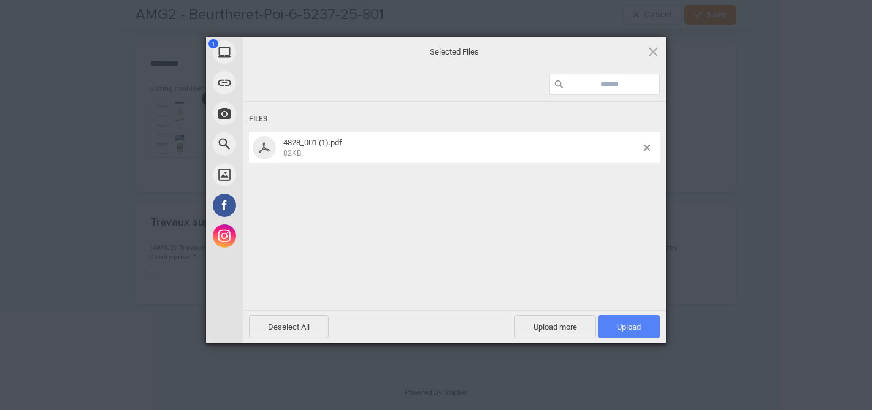
click at [627, 324] on span "Upload 1" at bounding box center [629, 327] width 24 height 9
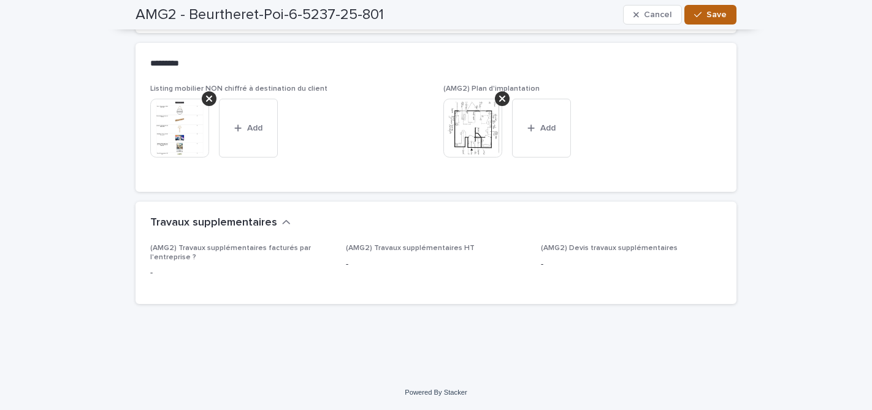
click at [713, 13] on span "Save" at bounding box center [716, 14] width 20 height 9
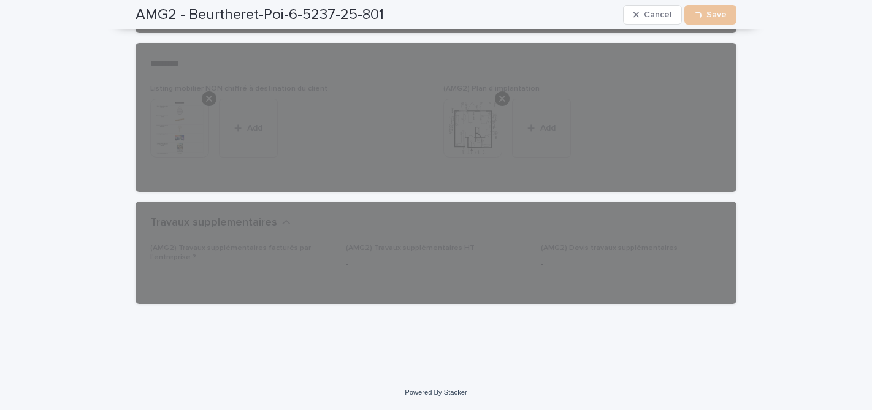
scroll to position [0, 0]
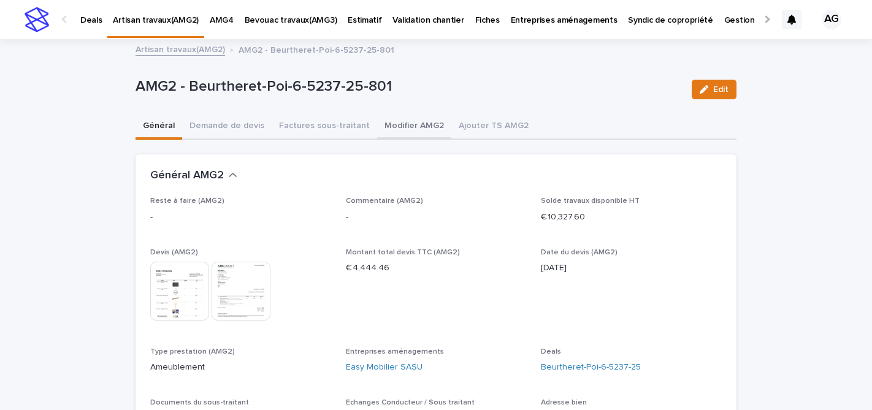
click at [400, 124] on button "Modifier AMG2" at bounding box center [414, 127] width 74 height 26
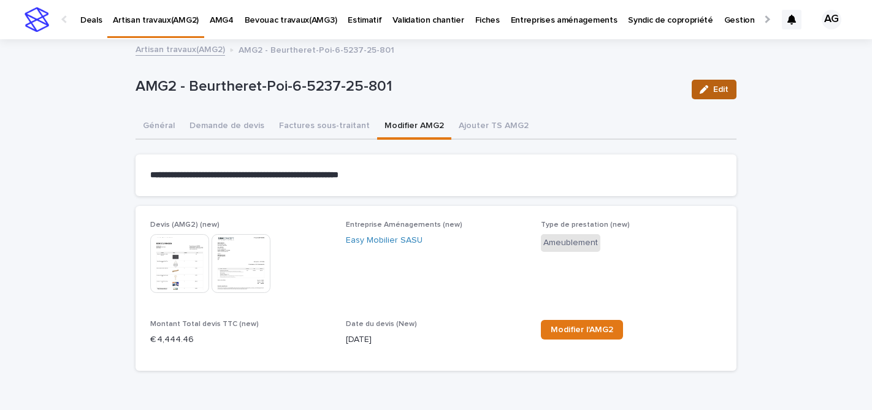
click at [711, 91] on div "button" at bounding box center [706, 89] width 13 height 9
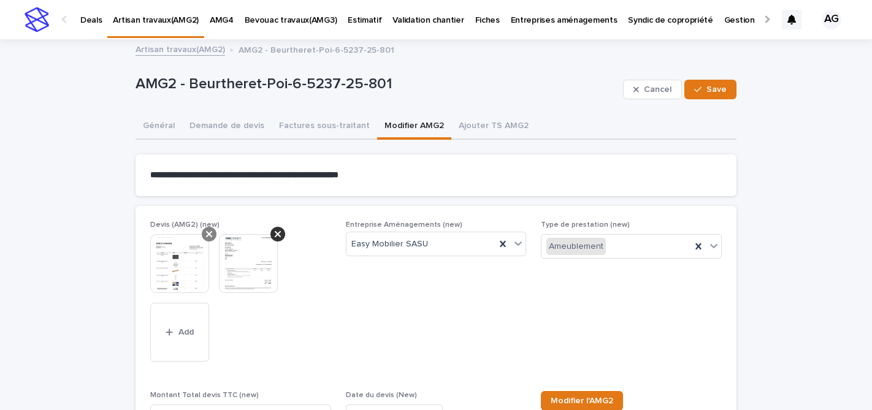
click at [213, 232] on div at bounding box center [209, 234] width 15 height 15
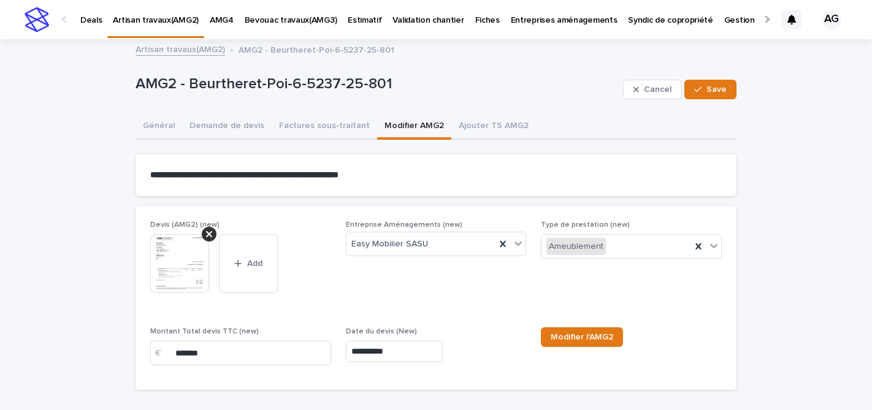
click at [213, 232] on div at bounding box center [209, 234] width 15 height 15
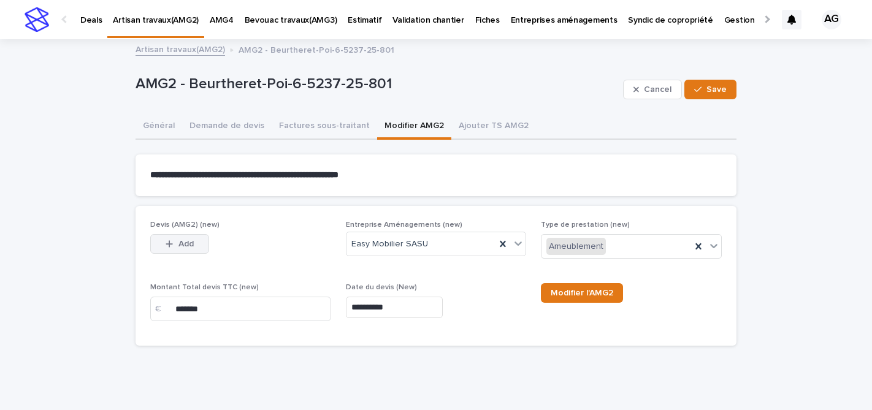
click at [185, 249] on button "Add" at bounding box center [179, 244] width 59 height 20
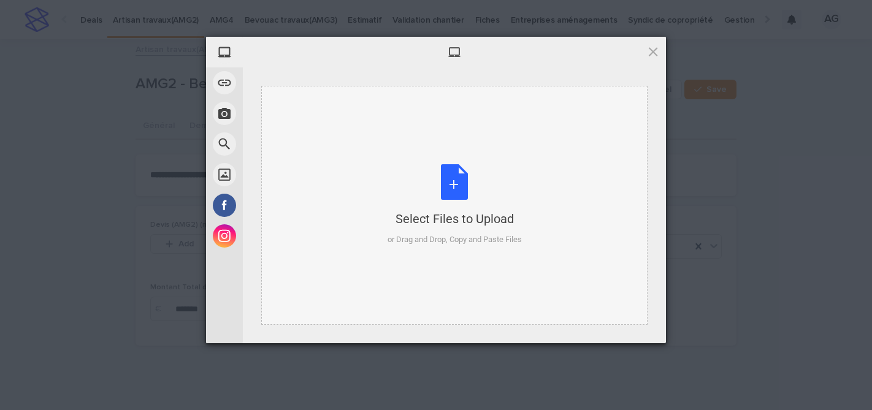
click at [465, 188] on div "Select Files to Upload or Drag and Drop, Copy and Paste Files" at bounding box center [455, 205] width 134 height 82
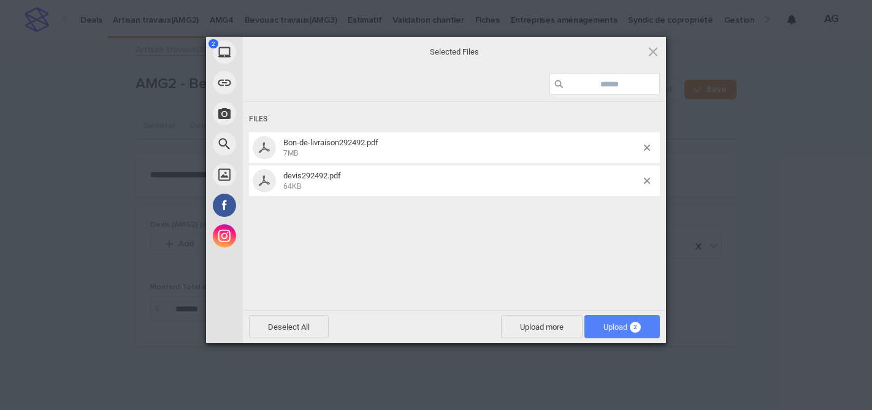
click at [619, 323] on span "Upload 2" at bounding box center [621, 327] width 37 height 9
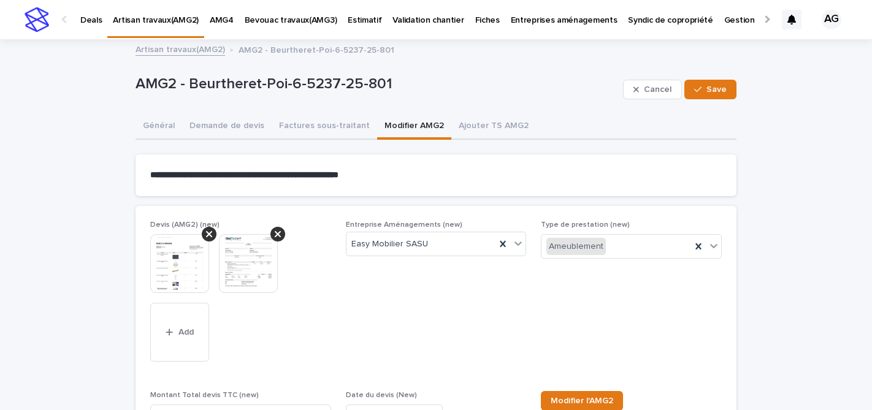
click at [239, 254] on img at bounding box center [248, 263] width 59 height 59
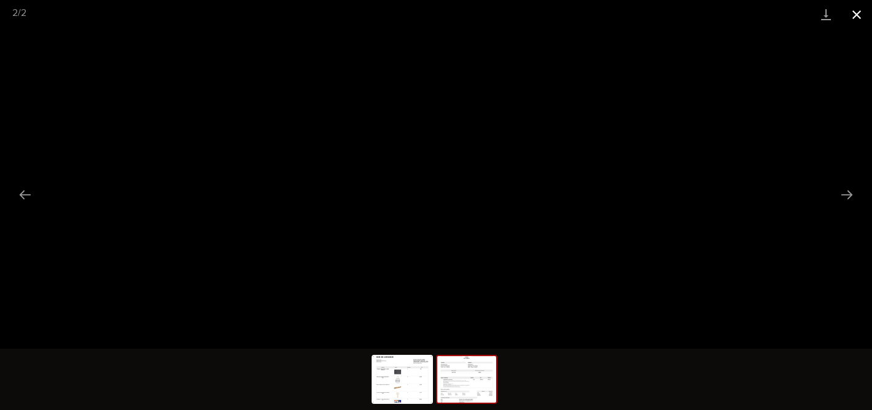
click at [860, 20] on button "Close gallery" at bounding box center [856, 14] width 31 height 29
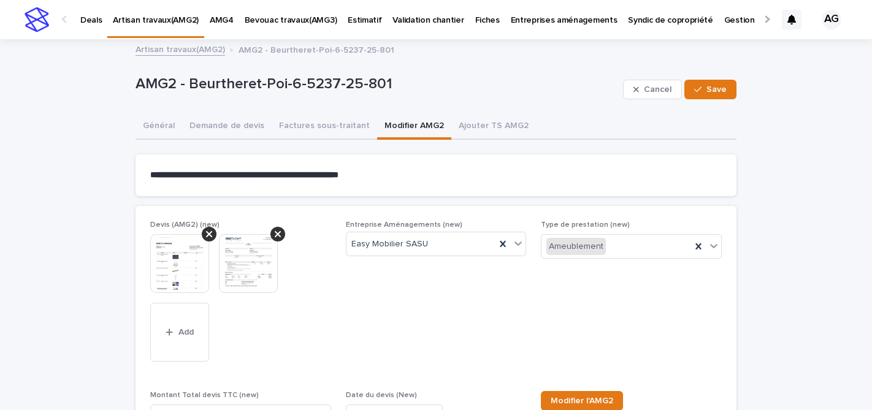
scroll to position [150, 0]
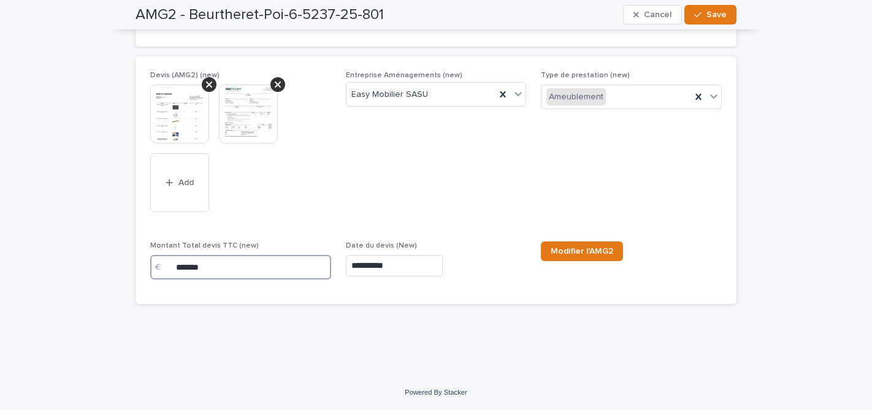
drag, startPoint x: 209, startPoint y: 267, endPoint x: 158, endPoint y: 266, distance: 51.5
click at [158, 266] on div "€ *******" at bounding box center [240, 267] width 181 height 25
type input "*******"
click at [252, 115] on img at bounding box center [248, 114] width 59 height 59
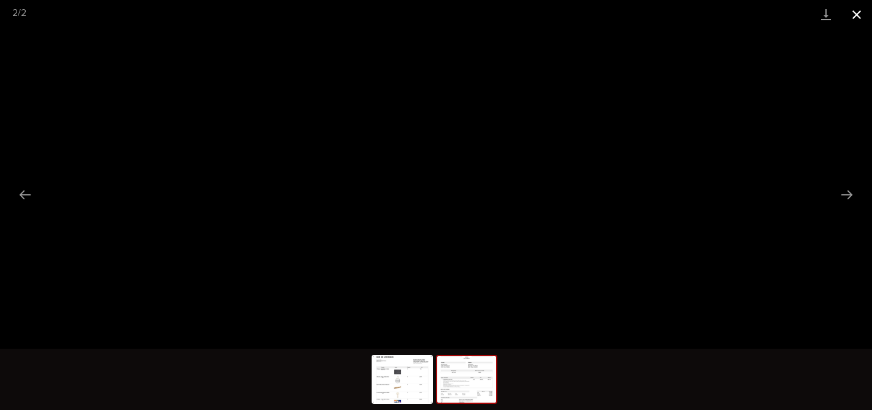
click at [860, 13] on button "Close gallery" at bounding box center [856, 14] width 31 height 29
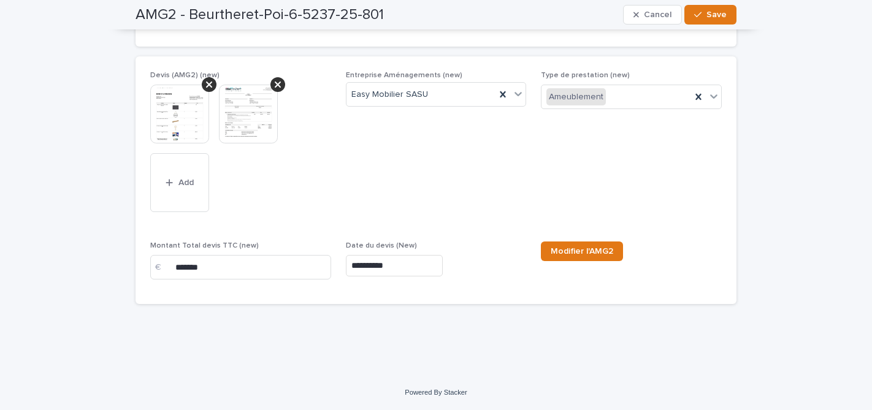
click at [381, 264] on input "**********" at bounding box center [394, 265] width 97 height 21
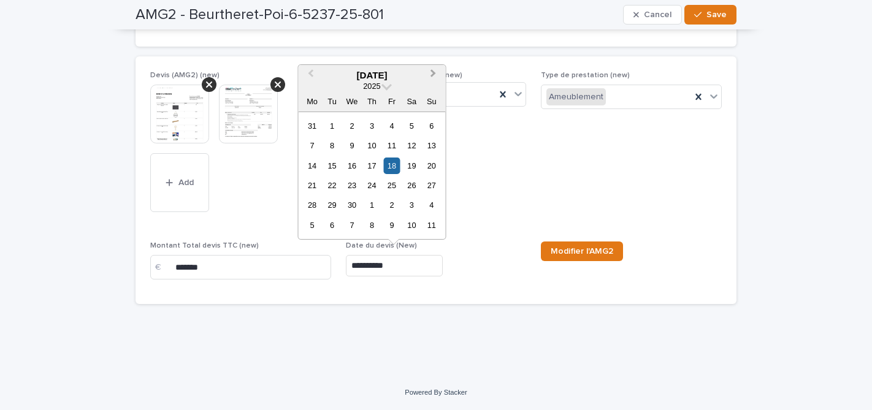
click at [434, 72] on span "Next Month" at bounding box center [434, 75] width 0 height 17
click at [334, 204] on div "29" at bounding box center [332, 205] width 17 height 17
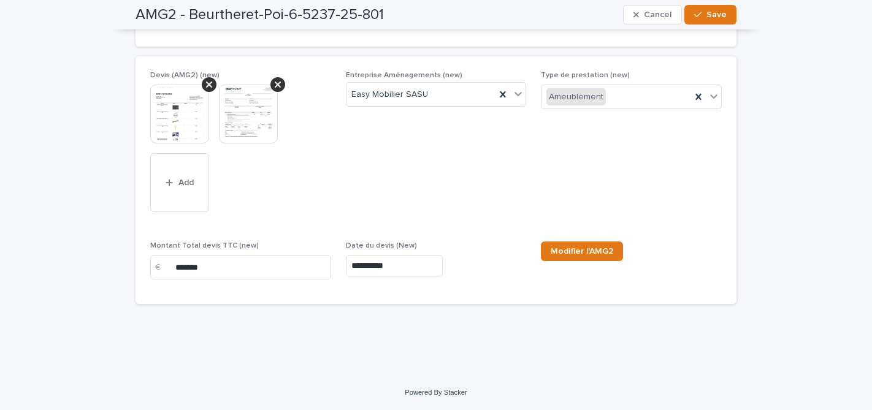
type input "**********"
click at [719, 17] on span "Save" at bounding box center [716, 14] width 20 height 9
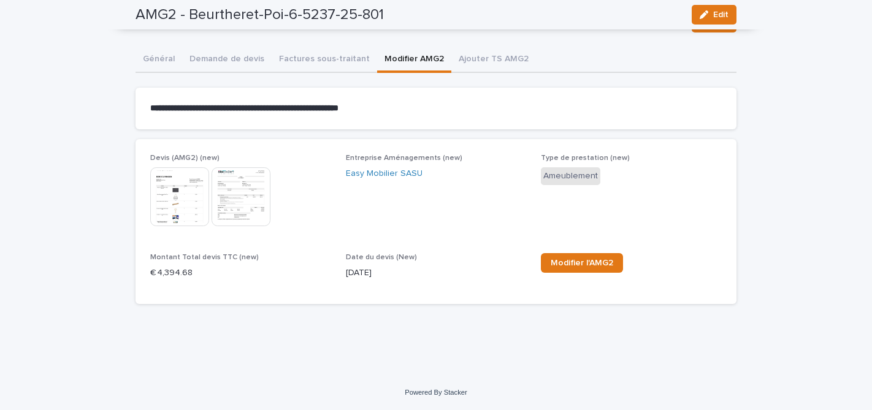
scroll to position [67, 0]
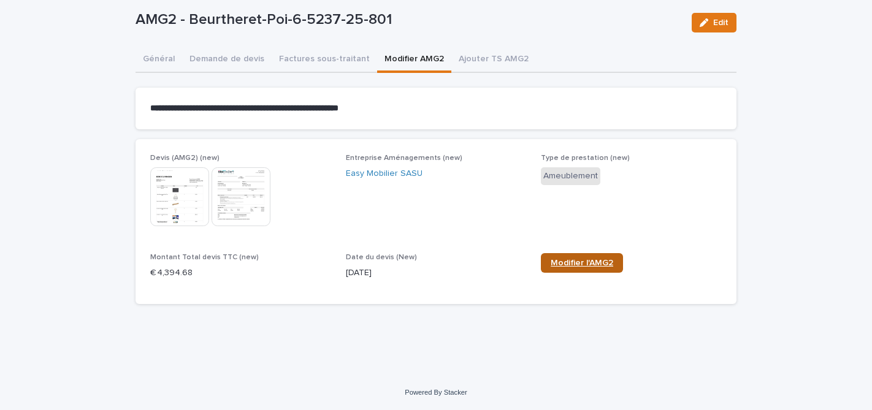
click at [576, 264] on span "Modifier l'AMG2" at bounding box center [582, 263] width 63 height 9
click at [310, 66] on div "**********" at bounding box center [436, 144] width 601 height 340
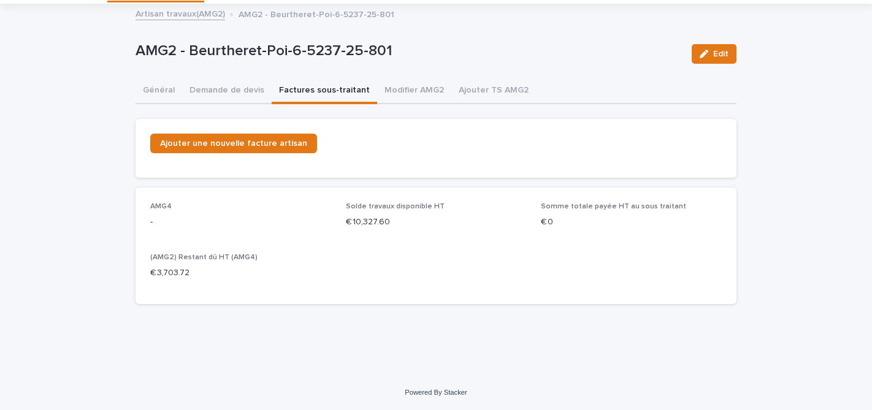
scroll to position [36, 0]
click at [248, 140] on span "Ajouter une nouvelle facture artisan" at bounding box center [233, 143] width 147 height 9
click at [246, 141] on span "Ajouter une nouvelle facture artisan" at bounding box center [233, 143] width 147 height 9
click at [199, 13] on link "Artisan travaux(AMG2)" at bounding box center [181, 13] width 90 height 14
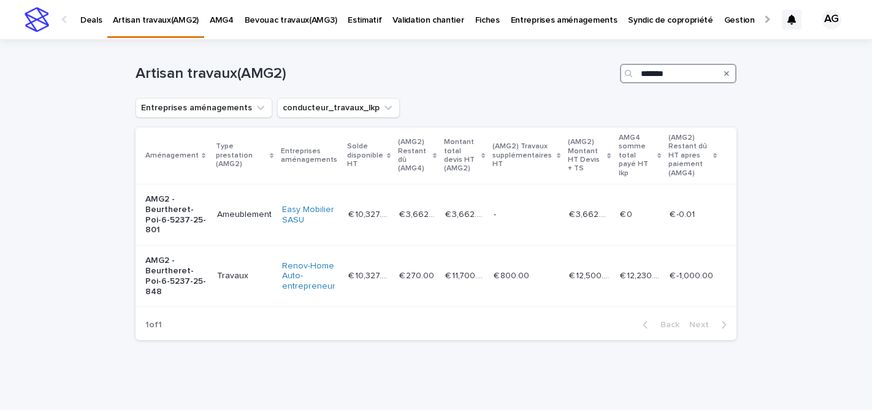
drag, startPoint x: 673, startPoint y: 72, endPoint x: 607, endPoint y: 75, distance: 66.3
click at [607, 75] on div "Artisan travaux(AMG2) *******" at bounding box center [436, 74] width 601 height 20
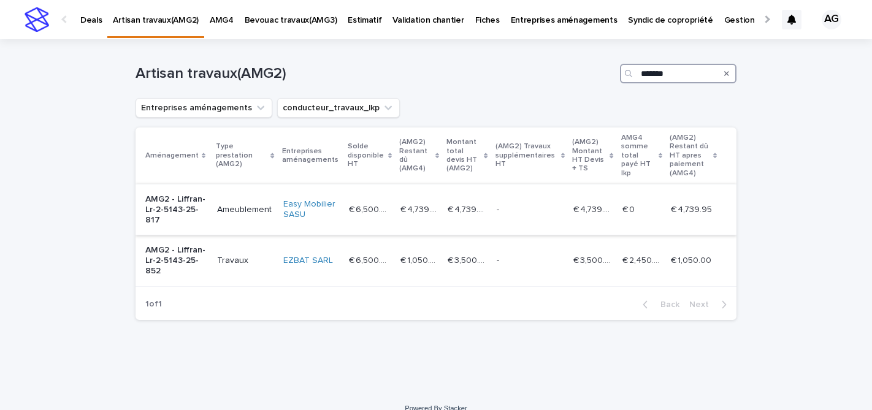
type input "*******"
click at [172, 215] on p "AMG2 - Liffran-Lr-2-5143-25-817" at bounding box center [176, 209] width 62 height 31
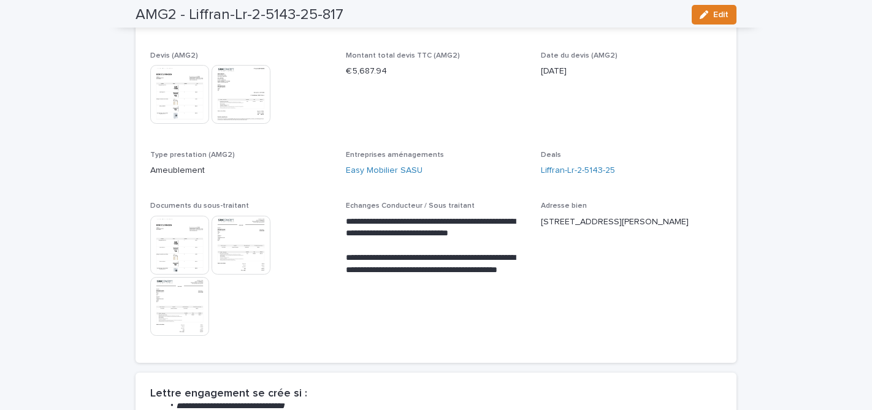
scroll to position [196, 0]
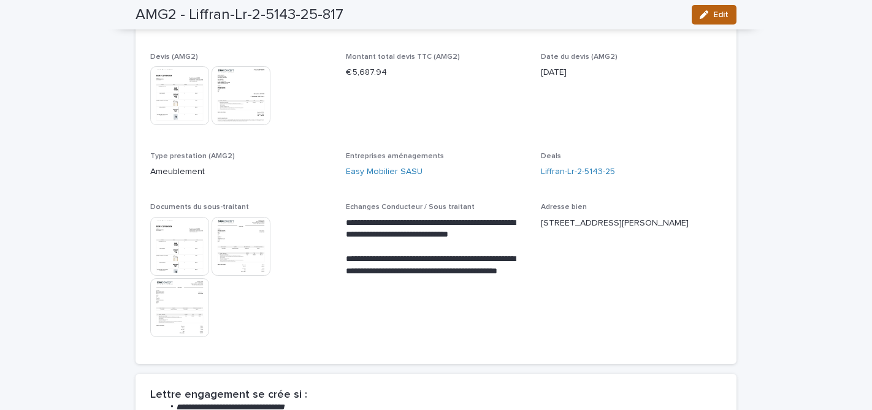
click at [713, 15] on span "Edit" at bounding box center [720, 14] width 15 height 9
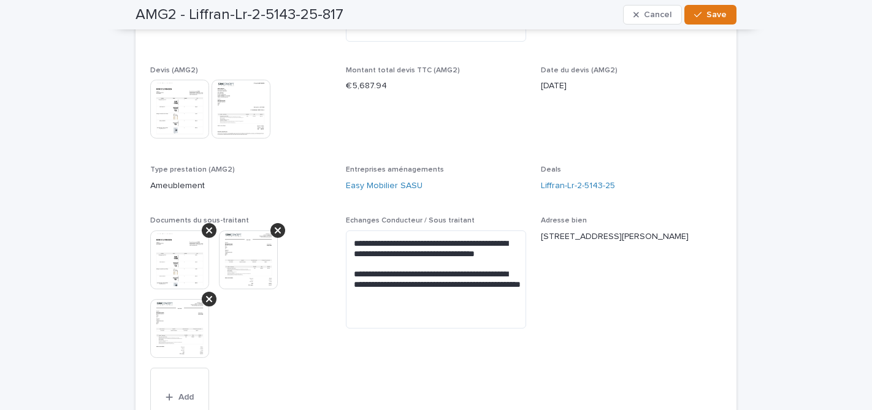
click at [245, 260] on img at bounding box center [248, 260] width 59 height 59
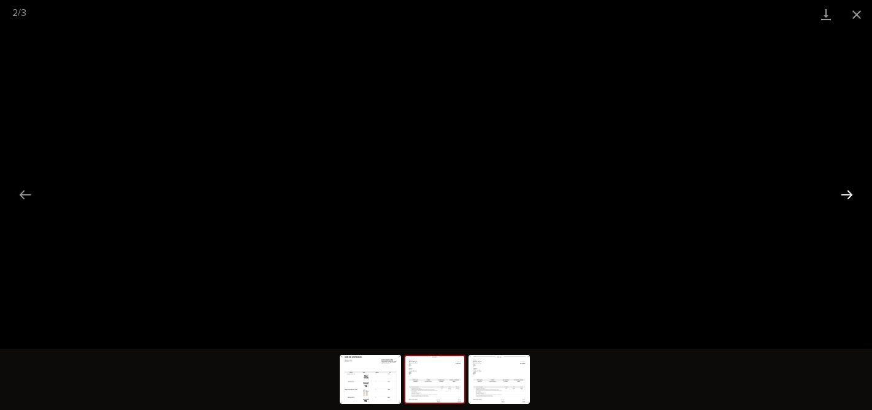
click at [844, 194] on button "Next slide" at bounding box center [847, 195] width 26 height 24
click at [856, 12] on button "Close gallery" at bounding box center [856, 14] width 31 height 29
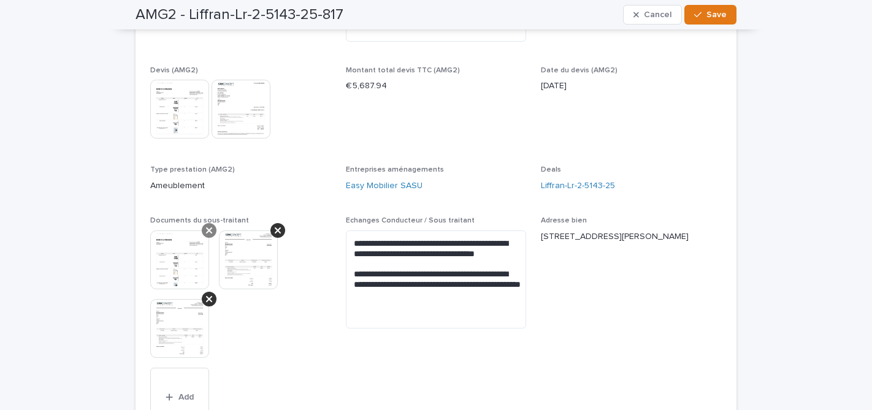
click at [211, 232] on icon at bounding box center [209, 231] width 6 height 6
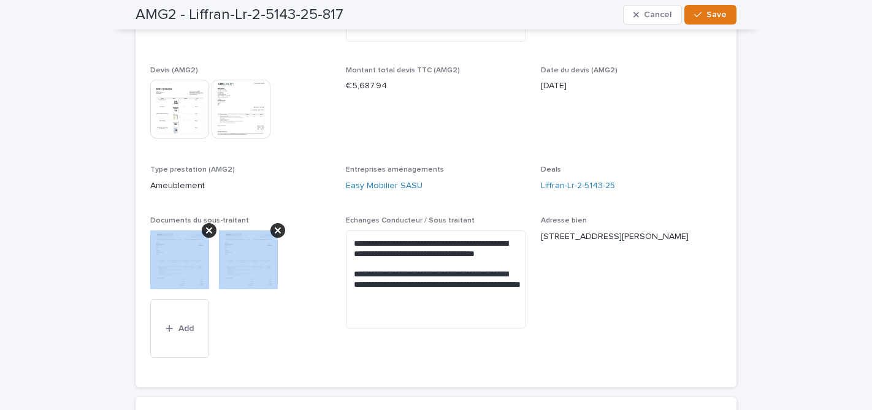
click at [211, 232] on icon at bounding box center [209, 231] width 6 height 6
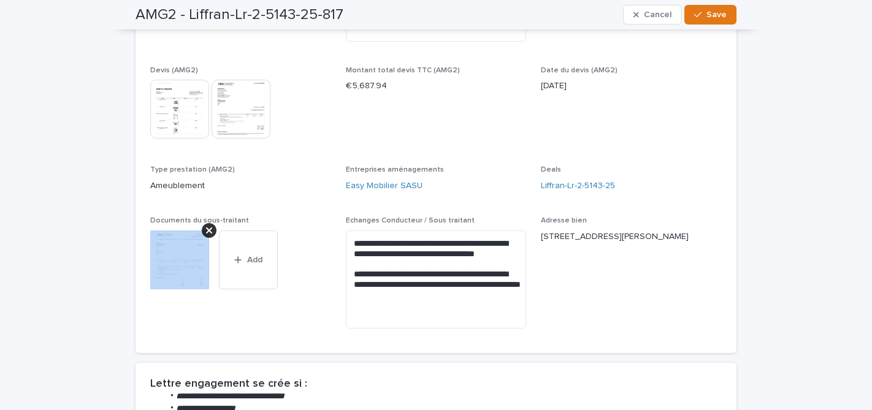
click at [211, 232] on icon at bounding box center [209, 231] width 6 height 6
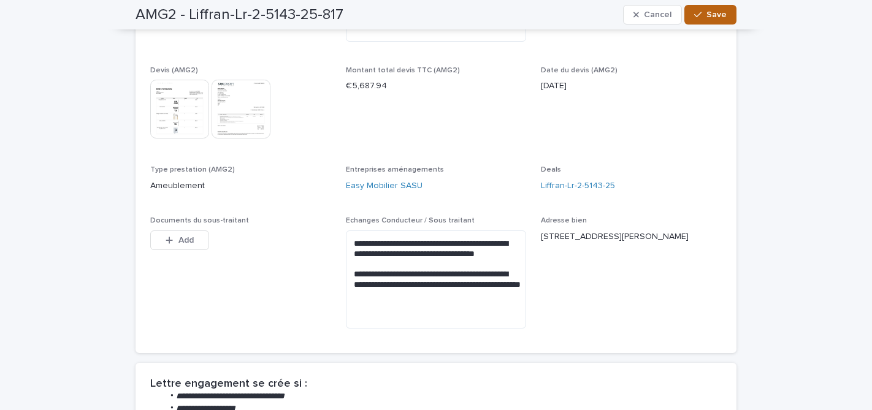
click at [712, 13] on span "Save" at bounding box center [716, 14] width 20 height 9
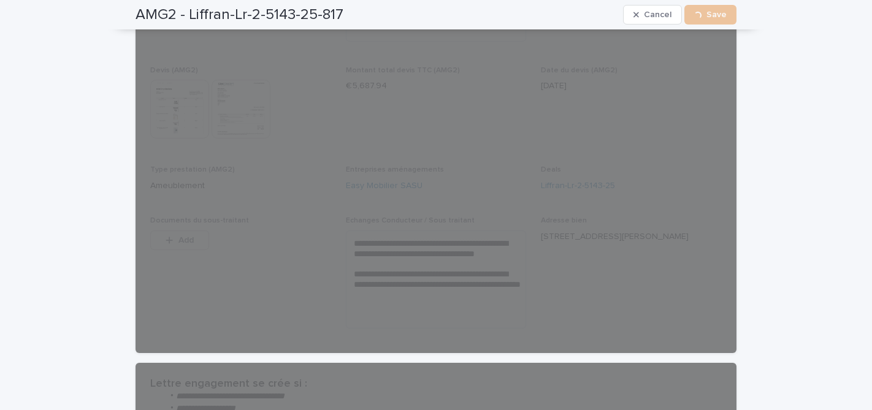
scroll to position [0, 0]
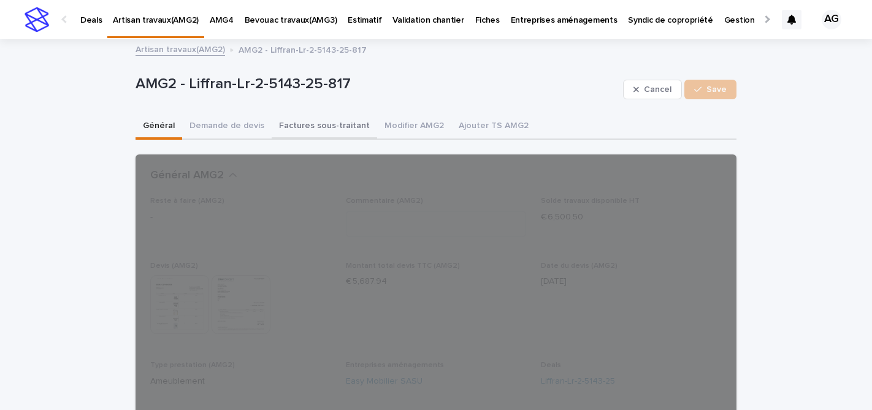
click at [315, 126] on button "Factures sous-traitant" at bounding box center [324, 127] width 105 height 26
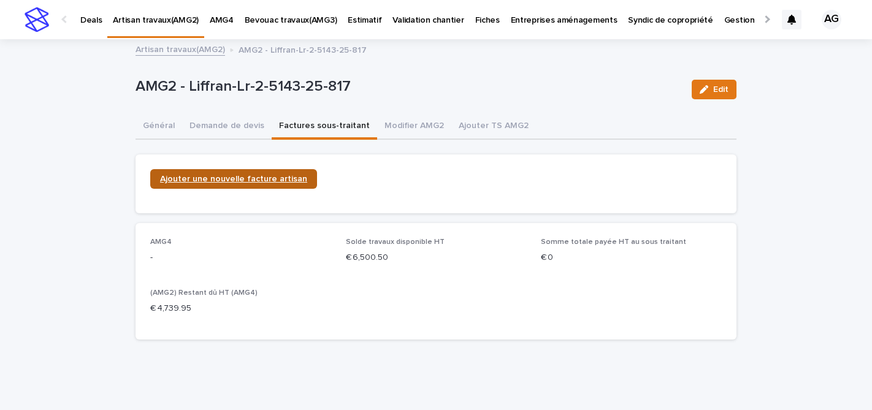
click at [262, 173] on link "Ajouter une nouvelle facture artisan" at bounding box center [233, 179] width 167 height 20
click at [174, 52] on link "Artisan travaux(AMG2)" at bounding box center [181, 49] width 90 height 14
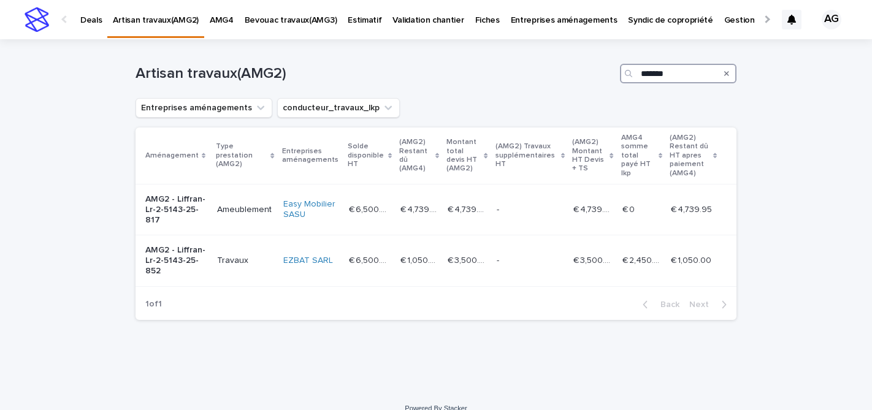
drag, startPoint x: 665, startPoint y: 76, endPoint x: 608, endPoint y: 74, distance: 57.1
click at [608, 74] on div "Artisan travaux(AMG2) *******" at bounding box center [436, 74] width 601 height 20
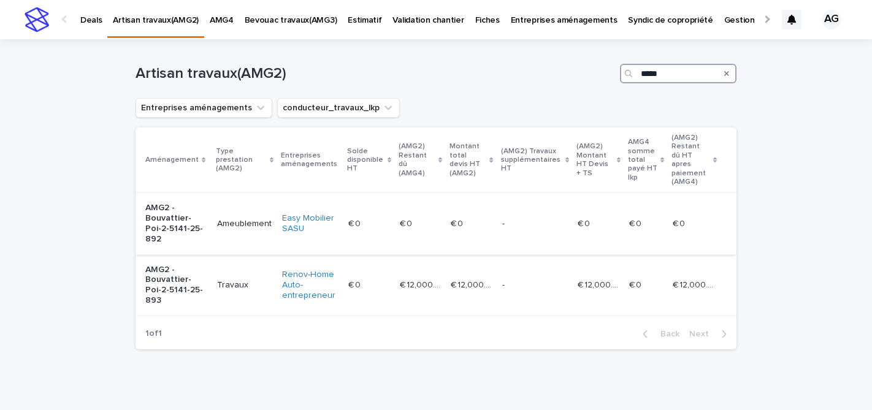
type input "*****"
click at [174, 217] on p "AMG2 - Bouvattier-Poi-2-5141-25-892" at bounding box center [176, 223] width 62 height 41
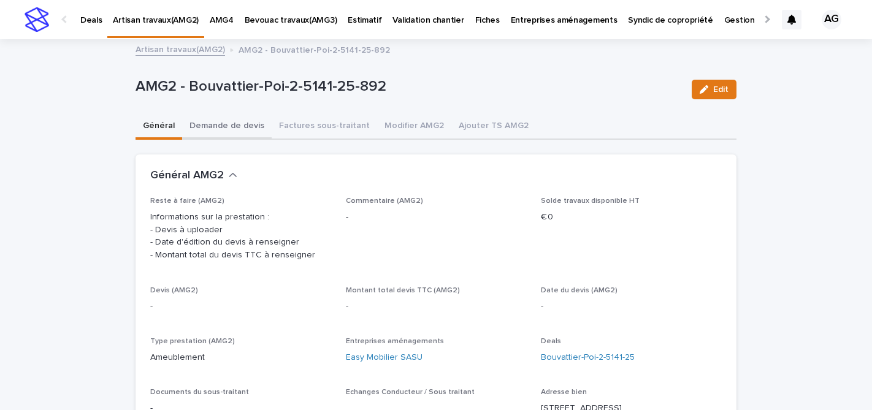
click at [225, 123] on button "Demande de devis" at bounding box center [227, 127] width 90 height 26
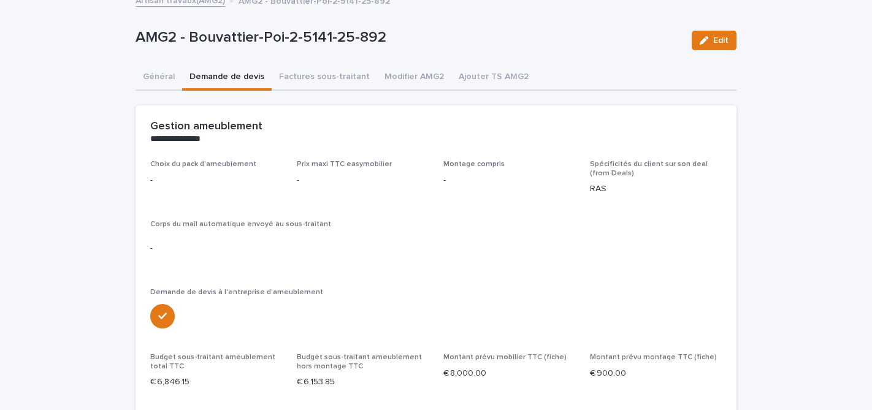
scroll to position [48, 0]
click at [724, 45] on button "Edit" at bounding box center [714, 41] width 45 height 20
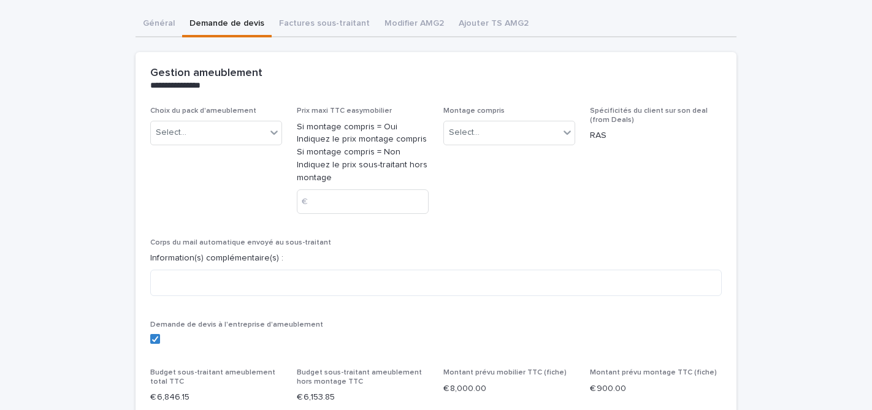
scroll to position [146, 0]
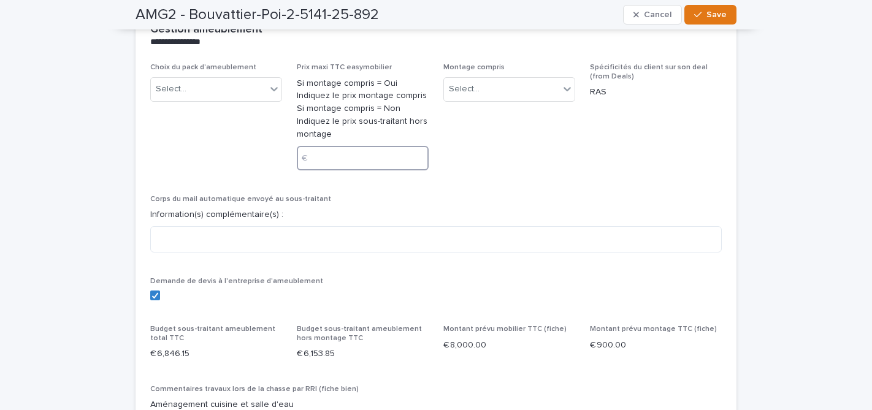
click at [335, 148] on input at bounding box center [363, 158] width 132 height 25
type input "****"
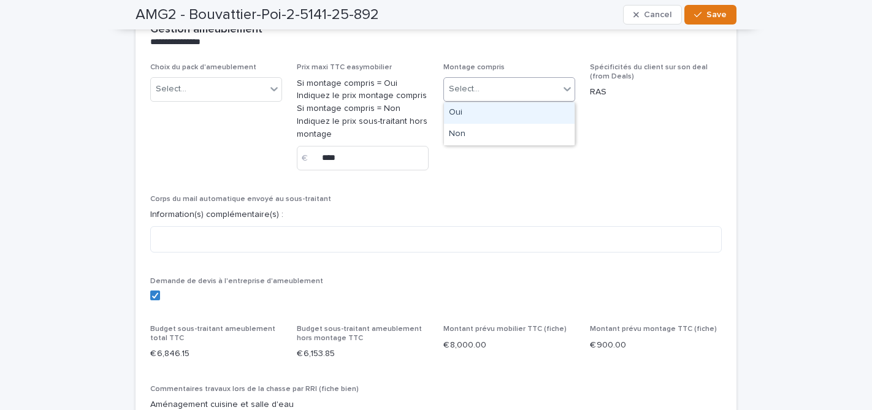
click at [537, 90] on div "Select..." at bounding box center [501, 89] width 115 height 20
click at [480, 115] on div "Oui" at bounding box center [509, 112] width 131 height 21
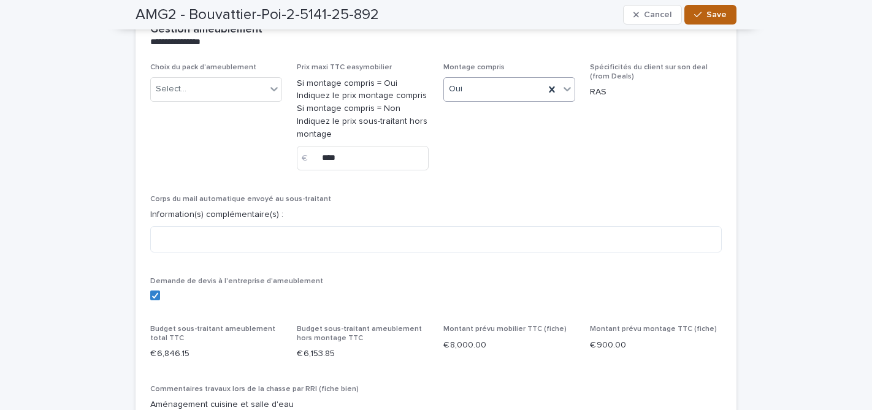
click at [721, 17] on span "Save" at bounding box center [716, 14] width 20 height 9
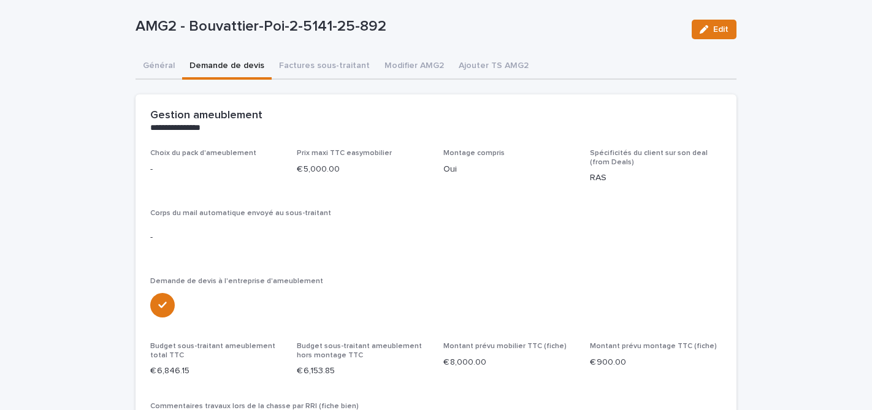
scroll to position [0, 0]
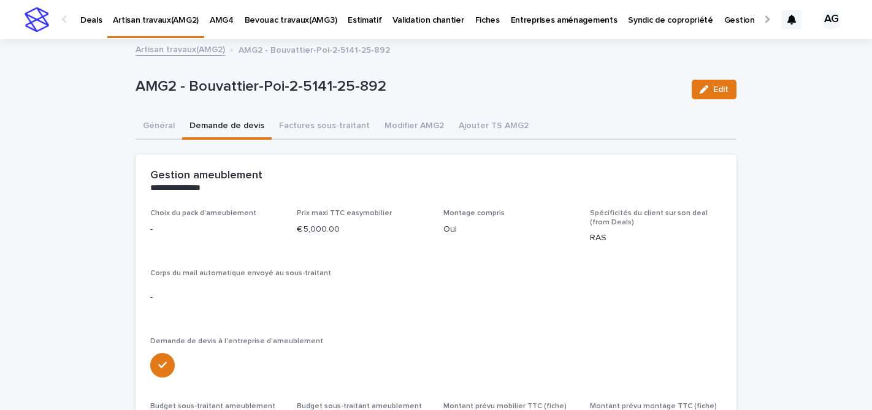
click at [189, 54] on link "Artisan travaux(AMG2)" at bounding box center [181, 49] width 90 height 14
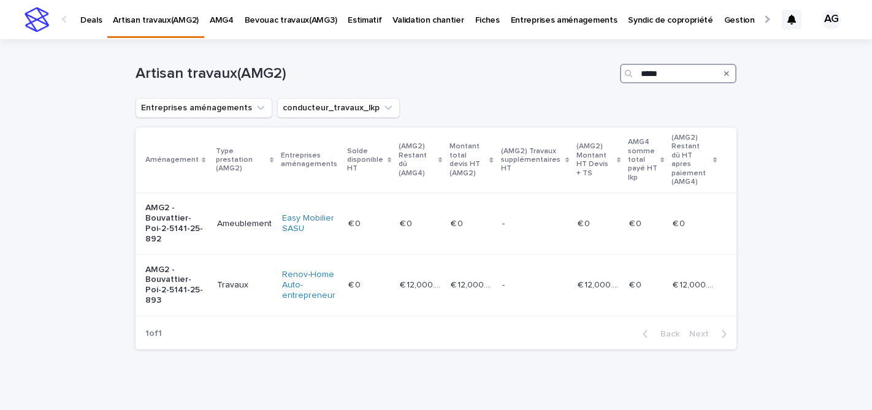
drag, startPoint x: 667, startPoint y: 69, endPoint x: 599, endPoint y: 72, distance: 67.6
click at [599, 72] on div "Artisan travaux(AMG2) *****" at bounding box center [436, 74] width 601 height 20
drag, startPoint x: 676, startPoint y: 74, endPoint x: 592, endPoint y: 70, distance: 84.1
click at [592, 70] on div "Artisan travaux(AMG2) *****" at bounding box center [436, 74] width 601 height 20
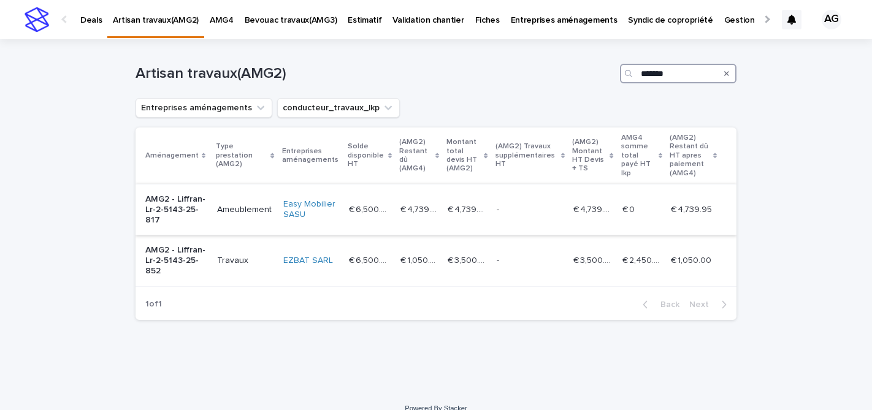
type input "*******"
click at [189, 219] on p "AMG2 - Liffran-Lr-2-5143-25-817" at bounding box center [176, 209] width 62 height 31
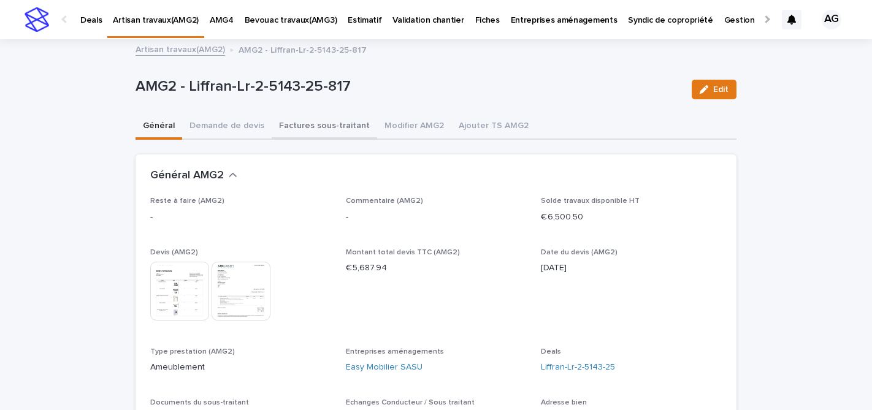
click at [326, 127] on button "Factures sous-traitant" at bounding box center [324, 127] width 105 height 26
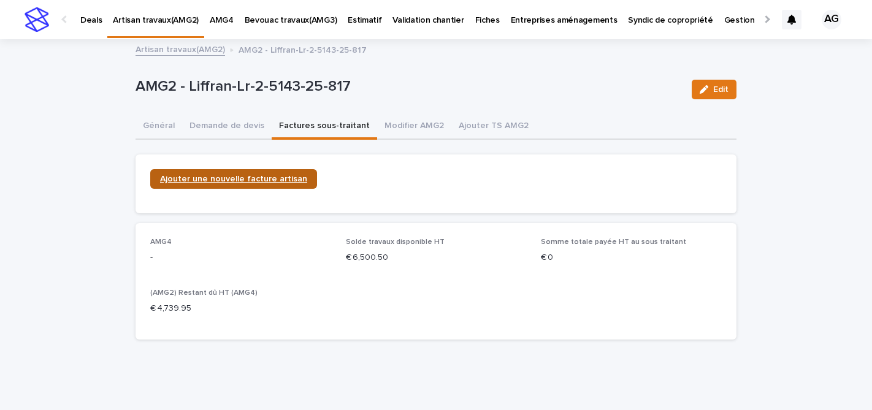
click at [262, 177] on span "Ajouter une nouvelle facture artisan" at bounding box center [233, 179] width 147 height 9
click at [180, 52] on link "Artisan travaux(AMG2)" at bounding box center [181, 49] width 90 height 14
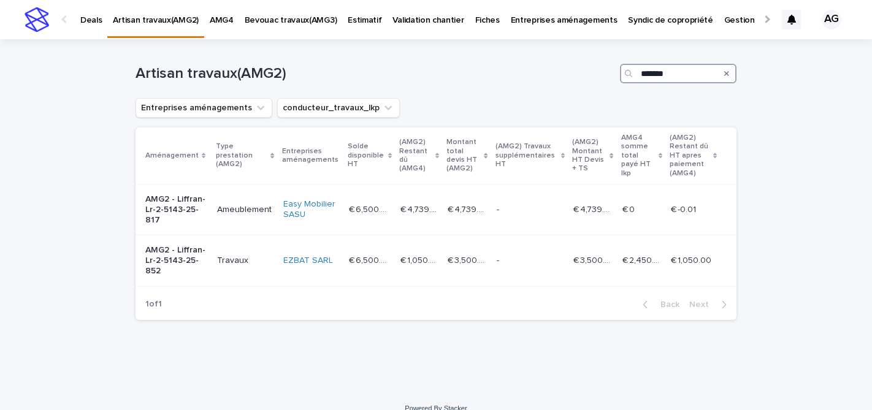
drag, startPoint x: 672, startPoint y: 73, endPoint x: 604, endPoint y: 73, distance: 68.1
click at [604, 73] on div "Artisan travaux(AMG2) *******" at bounding box center [436, 74] width 601 height 20
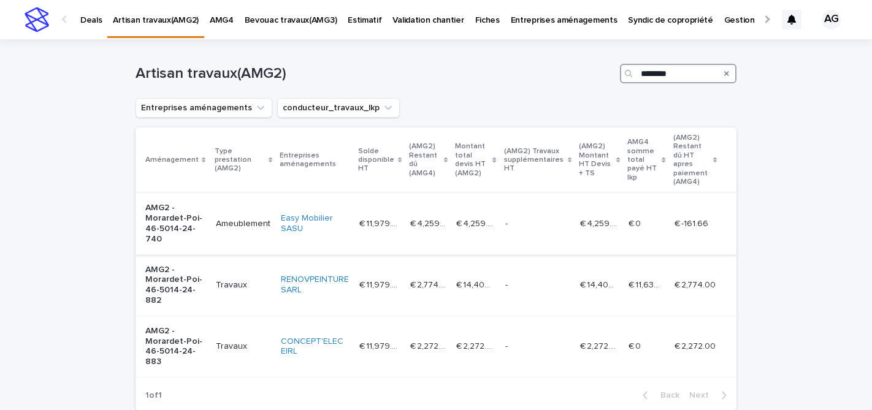
type input "********"
click at [188, 212] on p "AMG2 - Morardet-Poi-46-5014-24-740" at bounding box center [175, 223] width 61 height 41
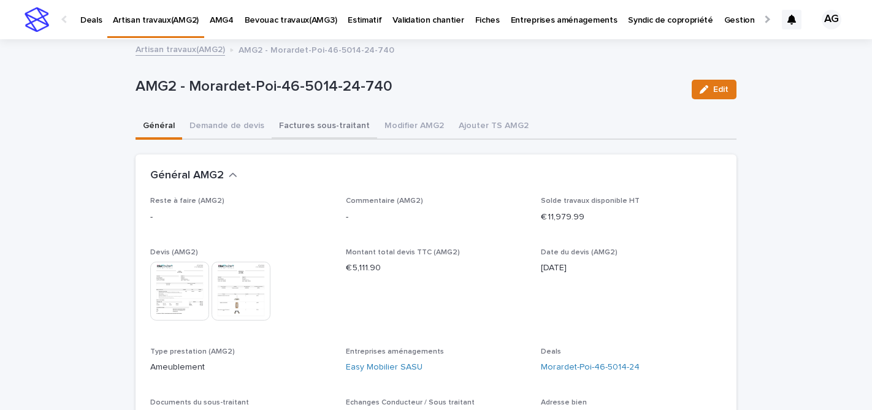
click at [329, 130] on button "Factures sous-traitant" at bounding box center [324, 127] width 105 height 26
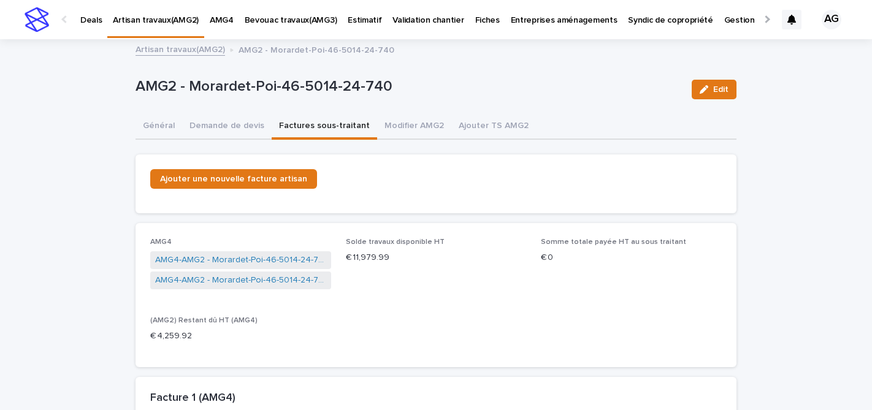
click at [179, 48] on link "Artisan travaux(AMG2)" at bounding box center [181, 49] width 90 height 14
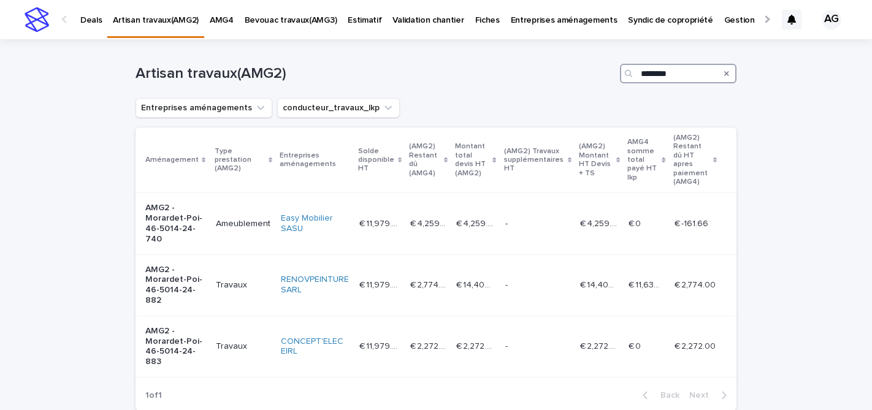
drag, startPoint x: 679, startPoint y: 74, endPoint x: 608, endPoint y: 74, distance: 71.1
click at [608, 74] on div "Artisan travaux(AMG2) ********" at bounding box center [436, 74] width 601 height 20
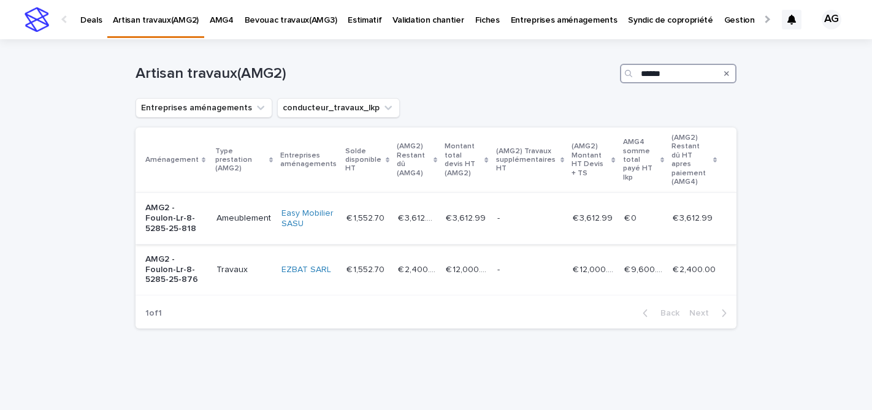
type input "******"
click at [206, 204] on td "AMG2 - Foulon-Lr-8-5285-25-818" at bounding box center [174, 218] width 76 height 51
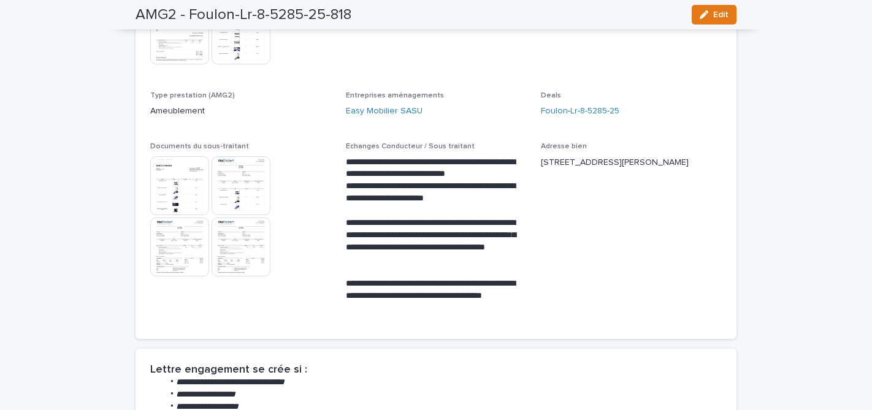
scroll to position [259, 0]
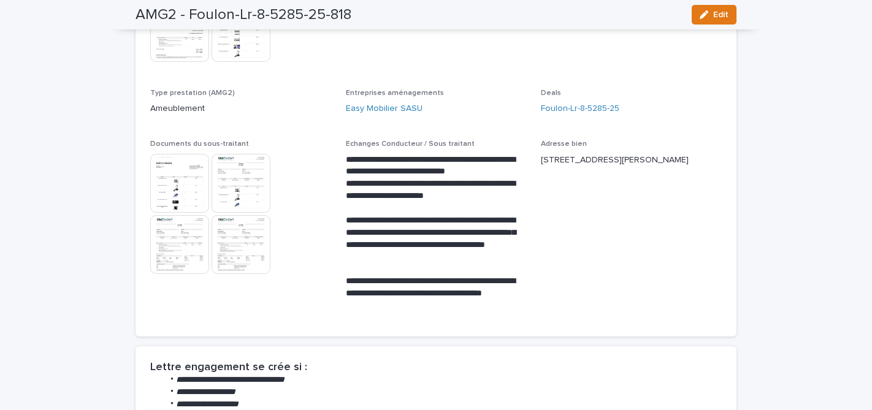
click at [180, 178] on img at bounding box center [179, 183] width 59 height 59
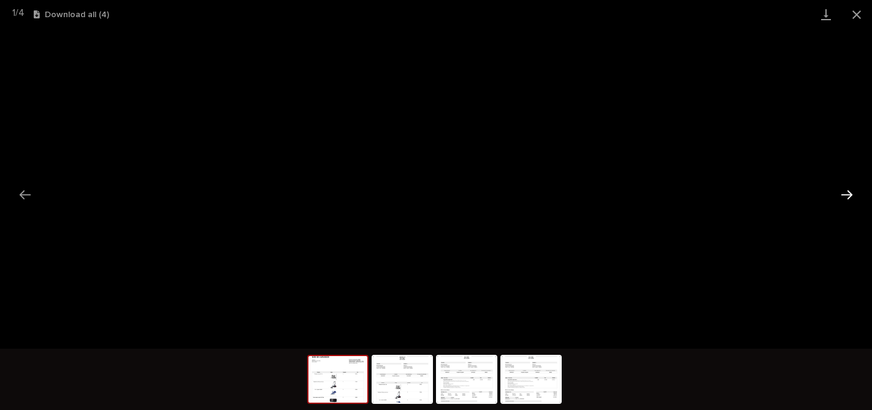
click at [847, 197] on button "Next slide" at bounding box center [847, 195] width 26 height 24
click at [334, 384] on img at bounding box center [337, 379] width 59 height 47
click at [424, 388] on img at bounding box center [402, 379] width 59 height 47
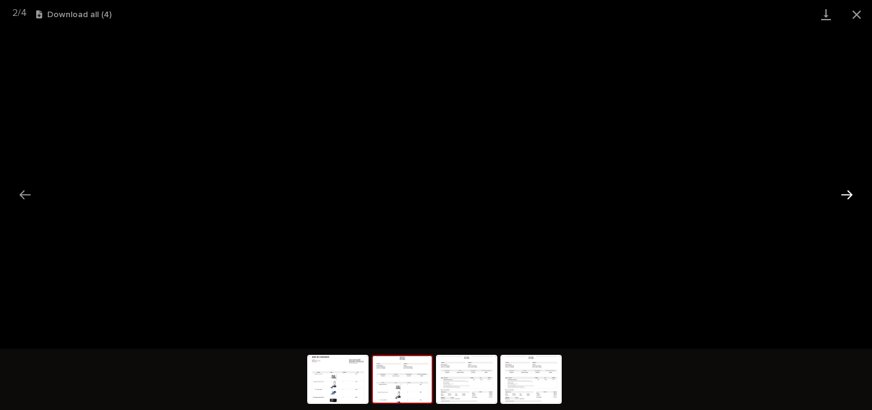
click at [842, 194] on button "Next slide" at bounding box center [847, 195] width 26 height 24
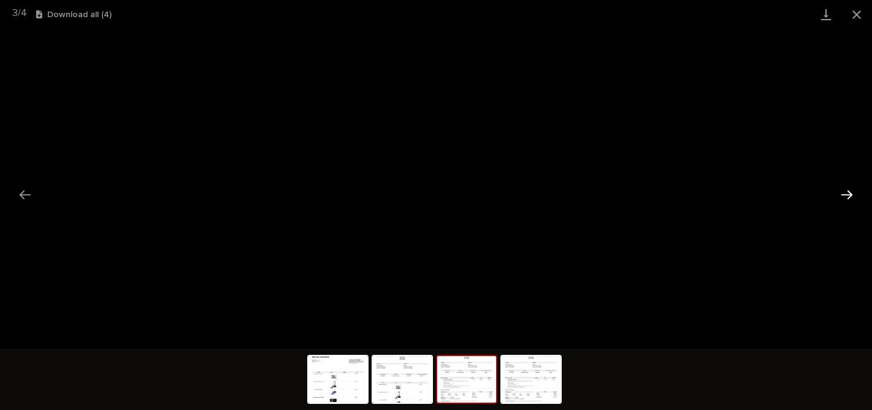
click at [842, 191] on button "Next slide" at bounding box center [847, 195] width 26 height 24
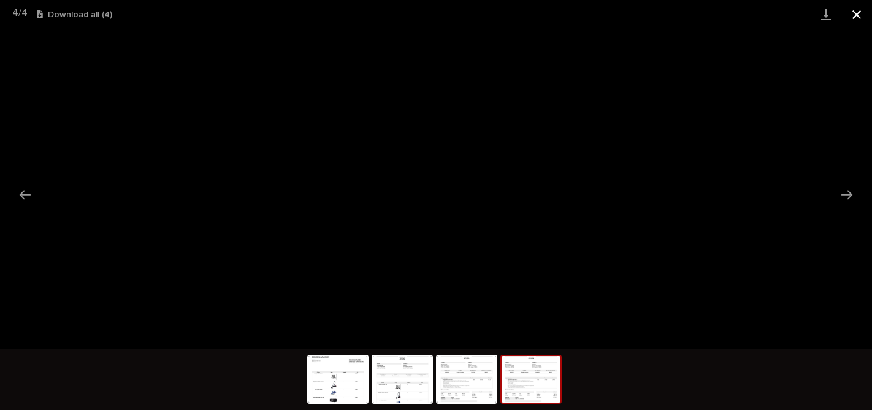
click at [857, 13] on button "Close gallery" at bounding box center [856, 14] width 31 height 29
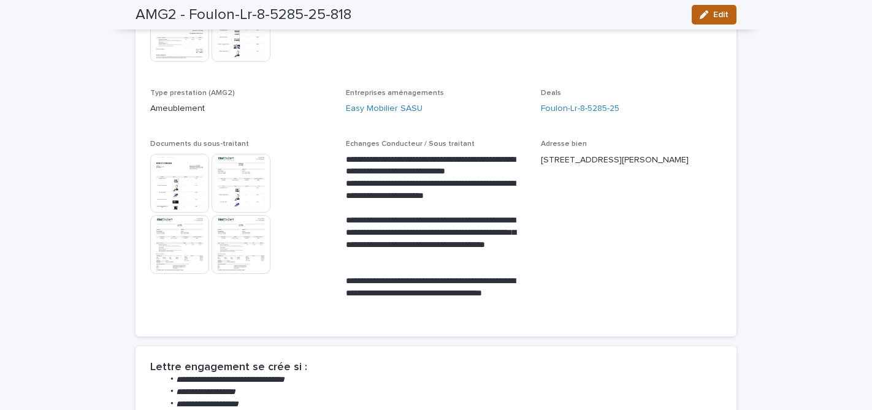
click at [724, 18] on span "Edit" at bounding box center [720, 14] width 15 height 9
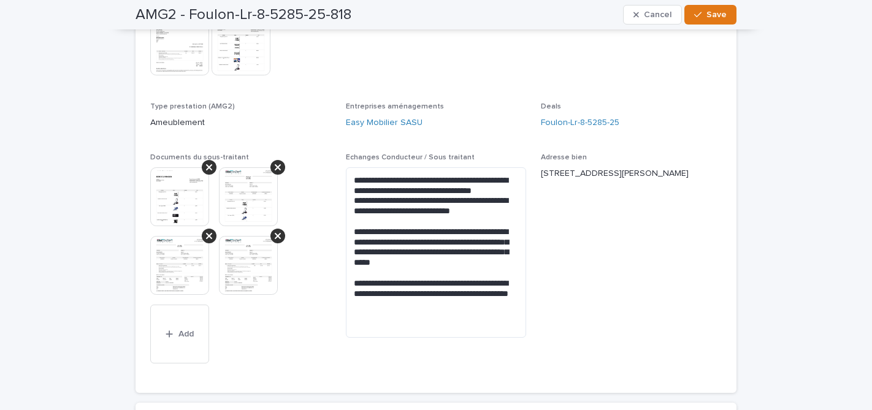
scroll to position [263, 0]
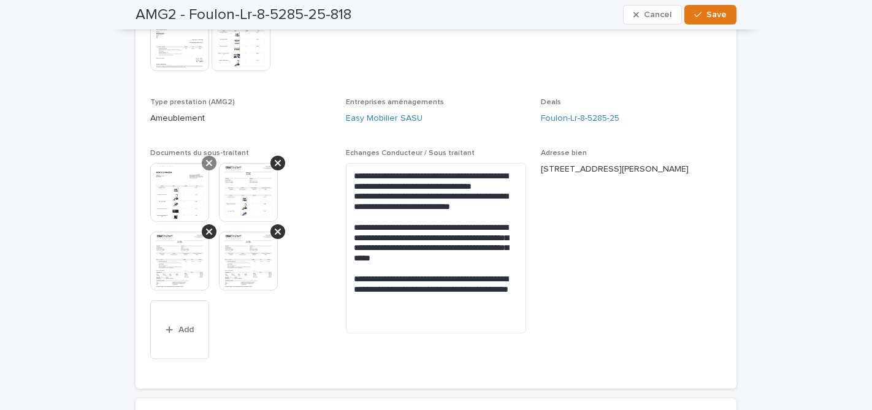
click at [208, 169] on div at bounding box center [209, 163] width 15 height 15
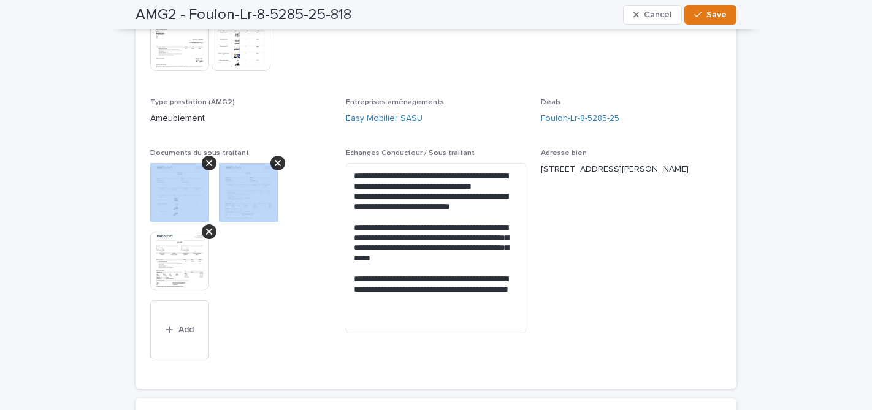
click at [208, 169] on div at bounding box center [209, 163] width 15 height 15
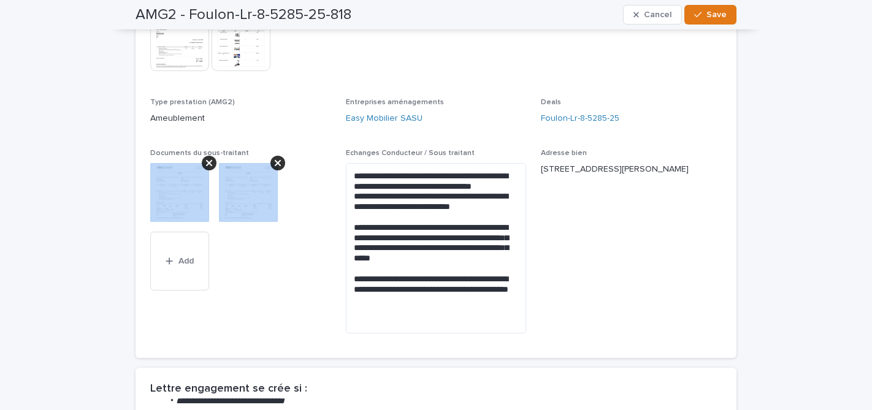
click at [208, 169] on div at bounding box center [209, 163] width 15 height 15
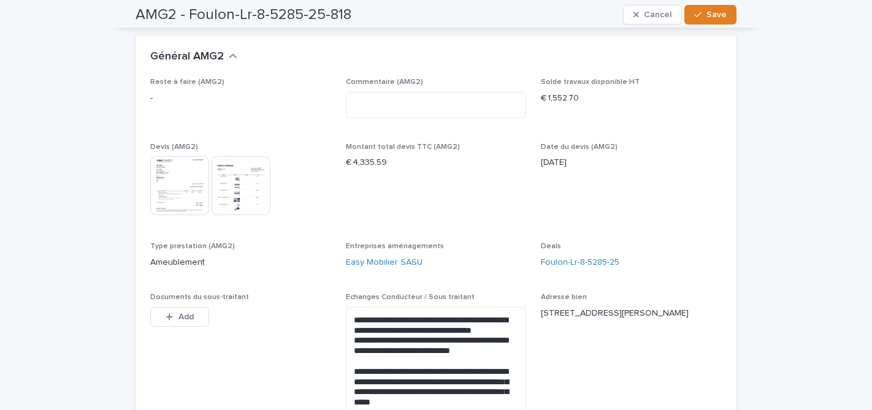
scroll to position [0, 0]
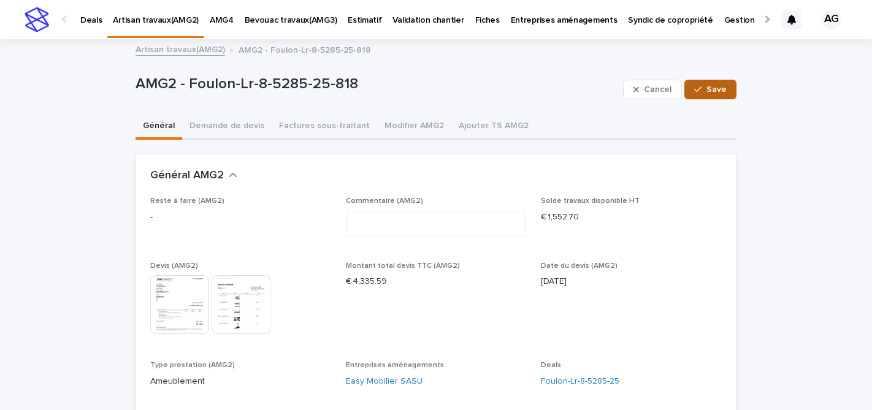
click at [714, 90] on span "Save" at bounding box center [716, 89] width 20 height 9
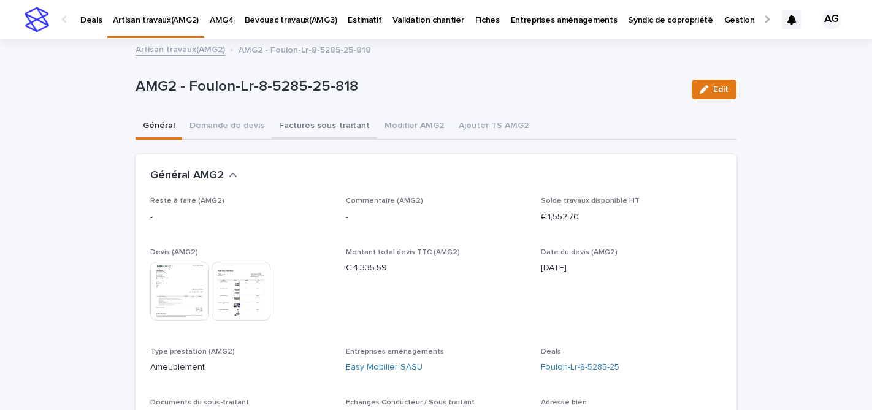
click at [302, 129] on button "Factures sous-traitant" at bounding box center [324, 127] width 105 height 26
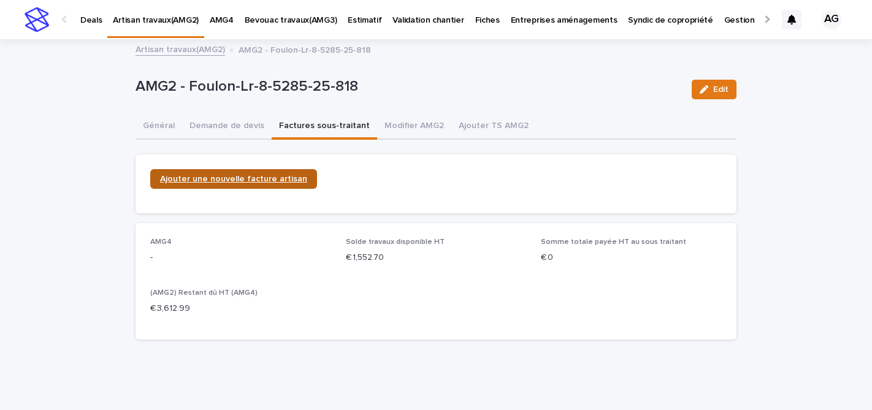
click at [250, 179] on span "Ajouter une nouvelle facture artisan" at bounding box center [233, 179] width 147 height 9
click at [234, 182] on span "Ajouter une nouvelle facture artisan" at bounding box center [233, 179] width 147 height 9
click at [194, 50] on link "Artisan travaux(AMG2)" at bounding box center [181, 49] width 90 height 14
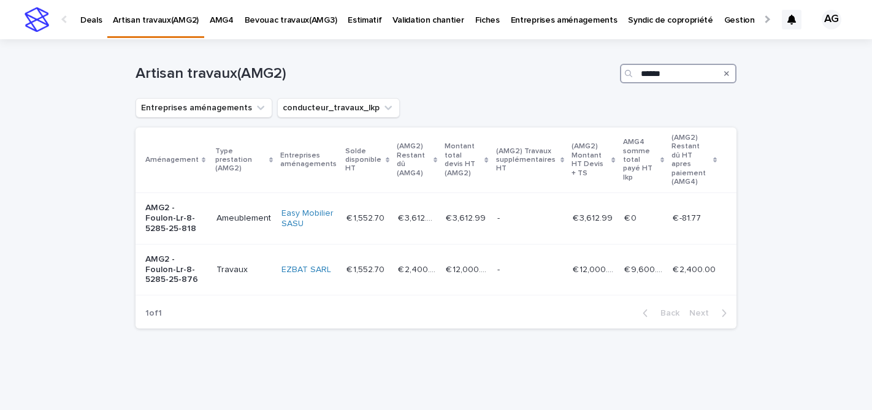
drag, startPoint x: 667, startPoint y: 77, endPoint x: 638, endPoint y: 76, distance: 28.2
click at [638, 76] on div "******" at bounding box center [678, 74] width 117 height 20
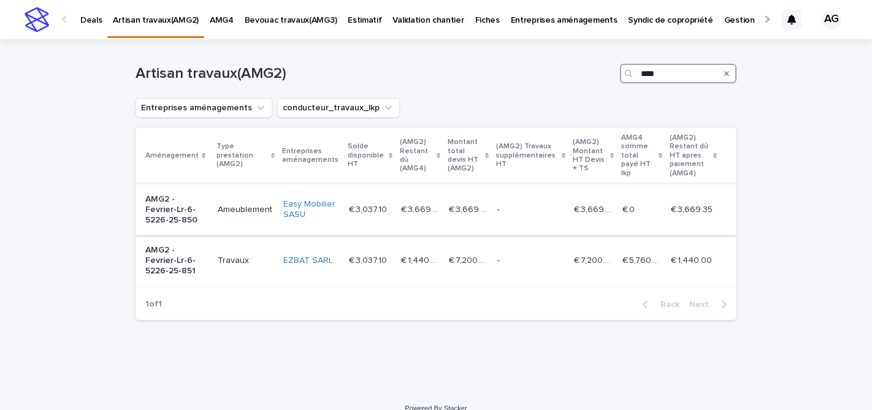
type input "****"
click at [199, 195] on p "AMG2 - Fevrier-Lr-6-5226-25-850" at bounding box center [176, 209] width 63 height 31
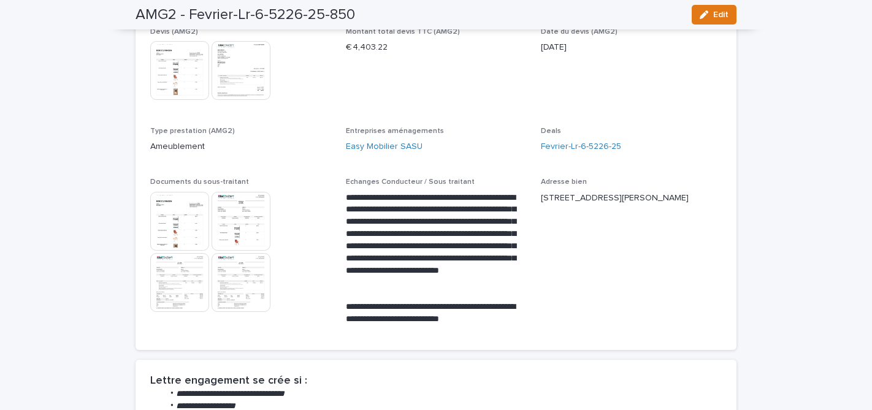
scroll to position [221, 0]
click at [725, 17] on span "Edit" at bounding box center [720, 14] width 15 height 9
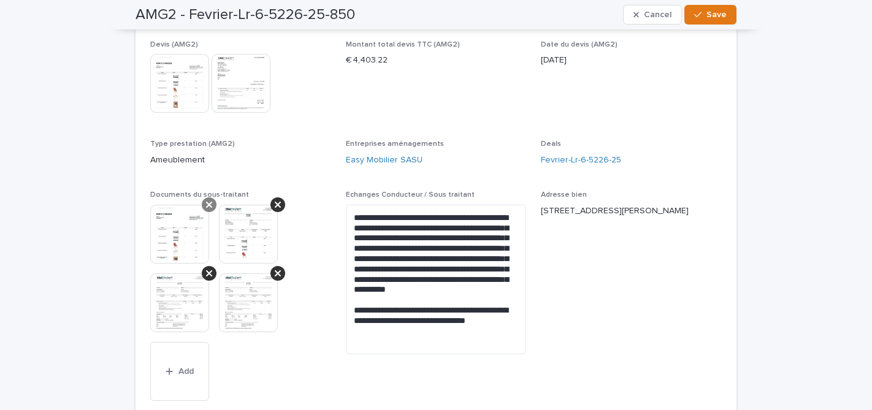
click at [215, 207] on div at bounding box center [209, 204] width 15 height 15
click at [211, 207] on icon at bounding box center [209, 205] width 6 height 6
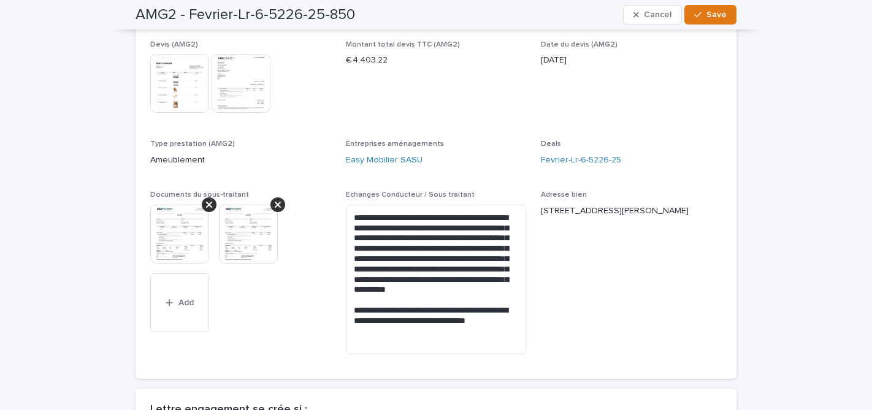
click at [174, 233] on img at bounding box center [179, 234] width 59 height 59
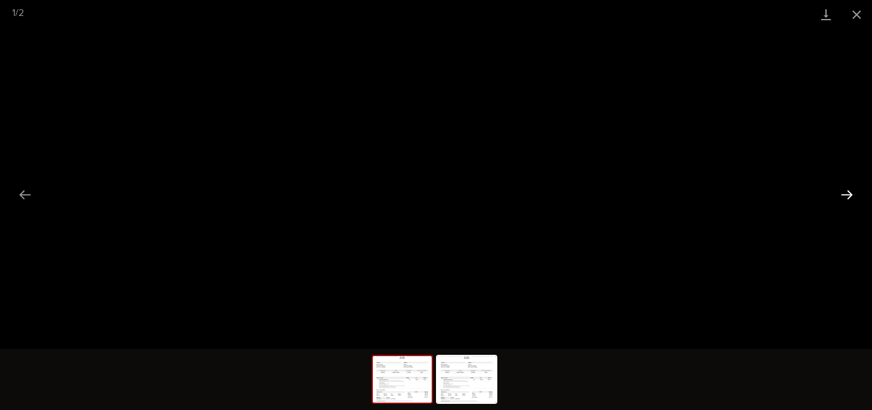
click at [845, 198] on button "Next slide" at bounding box center [847, 195] width 26 height 24
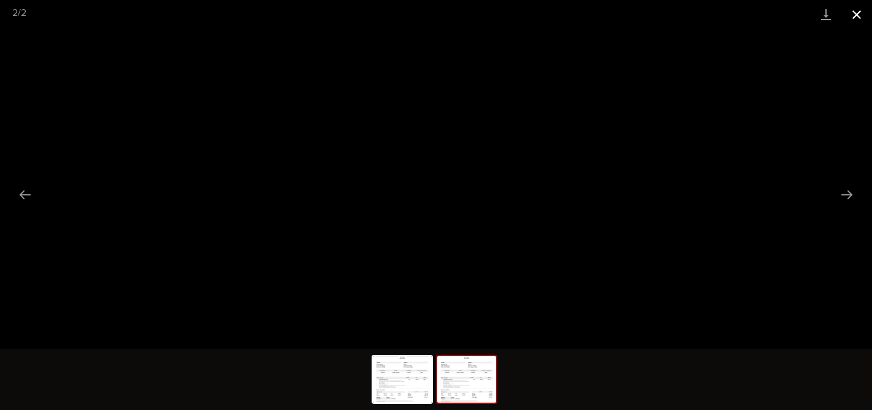
click at [861, 9] on button "Close gallery" at bounding box center [856, 14] width 31 height 29
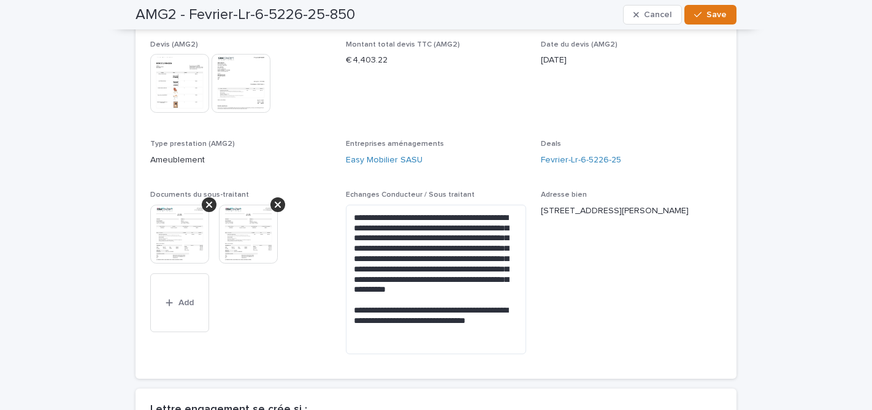
click at [275, 202] on icon at bounding box center [278, 205] width 6 height 10
click at [206, 206] on icon at bounding box center [209, 205] width 6 height 6
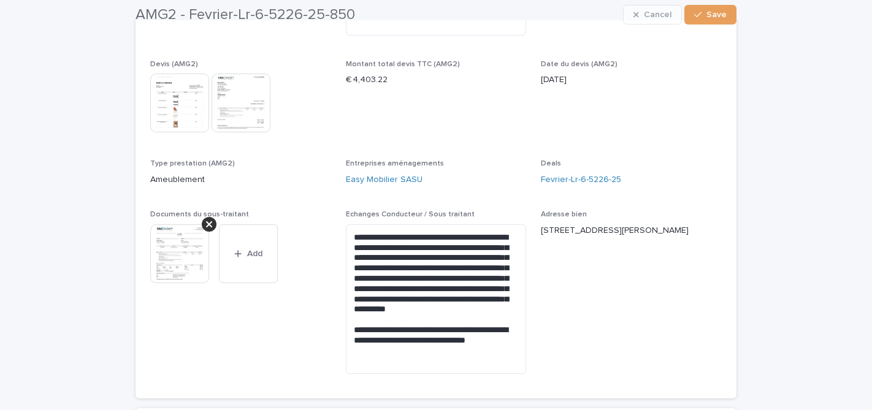
scroll to position [224, 0]
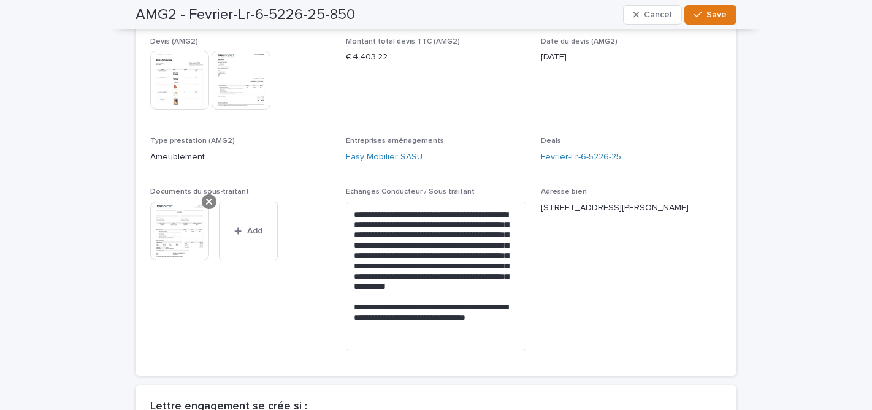
click at [205, 203] on div at bounding box center [209, 201] width 15 height 15
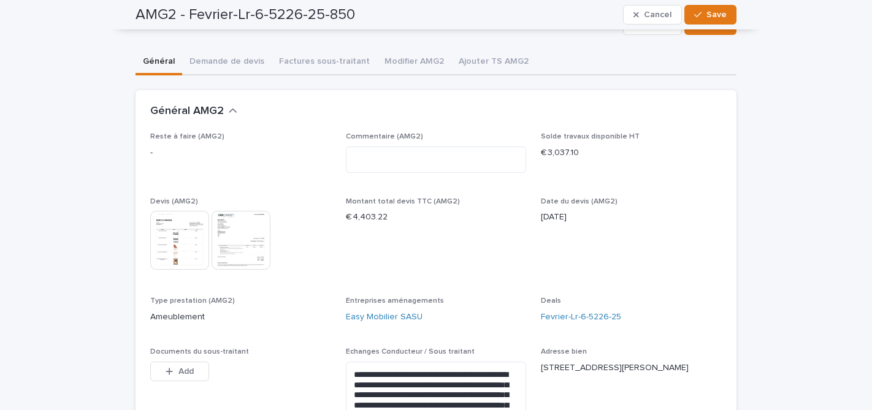
scroll to position [0, 0]
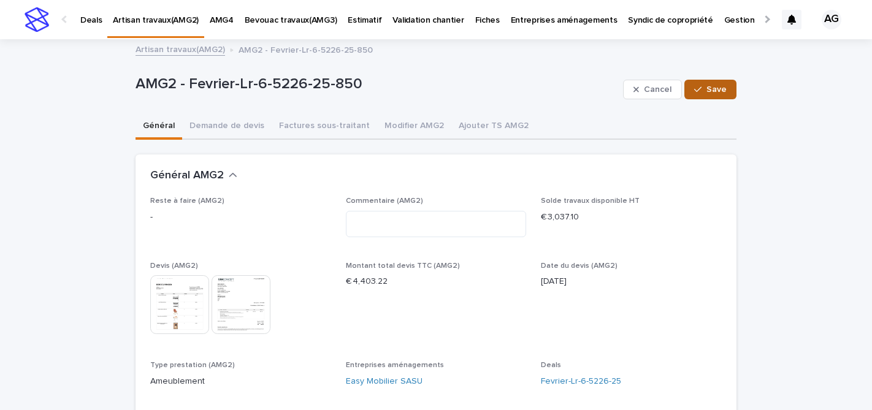
click at [721, 88] on span "Save" at bounding box center [716, 89] width 20 height 9
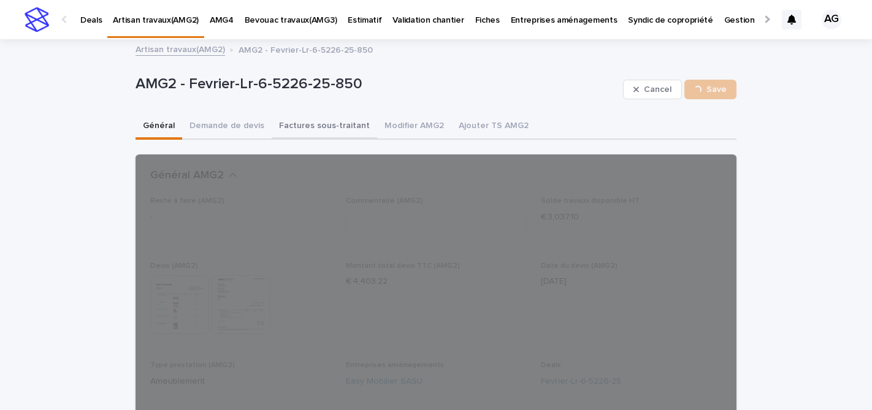
click at [296, 121] on button "Factures sous-traitant" at bounding box center [324, 127] width 105 height 26
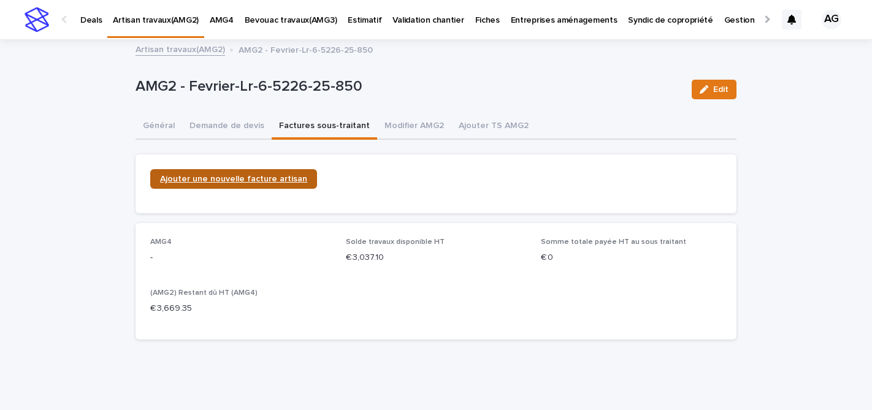
click at [232, 182] on span "Ajouter une nouvelle facture artisan" at bounding box center [233, 179] width 147 height 9
click at [178, 52] on link "Artisan travaux(AMG2)" at bounding box center [181, 49] width 90 height 14
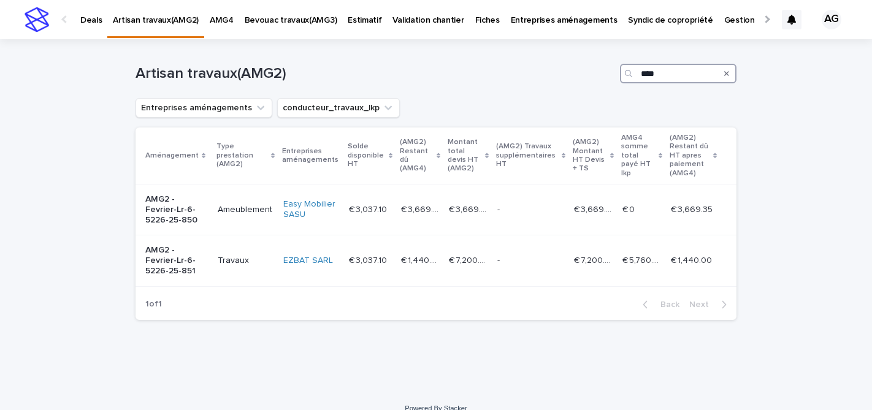
drag, startPoint x: 663, startPoint y: 73, endPoint x: 621, endPoint y: 73, distance: 42.3
click at [621, 73] on div "****" at bounding box center [678, 74] width 117 height 20
type input "******"
click at [190, 213] on p "AMG2 - Briand-Poi-21-5501-25-853" at bounding box center [176, 209] width 63 height 31
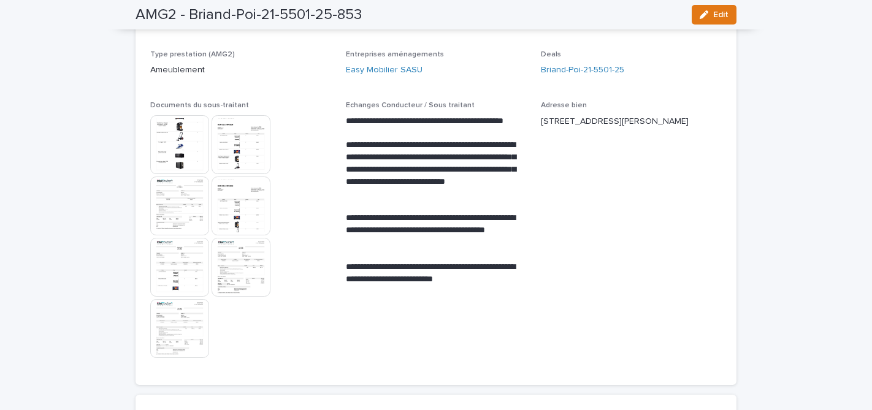
scroll to position [298, 0]
click at [183, 154] on img at bounding box center [179, 144] width 59 height 59
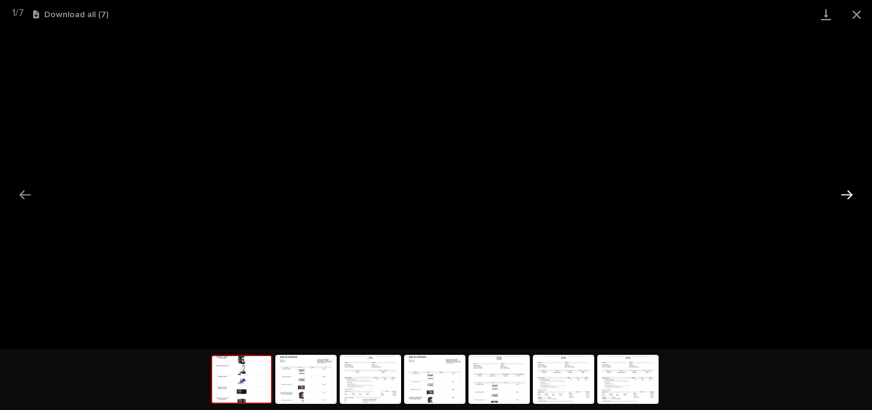
click at [849, 194] on button "Next slide" at bounding box center [847, 195] width 26 height 24
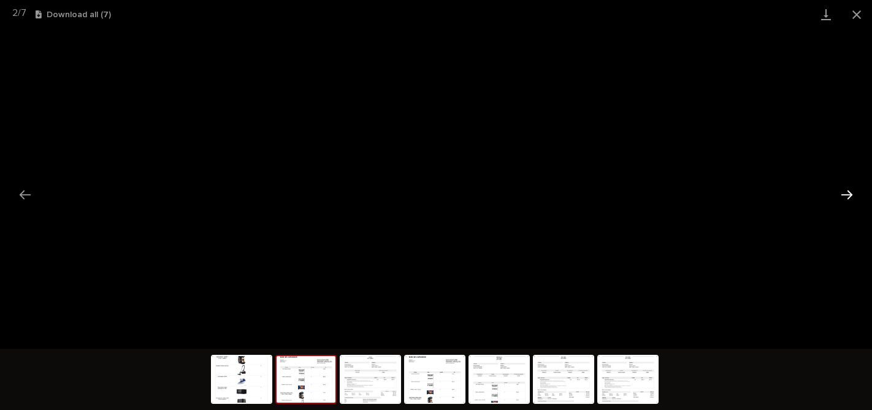
click at [849, 194] on button "Next slide" at bounding box center [847, 195] width 26 height 24
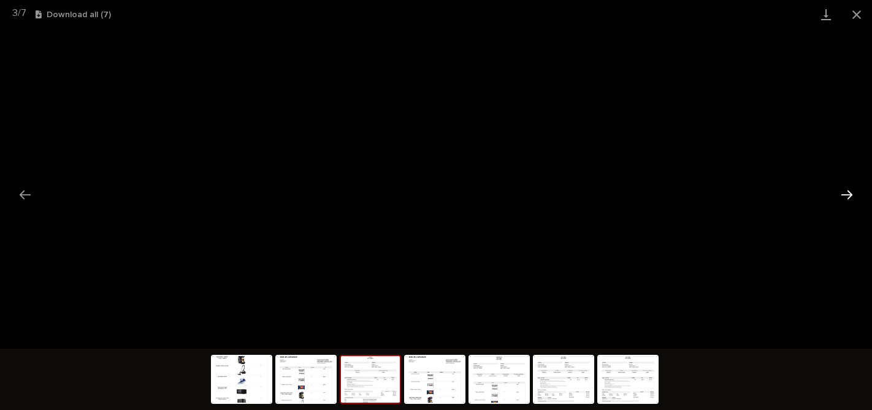
click at [847, 198] on button "Next slide" at bounding box center [847, 195] width 26 height 24
click at [851, 193] on button "Next slide" at bounding box center [847, 195] width 26 height 24
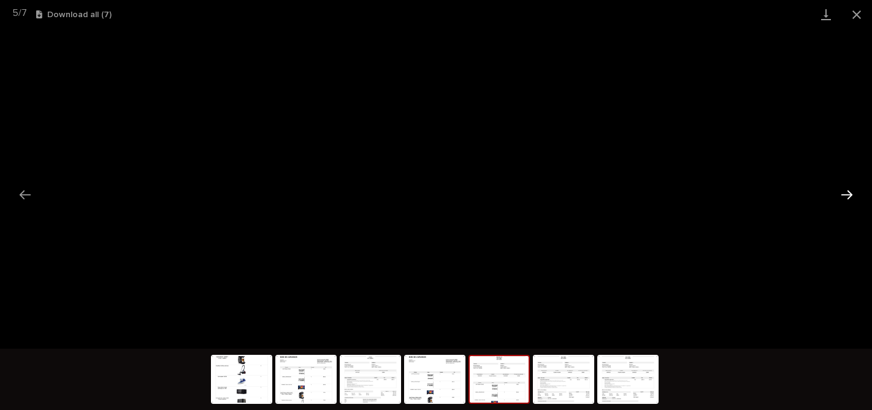
click at [853, 199] on button "Next slide" at bounding box center [847, 195] width 26 height 24
click at [851, 194] on button "Next slide" at bounding box center [847, 195] width 26 height 24
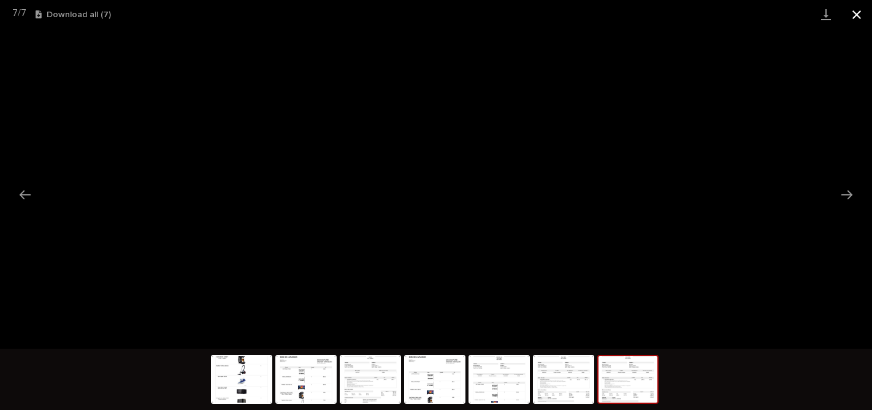
click at [857, 13] on button "Close gallery" at bounding box center [856, 14] width 31 height 29
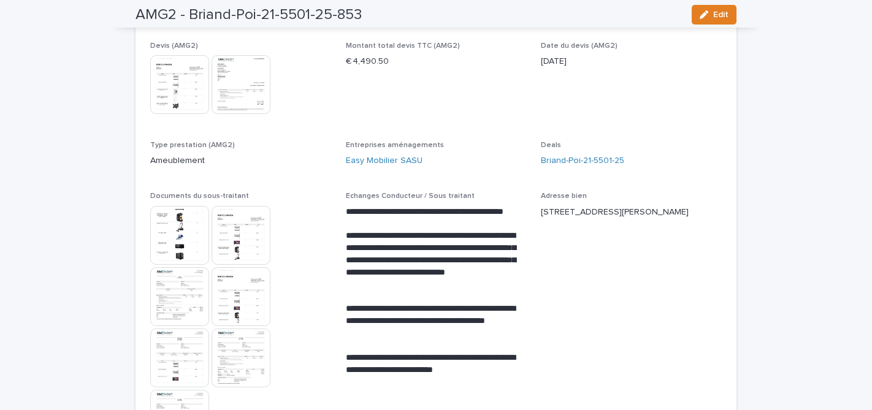
scroll to position [210, 0]
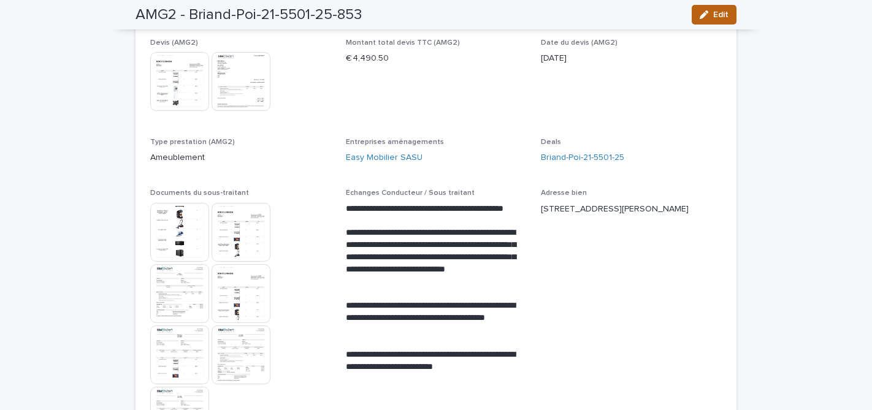
click at [724, 11] on span "Edit" at bounding box center [720, 14] width 15 height 9
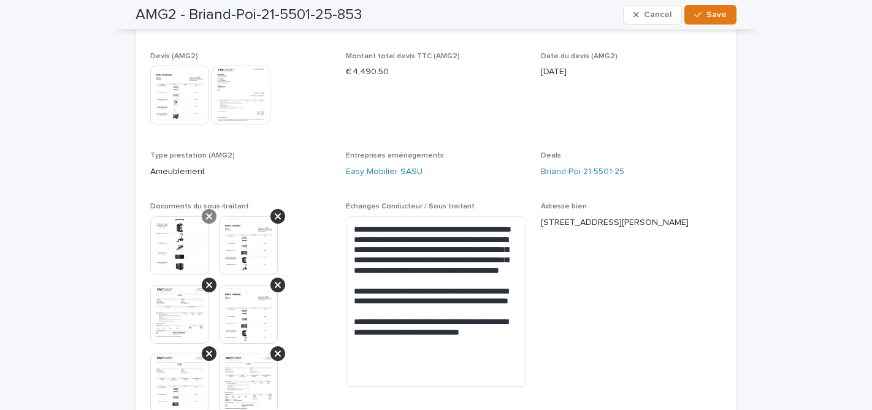
click at [213, 218] on div at bounding box center [209, 216] width 15 height 15
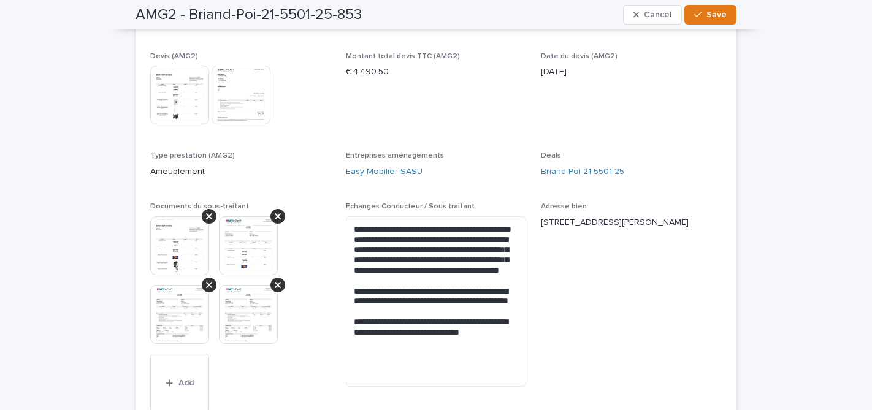
click at [213, 218] on div at bounding box center [209, 216] width 15 height 15
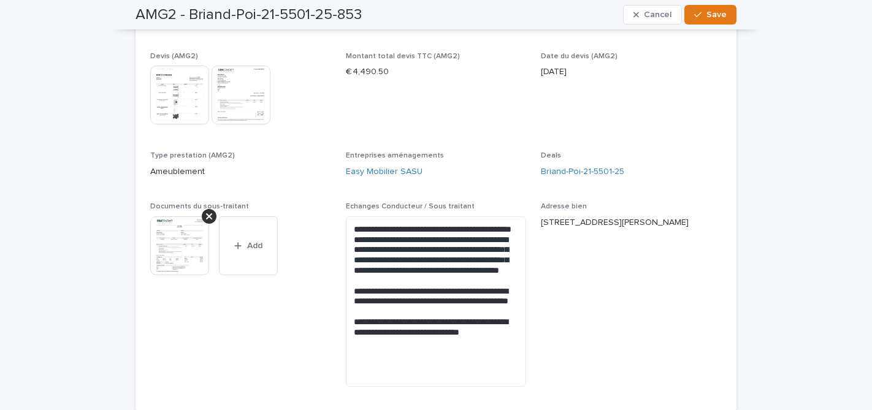
click at [213, 218] on div at bounding box center [209, 216] width 15 height 15
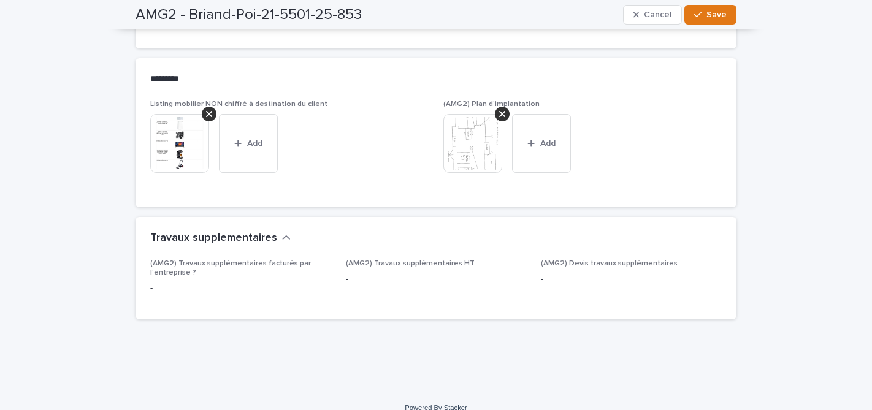
scroll to position [949, 0]
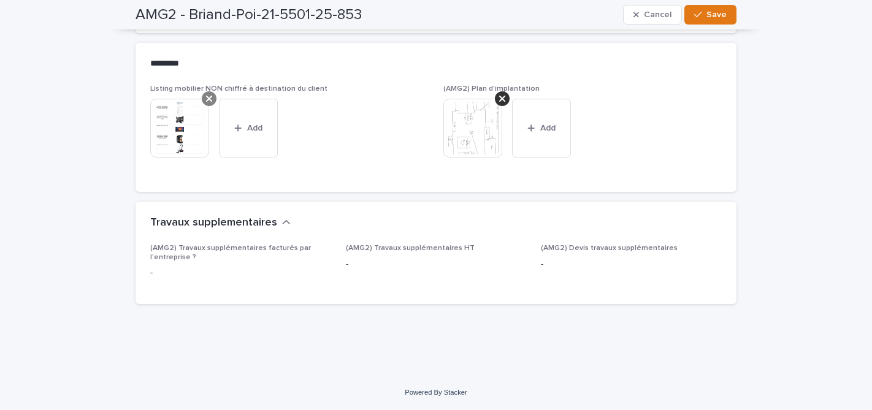
click at [210, 101] on icon at bounding box center [209, 99] width 6 height 6
click at [186, 117] on button "Add" at bounding box center [179, 109] width 59 height 20
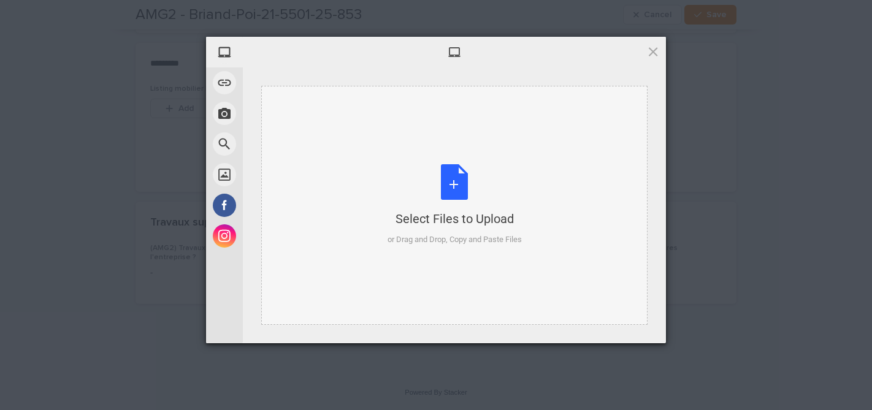
click at [454, 187] on div "Select Files to Upload or Drag and Drop, Copy and Paste Files" at bounding box center [455, 205] width 134 height 82
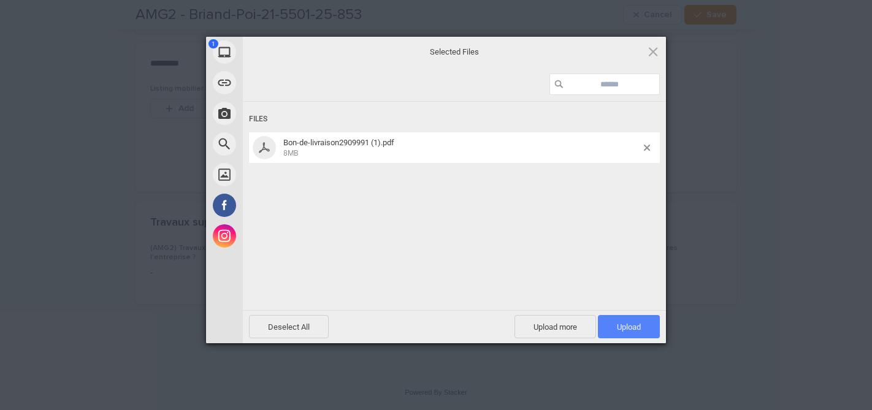
click at [629, 324] on span "Upload 1" at bounding box center [629, 327] width 24 height 9
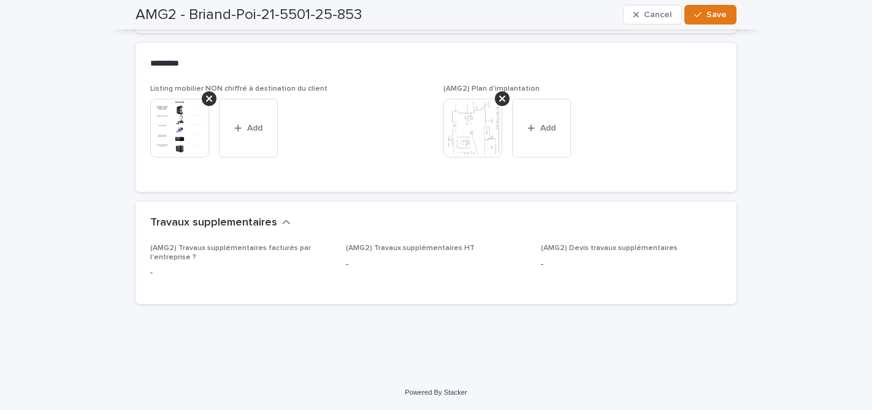
scroll to position [0, 0]
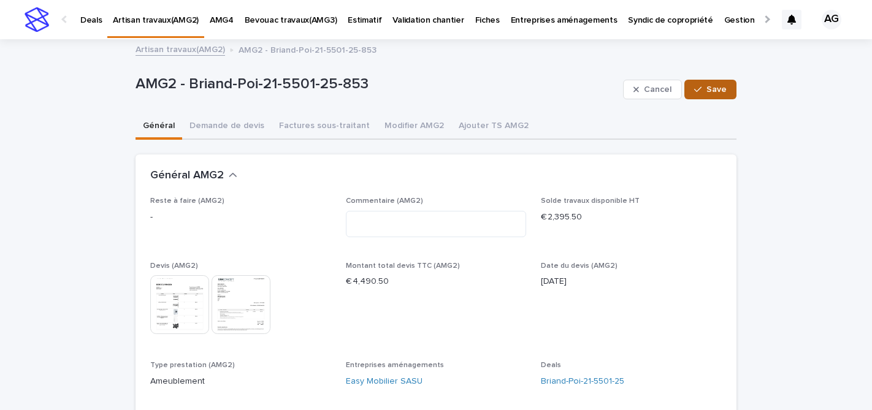
click at [713, 90] on span "Save" at bounding box center [716, 89] width 20 height 9
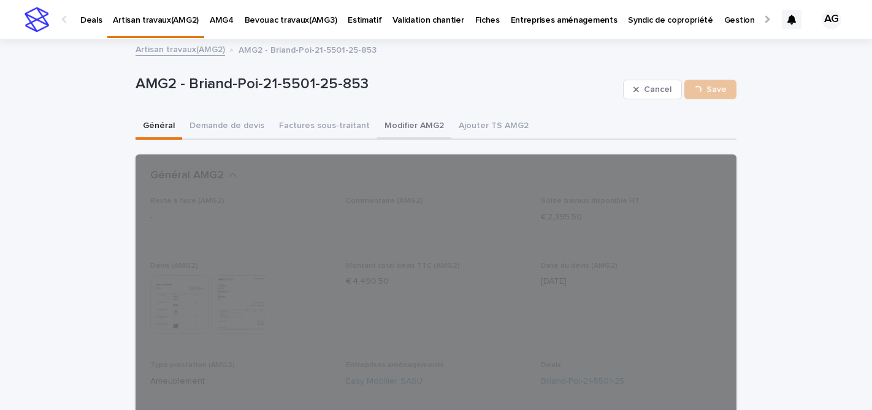
click at [393, 121] on button "Modifier AMG2" at bounding box center [414, 127] width 74 height 26
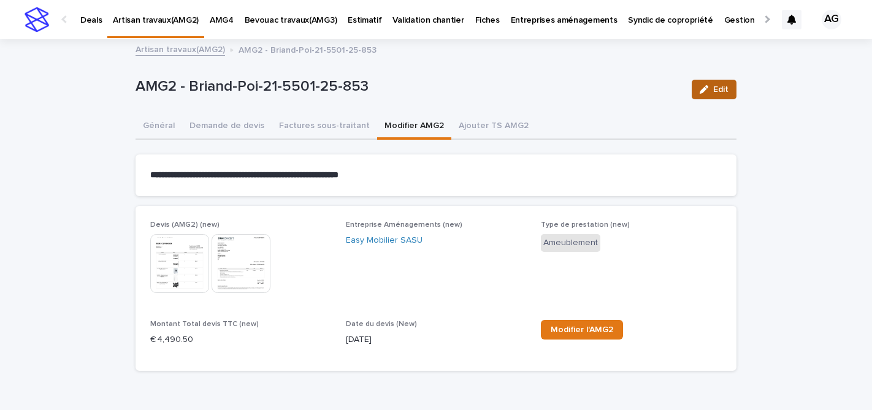
click at [708, 93] on icon "button" at bounding box center [704, 89] width 9 height 9
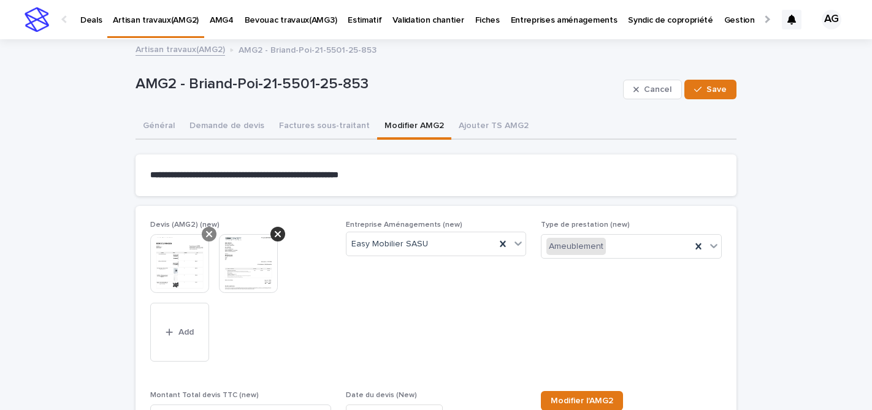
click at [207, 235] on icon at bounding box center [209, 234] width 6 height 10
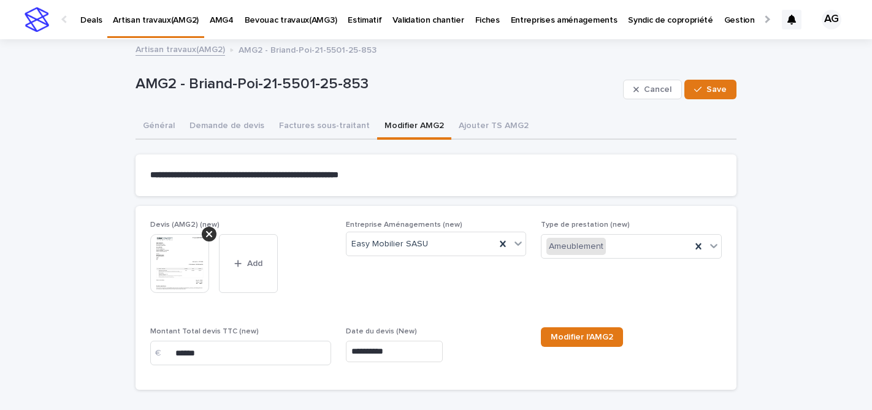
click at [207, 235] on icon at bounding box center [209, 234] width 6 height 10
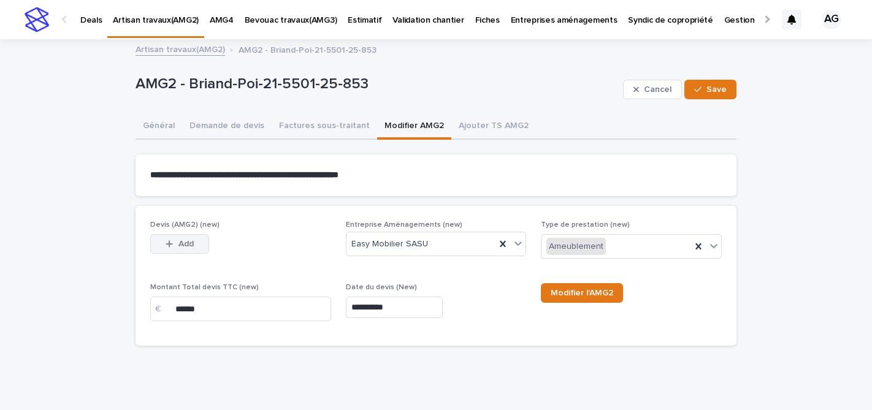
click at [194, 246] on button "Add" at bounding box center [179, 244] width 59 height 20
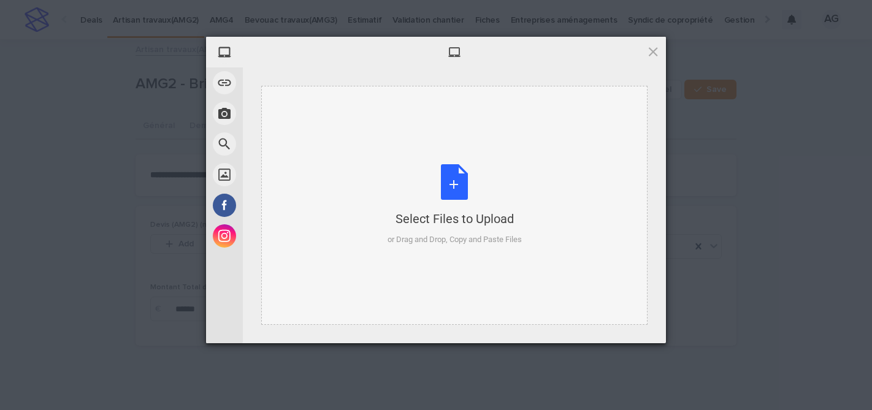
click at [448, 194] on div "Select Files to Upload or Drag and Drop, Copy and Paste Files" at bounding box center [455, 205] width 134 height 82
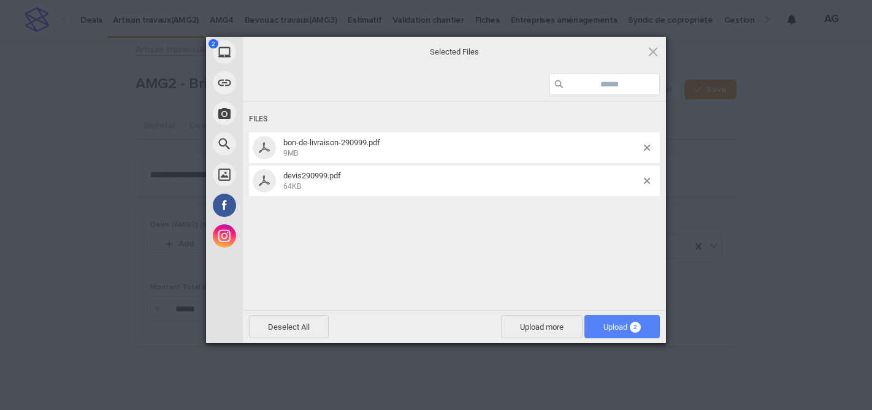
click at [613, 326] on span "Upload 2" at bounding box center [621, 327] width 37 height 9
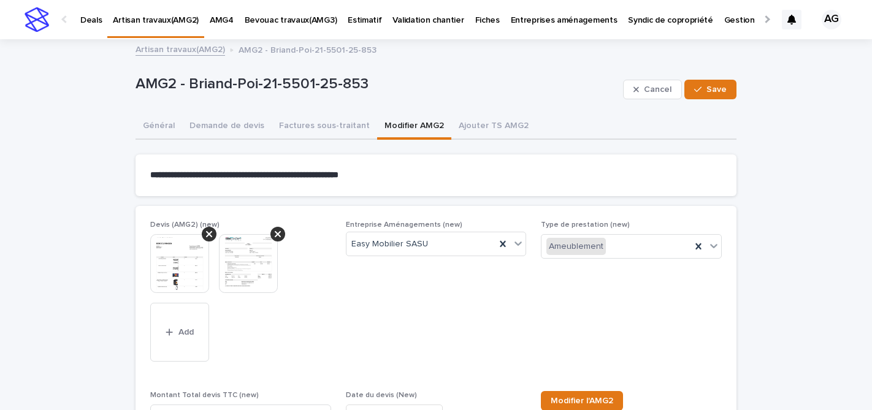
click at [256, 262] on img at bounding box center [248, 263] width 59 height 59
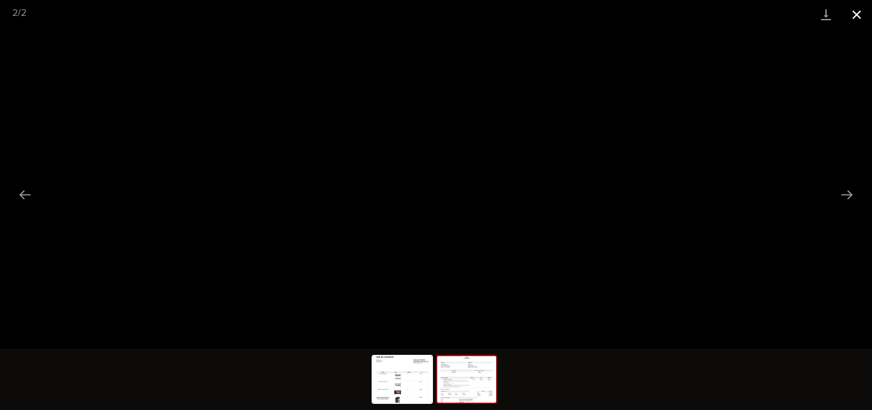
click at [857, 18] on button "Close gallery" at bounding box center [856, 14] width 31 height 29
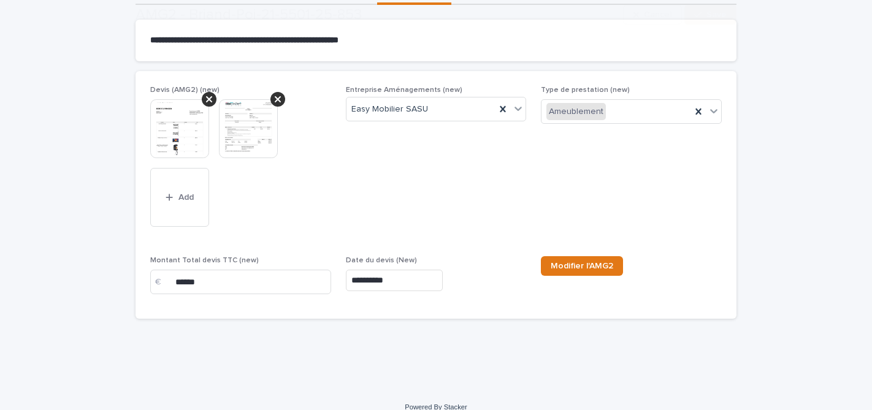
scroll to position [137, 0]
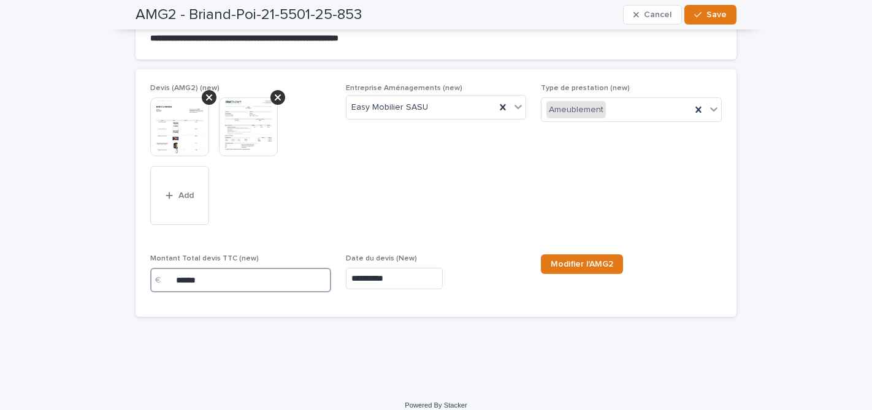
drag, startPoint x: 212, startPoint y: 281, endPoint x: 145, endPoint y: 280, distance: 66.2
click at [145, 280] on div "**********" at bounding box center [436, 193] width 601 height 248
type input "*******"
click at [264, 132] on img at bounding box center [248, 127] width 59 height 59
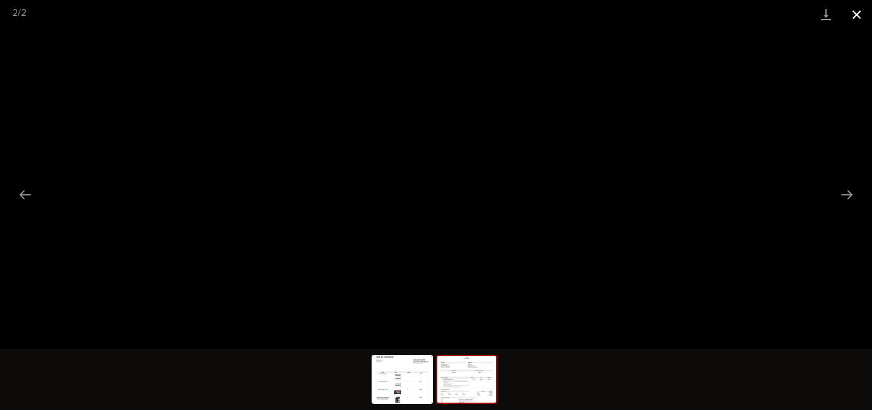
click at [859, 16] on button "Close gallery" at bounding box center [856, 14] width 31 height 29
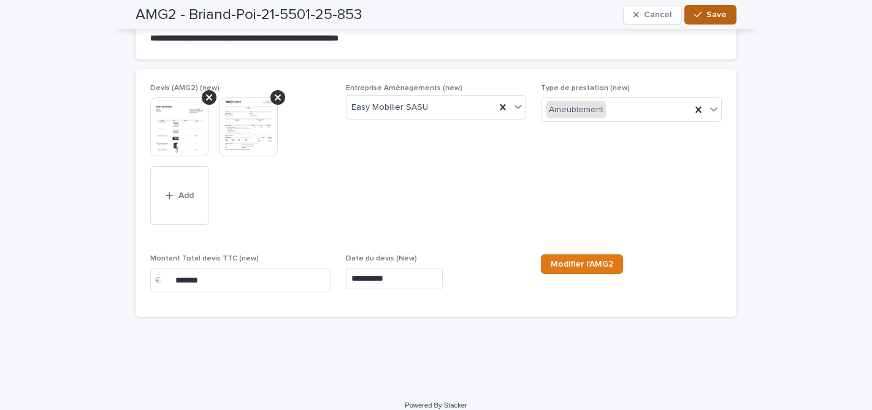
click at [710, 15] on span "Save" at bounding box center [716, 14] width 20 height 9
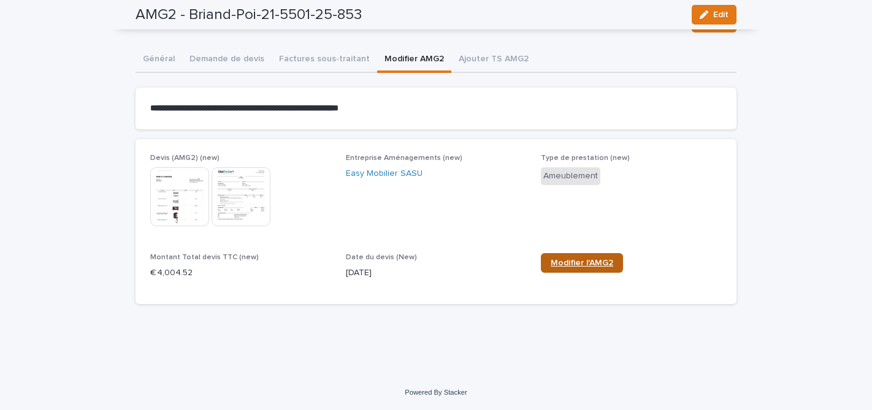
scroll to position [67, 0]
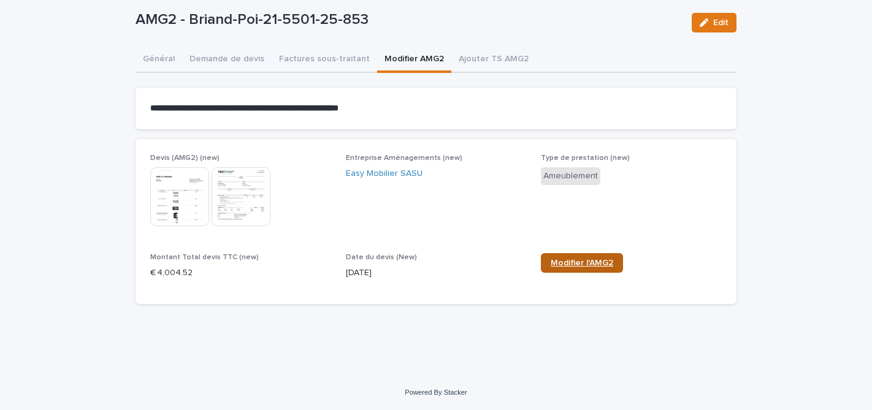
click at [582, 262] on span "Modifier l'AMG2" at bounding box center [582, 263] width 63 height 9
click at [306, 58] on div "**********" at bounding box center [436, 144] width 601 height 340
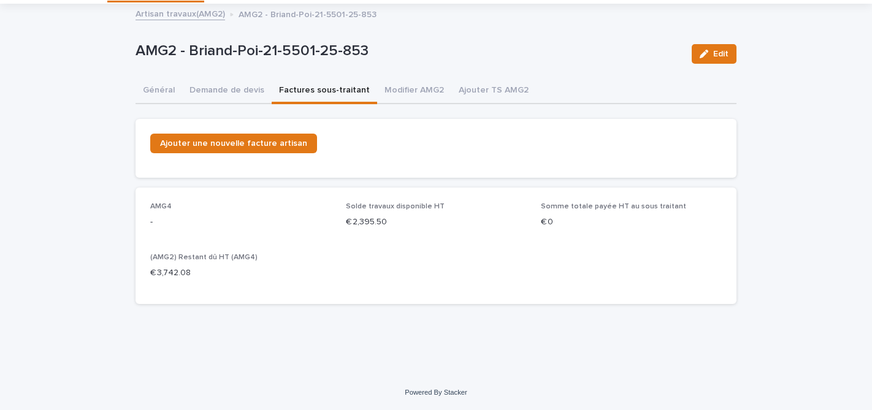
scroll to position [36, 0]
click at [242, 143] on span "Ajouter une nouvelle facture artisan" at bounding box center [233, 143] width 147 height 9
click at [255, 142] on span "Ajouter une nouvelle facture artisan" at bounding box center [233, 143] width 147 height 9
click at [174, 14] on link "Artisan travaux(AMG2)" at bounding box center [181, 13] width 90 height 14
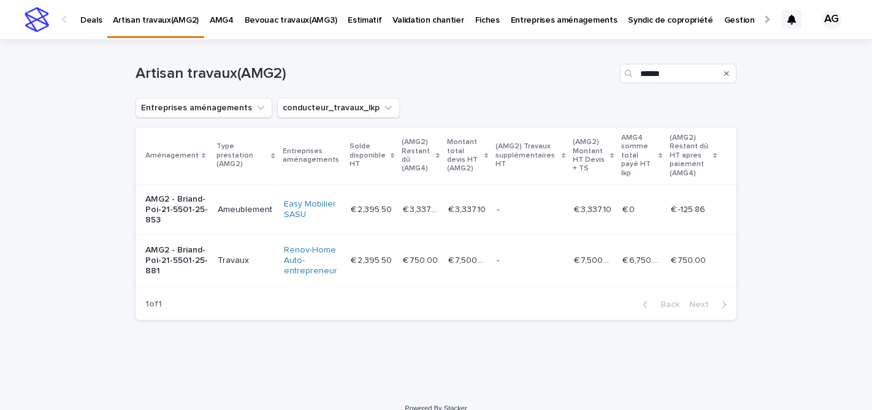
click at [201, 203] on p "AMG2 - Briand-Poi-21-5501-25-853" at bounding box center [176, 209] width 63 height 31
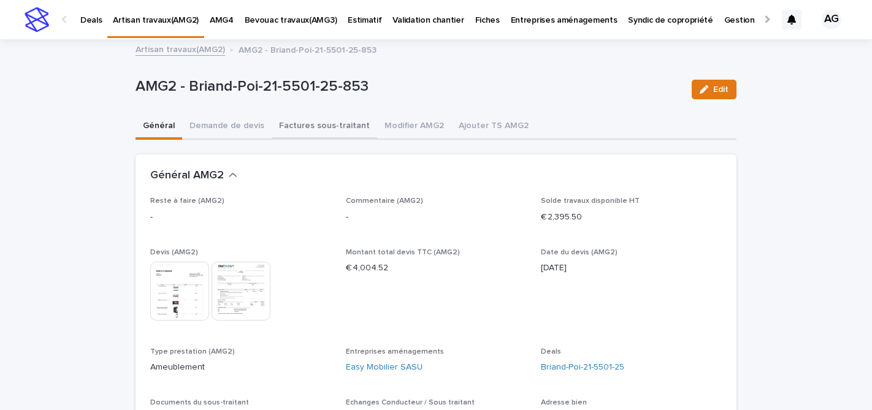
click at [305, 131] on button "Factures sous-traitant" at bounding box center [324, 127] width 105 height 26
